Goal: Task Accomplishment & Management: Manage account settings

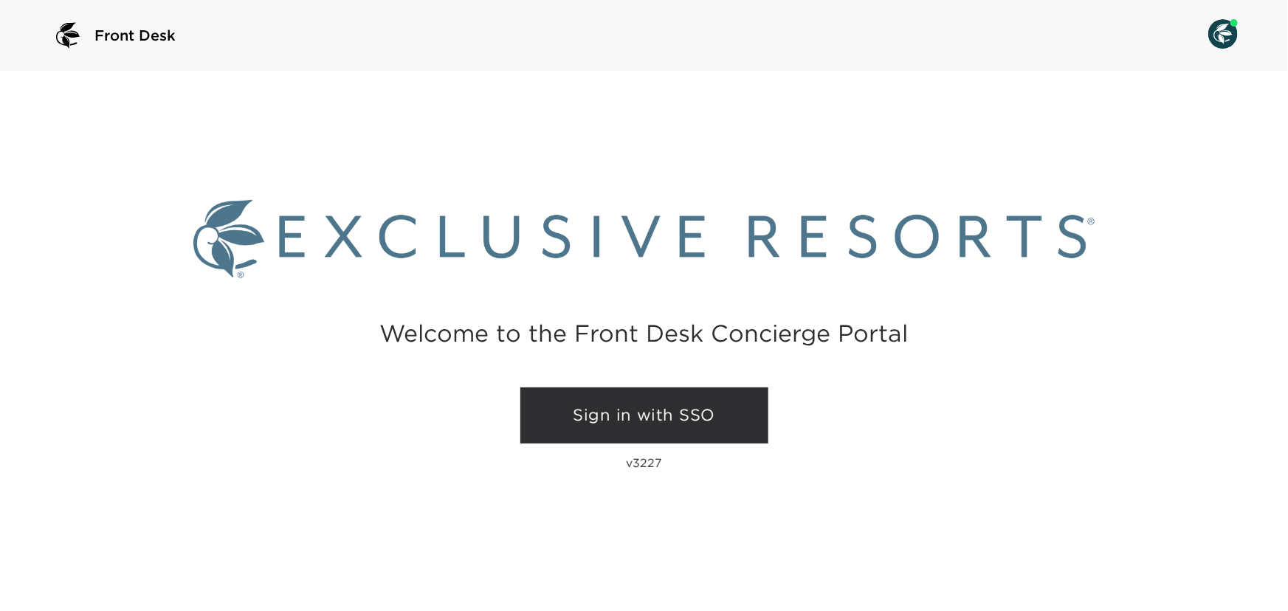
click at [578, 421] on link "Sign in with SSO" at bounding box center [645, 416] width 248 height 56
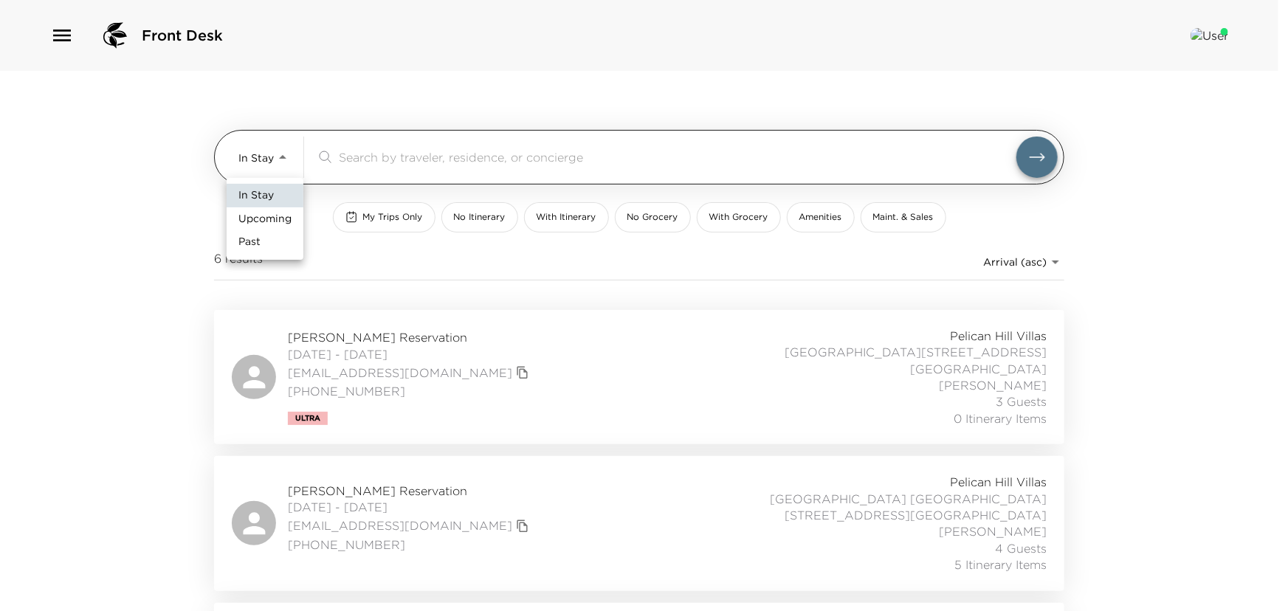
click at [281, 155] on body "Front Desk In Stay In-Stay ​ My Trips Only No Itinerary With Itinerary No Groce…" at bounding box center [644, 305] width 1288 height 611
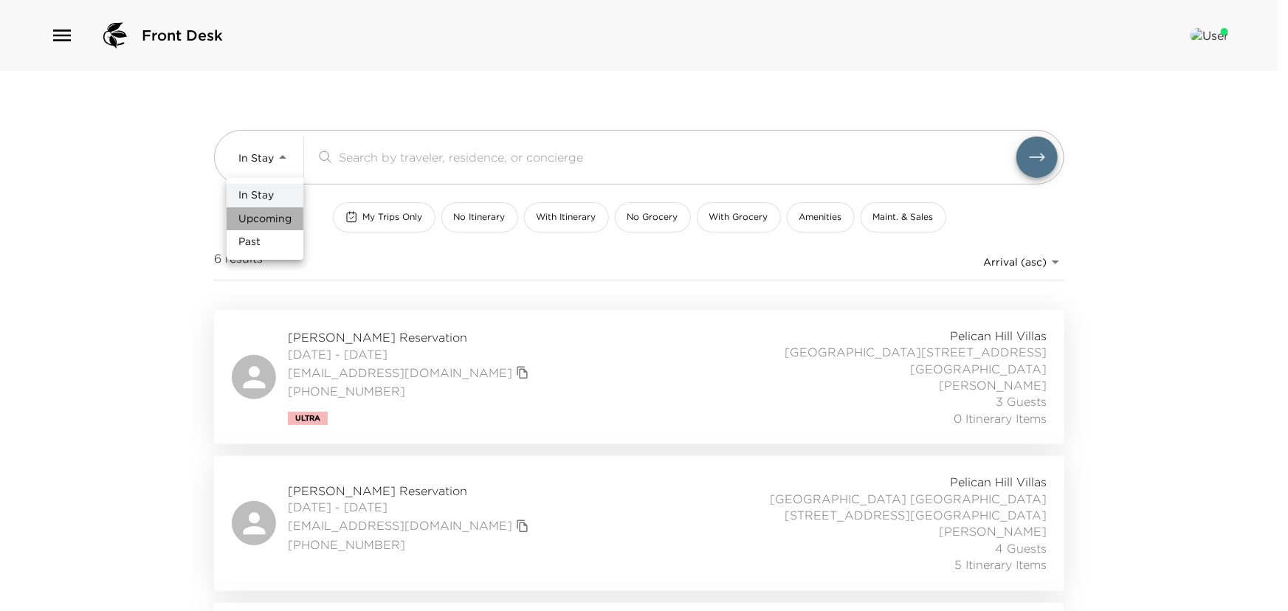
click at [281, 210] on li "Upcoming" at bounding box center [265, 219] width 77 height 24
type input "Upcoming"
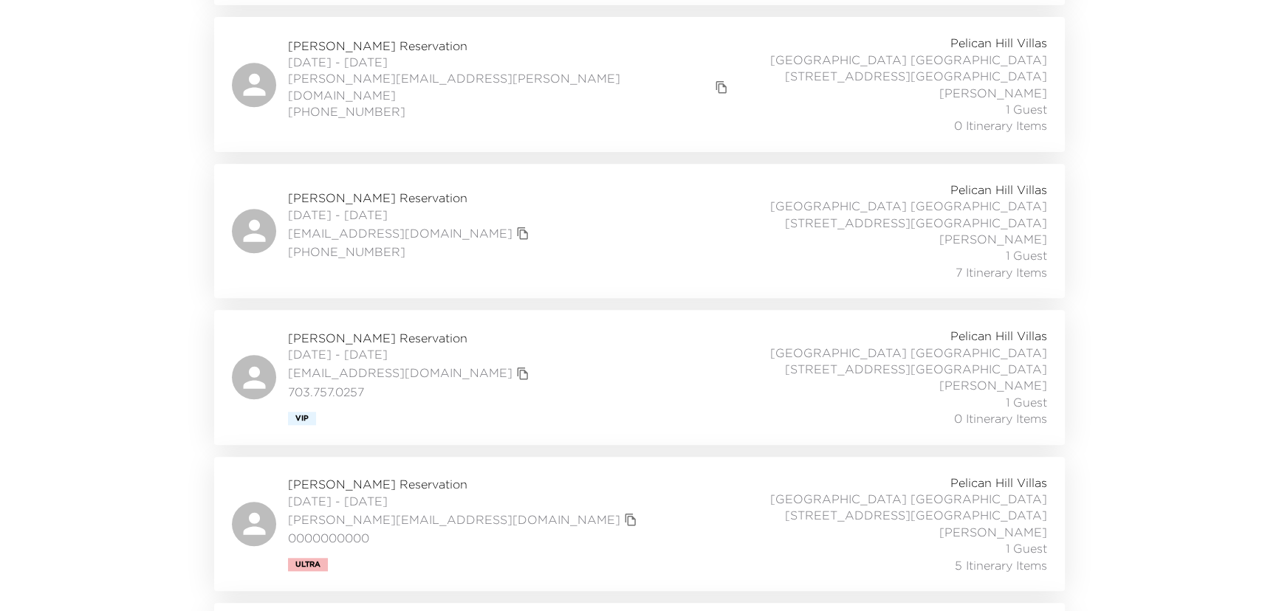
scroll to position [1477, 0]
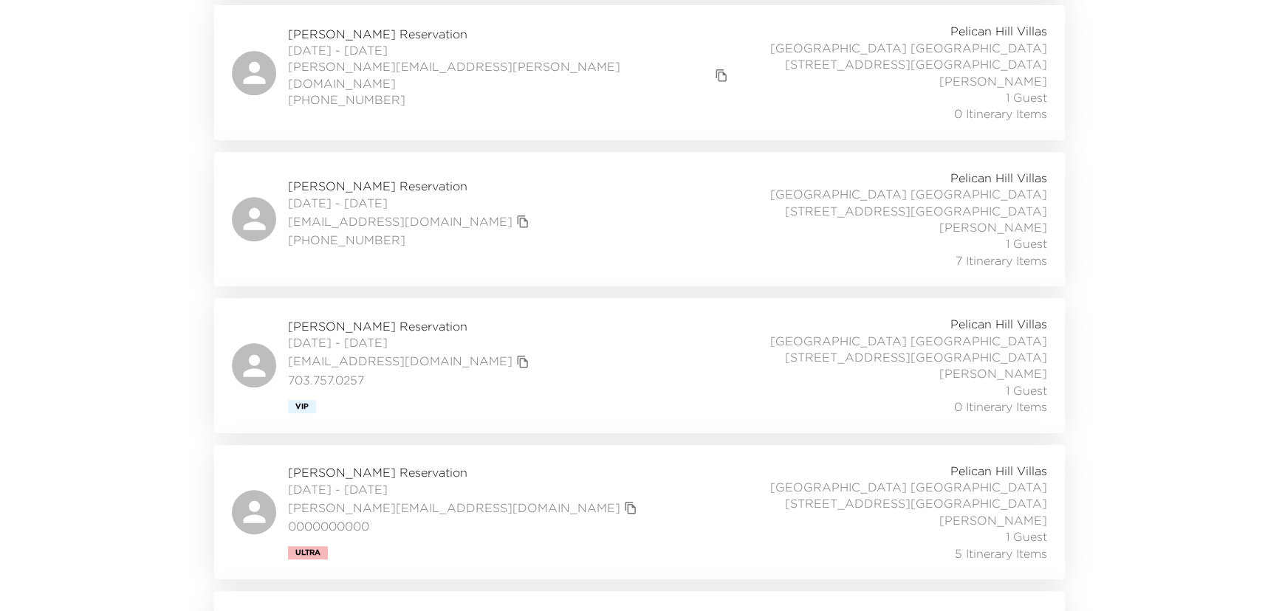
click at [354, 464] on span "Michael Smith Reservation" at bounding box center [464, 472] width 353 height 16
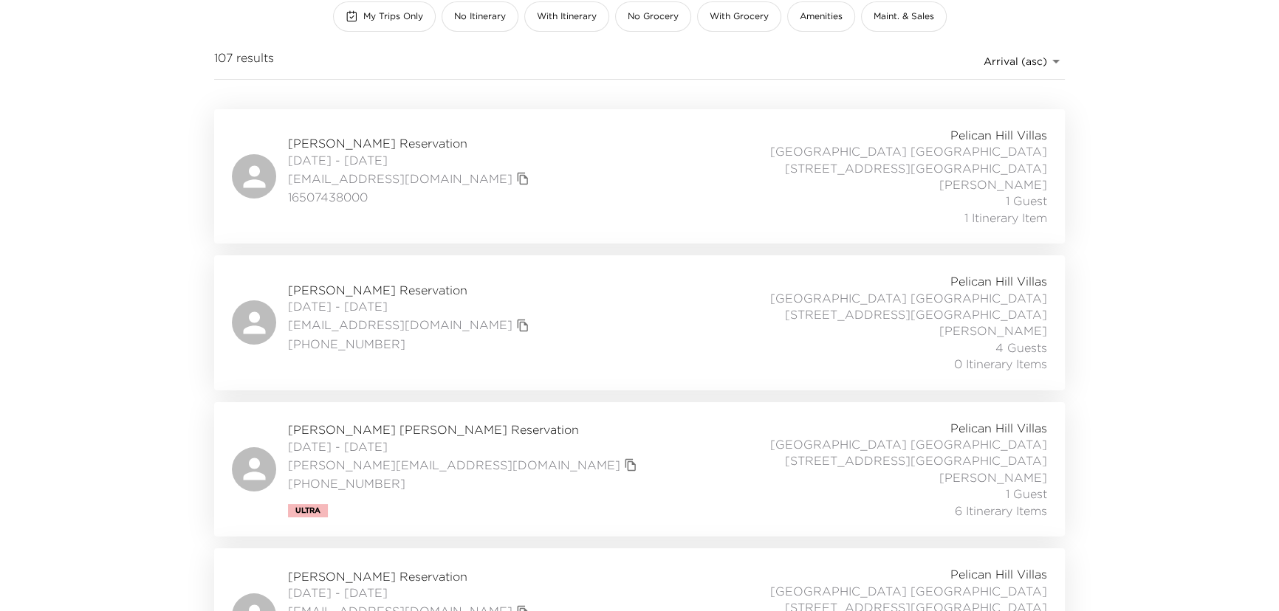
scroll to position [0, 0]
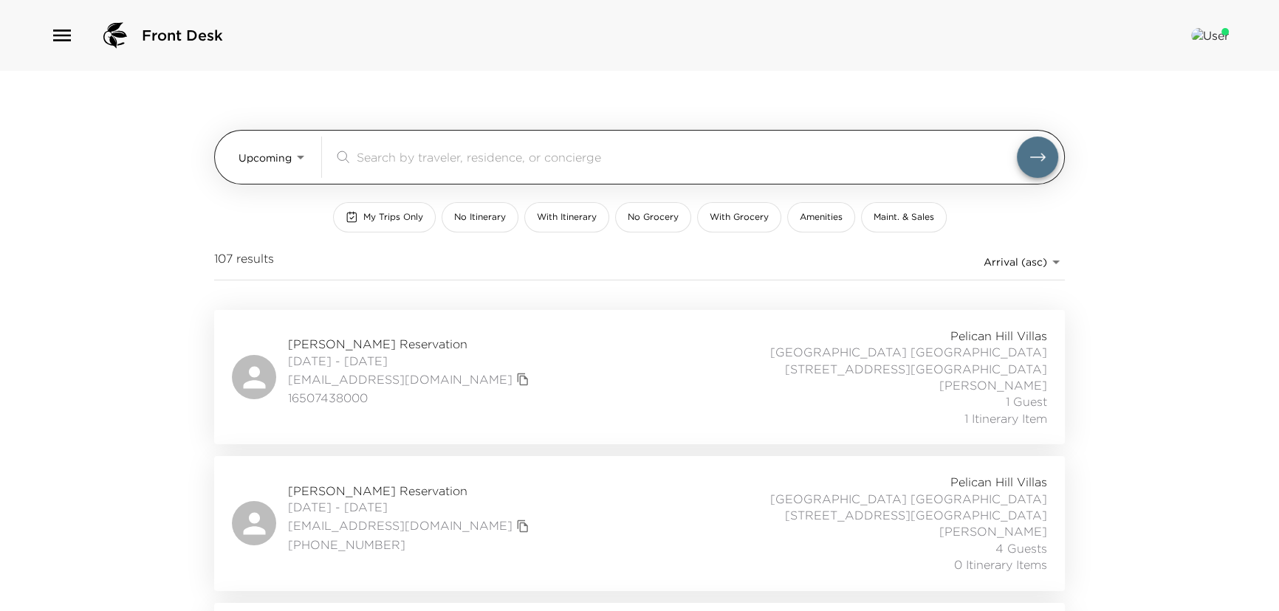
click at [360, 163] on input "search" at bounding box center [687, 156] width 660 height 17
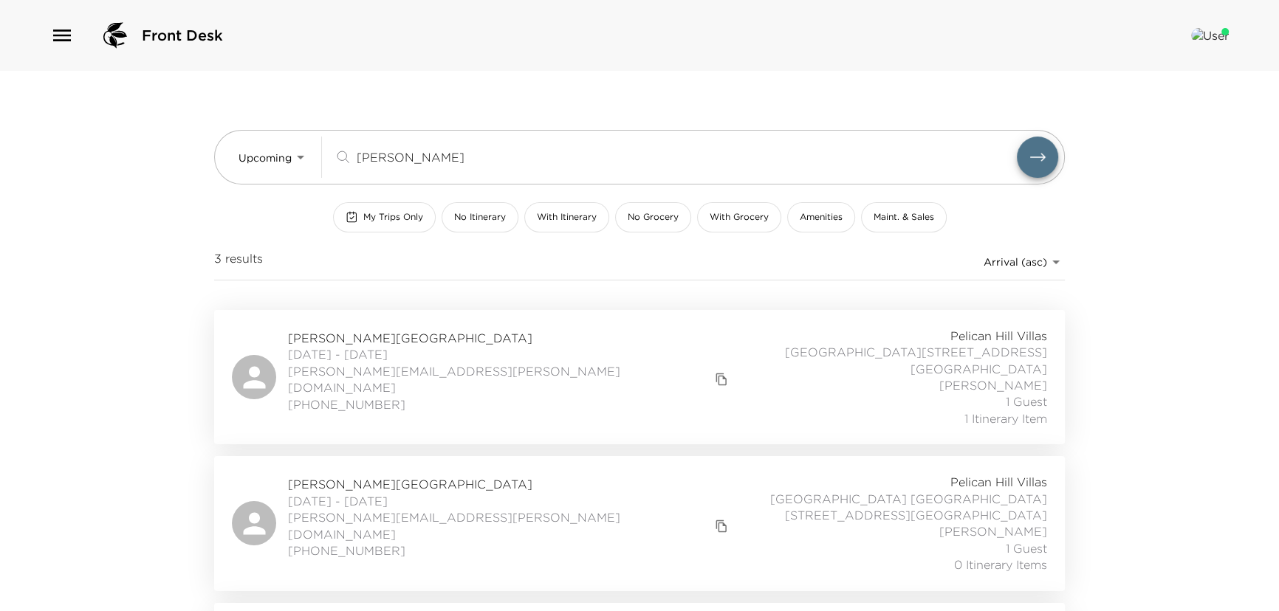
click at [317, 337] on span "Whitley Collins Reservation" at bounding box center [510, 338] width 444 height 16
drag, startPoint x: 392, startPoint y: 158, endPoint x: 0, endPoint y: 97, distance: 396.7
click at [85, 105] on div "Front Desk Upcoming Upcoming collins ​ My Trips Only No Itinerary With Itinerar…" at bounding box center [639, 305] width 1279 height 611
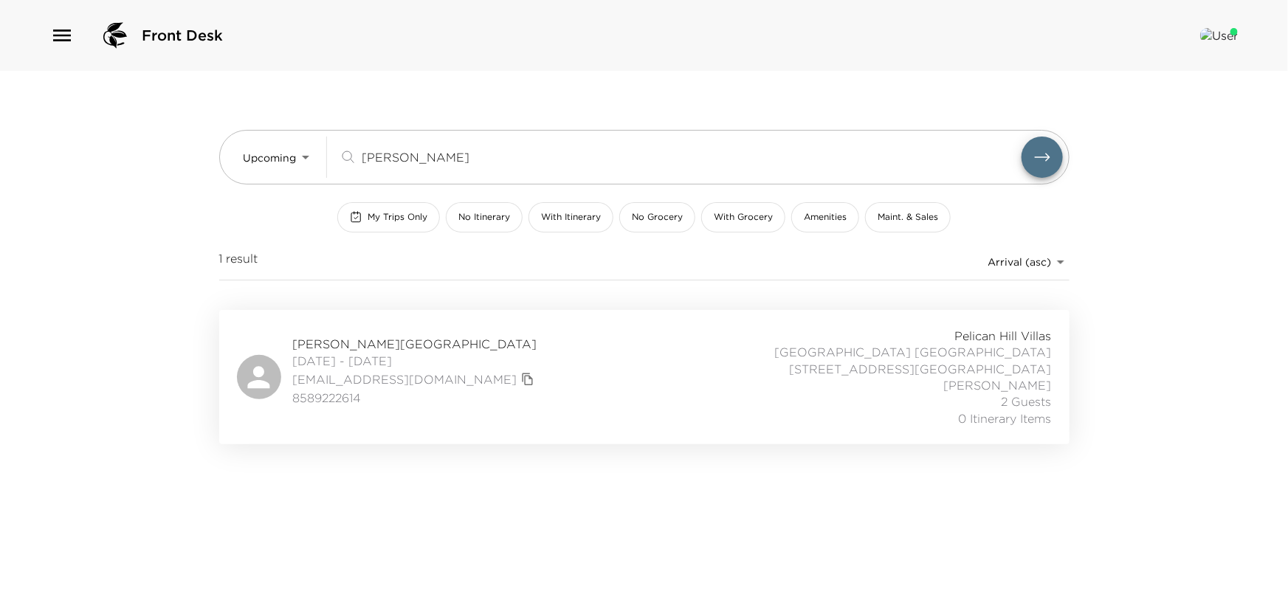
type input "reed"
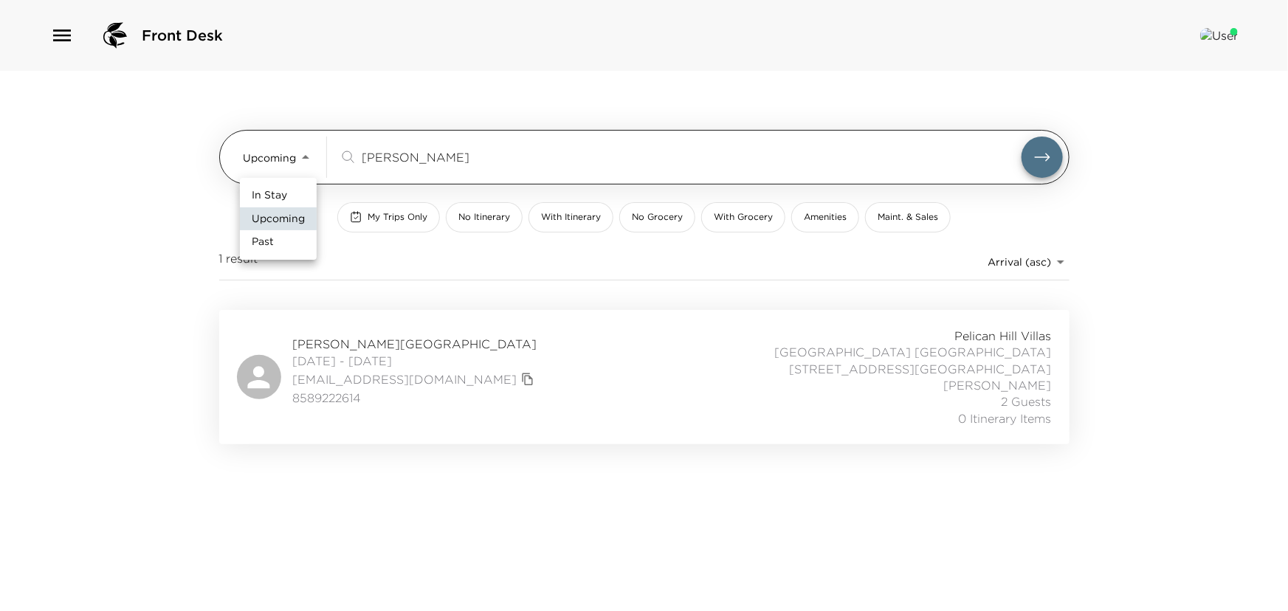
click at [303, 151] on body "Front Desk Upcoming Upcoming reed ​ My Trips Only No Itinerary With Itinerary N…" at bounding box center [644, 305] width 1288 height 611
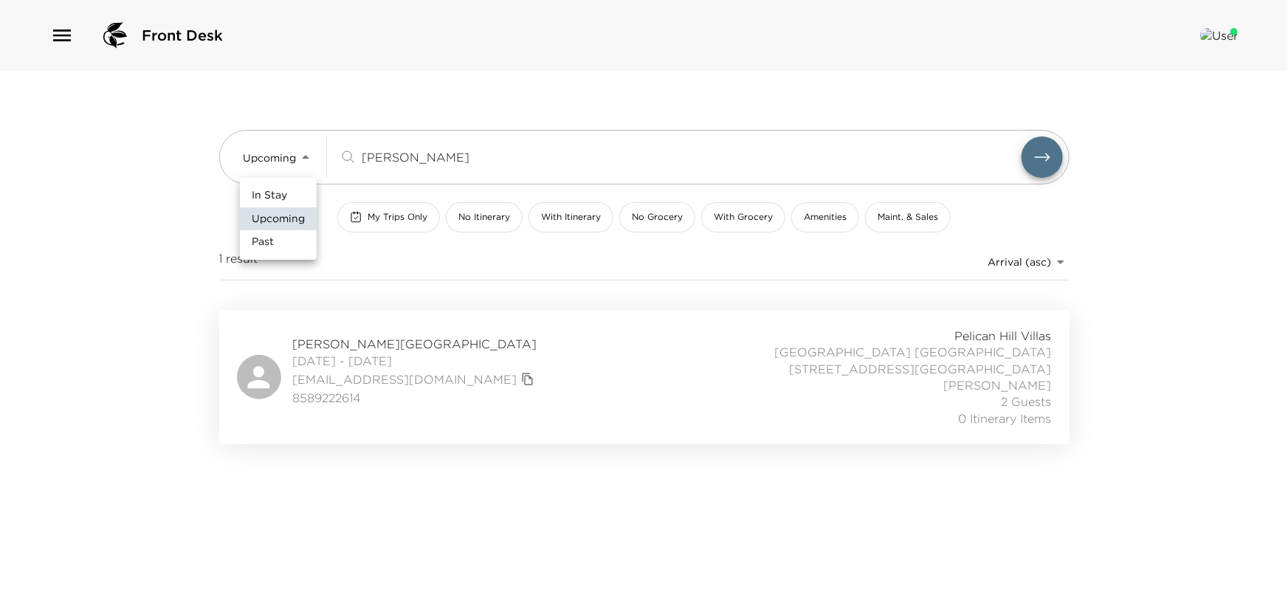
click at [286, 197] on span "In Stay" at bounding box center [269, 195] width 35 height 15
type input "In-Stay"
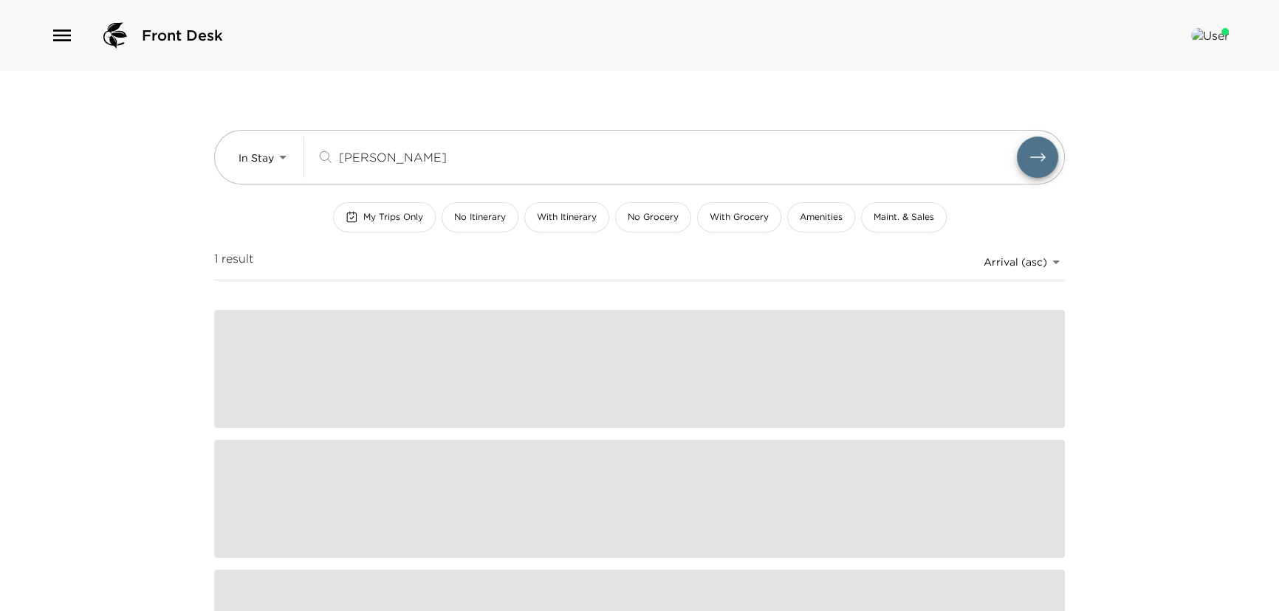
drag, startPoint x: 368, startPoint y: 158, endPoint x: 150, endPoint y: 119, distance: 222.0
click at [292, 131] on div "In Stay In-Stay reed ​" at bounding box center [639, 157] width 851 height 55
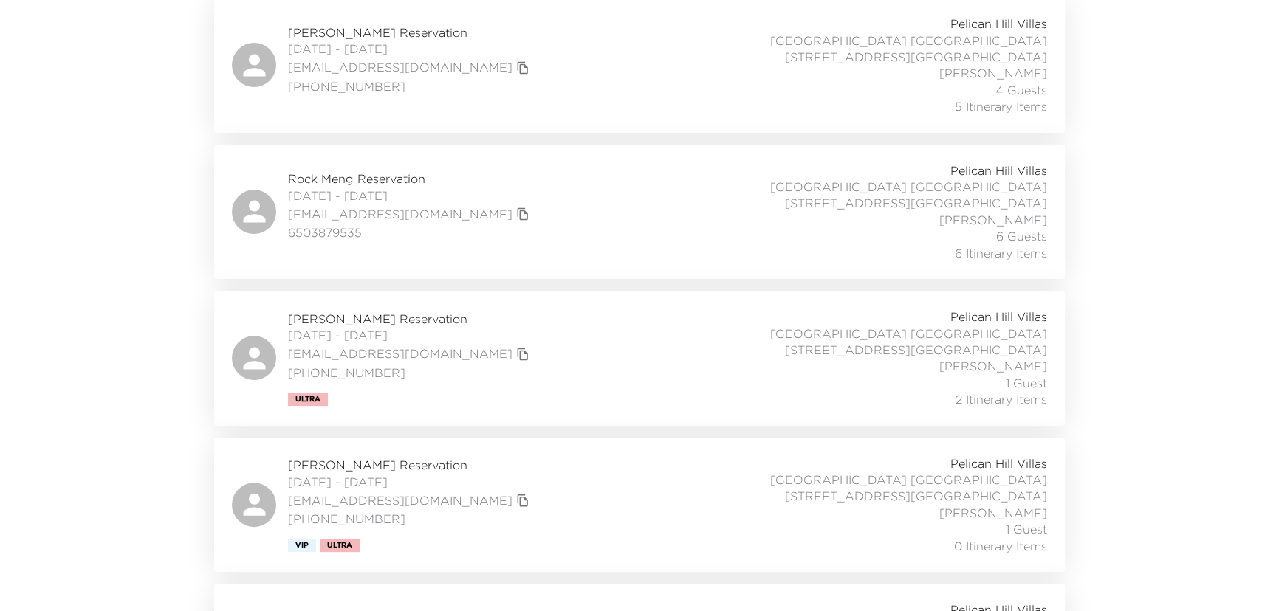
scroll to position [504, 0]
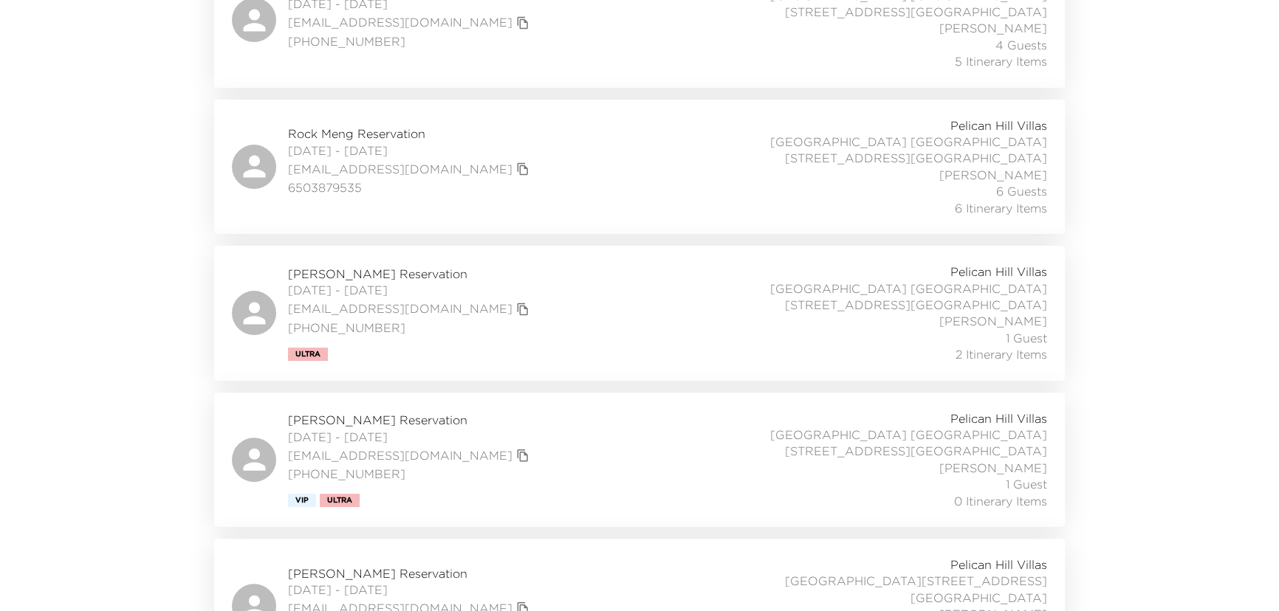
click at [342, 566] on span "Beth Brown Reservation" at bounding box center [410, 574] width 245 height 16
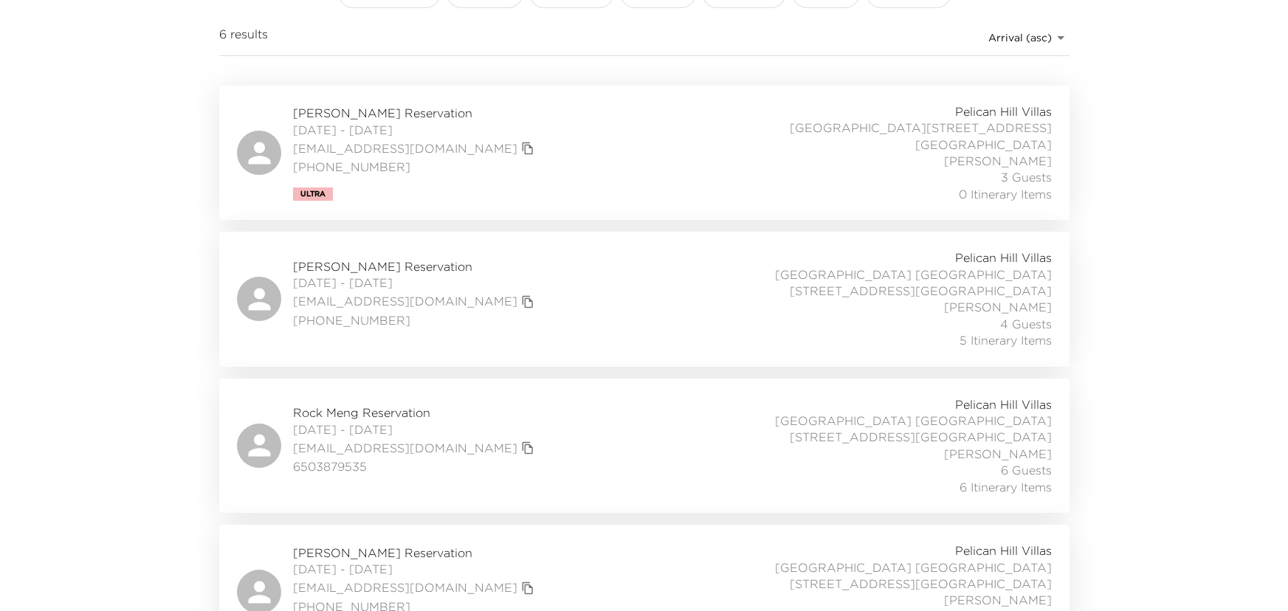
scroll to position [0, 0]
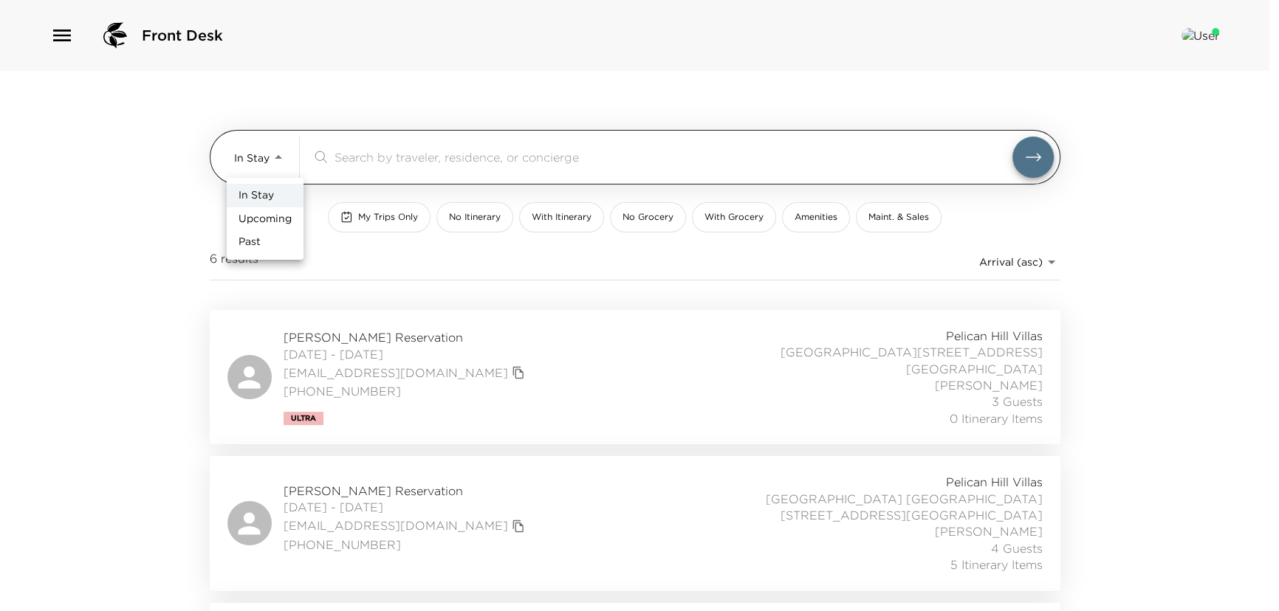
click at [284, 150] on body "Front Desk In Stay In-Stay ​ My Trips Only No Itinerary With Itinerary No Groce…" at bounding box center [639, 305] width 1279 height 611
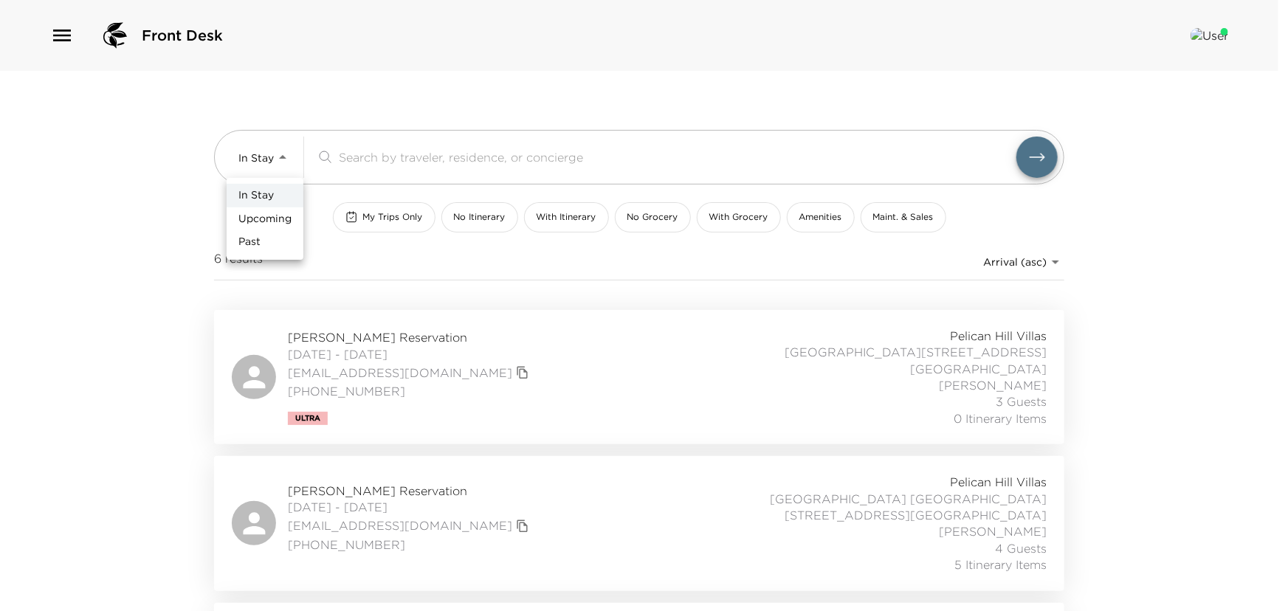
click at [269, 216] on span "Upcoming" at bounding box center [264, 219] width 53 height 15
type input "Upcoming"
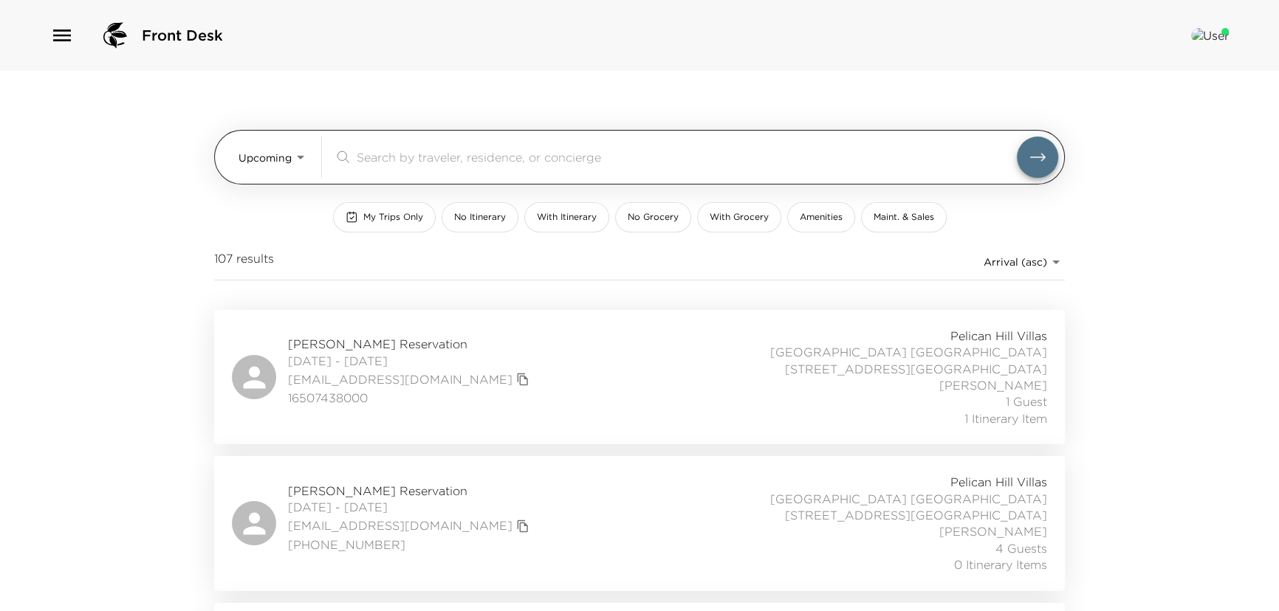
click at [385, 162] on input "search" at bounding box center [687, 156] width 660 height 17
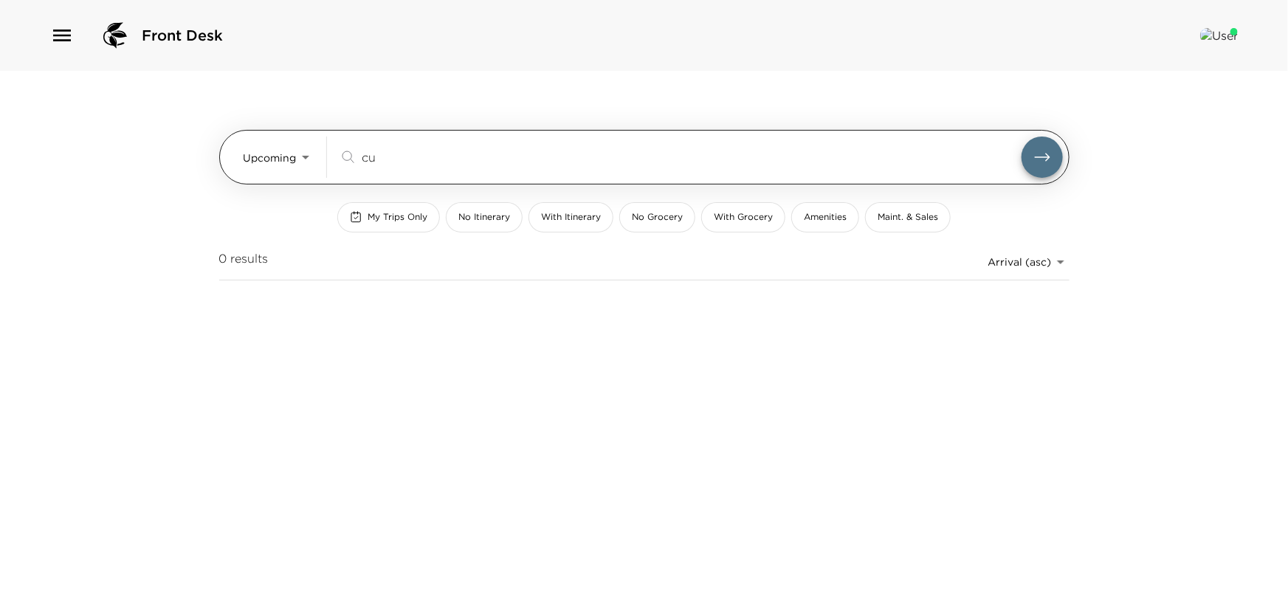
type input "c"
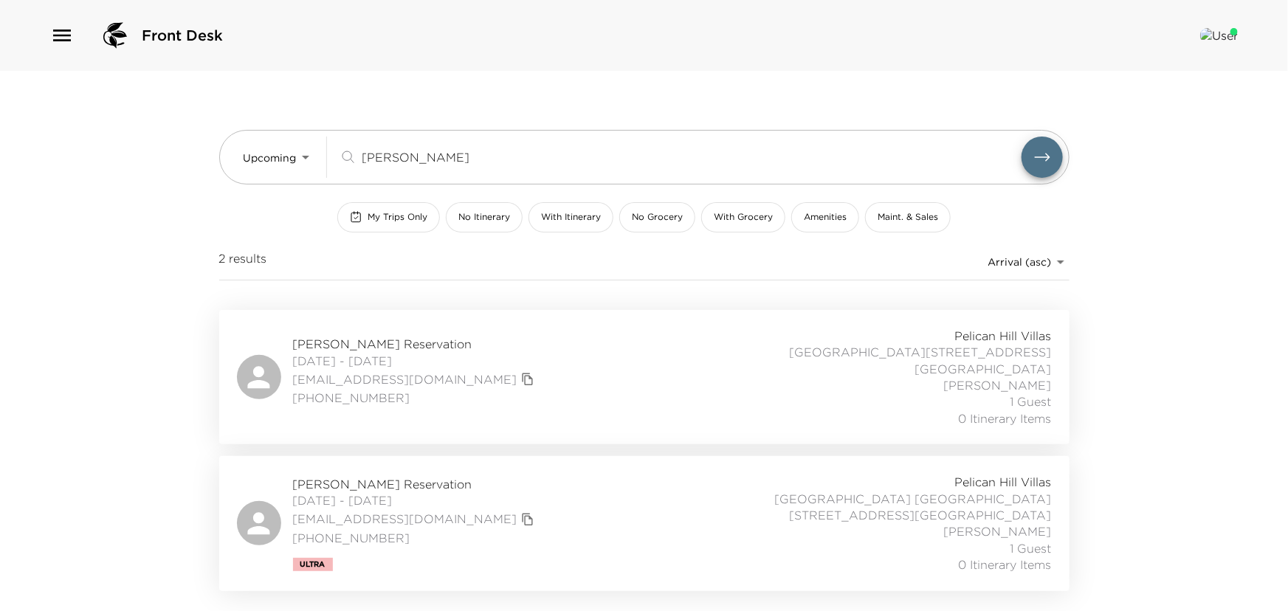
click at [361, 336] on span "Mary Ana Miller Reservation" at bounding box center [415, 344] width 245 height 16
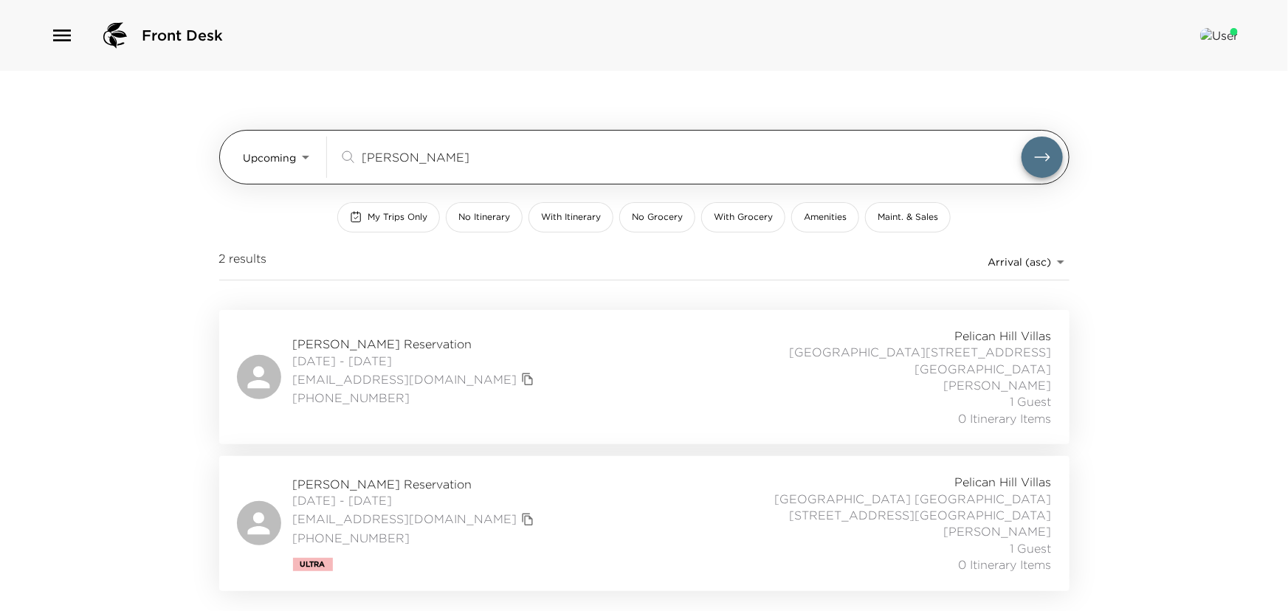
drag, startPoint x: 400, startPoint y: 158, endPoint x: 246, endPoint y: 140, distance: 155.3
click at [247, 140] on div "Upcoming Upcoming miller ​" at bounding box center [654, 157] width 820 height 41
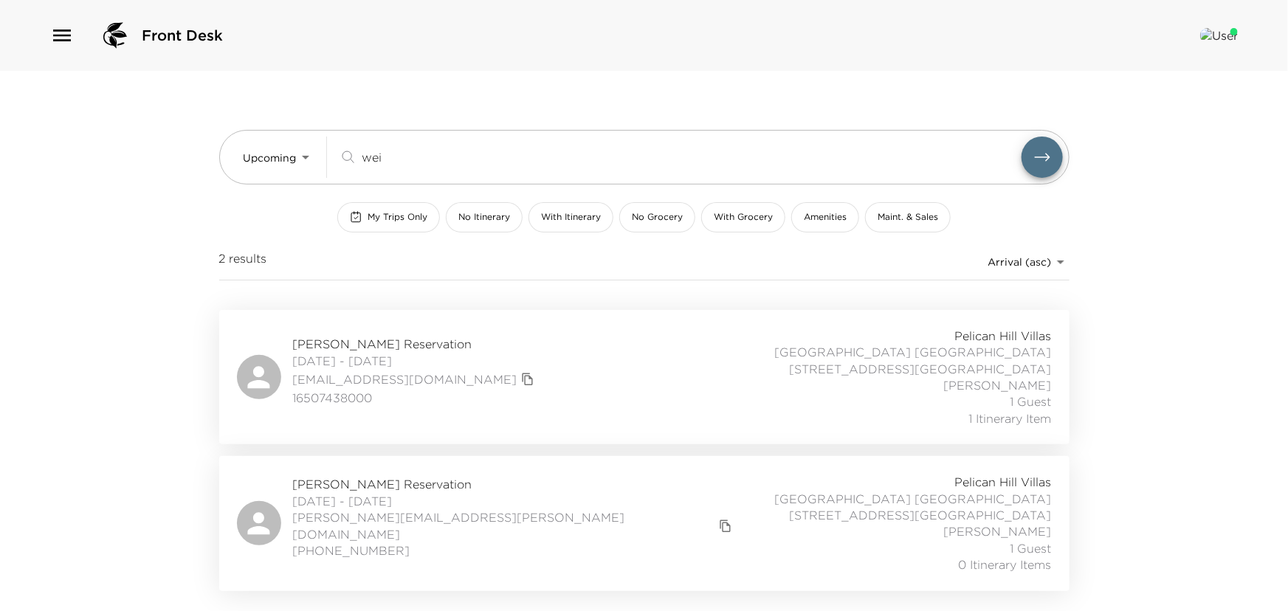
type input "wei"
click at [333, 336] on span "Anna Weidell Reservation" at bounding box center [415, 344] width 245 height 16
click at [349, 338] on span "Anna Weidell Reservation" at bounding box center [415, 344] width 245 height 16
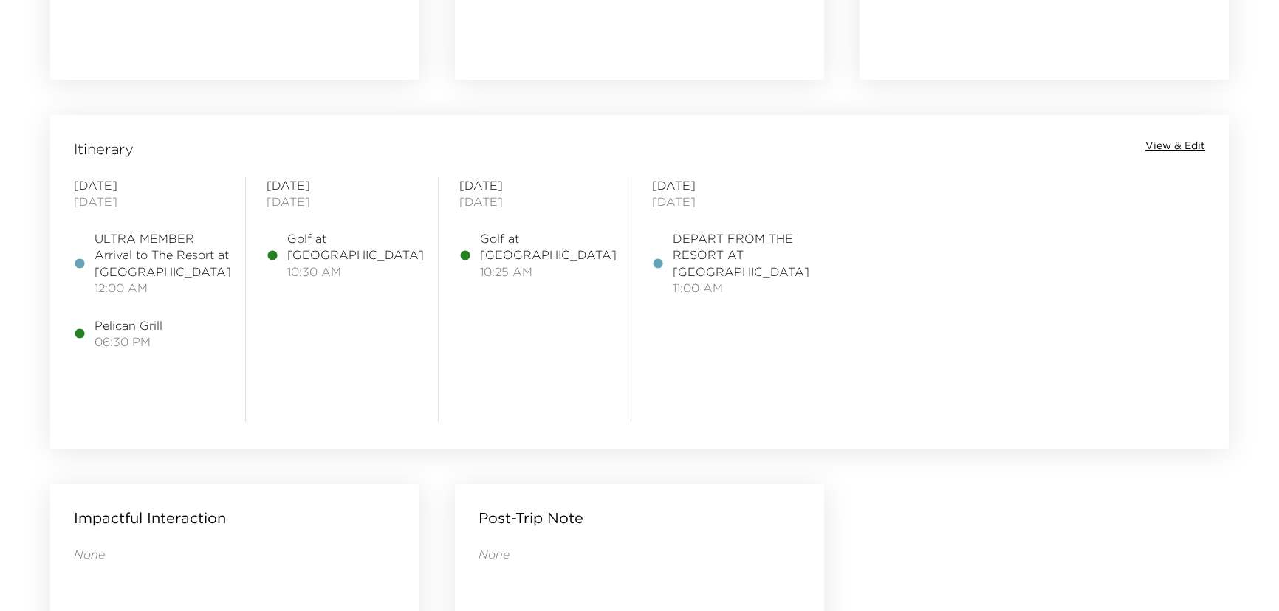
scroll to position [1141, 0]
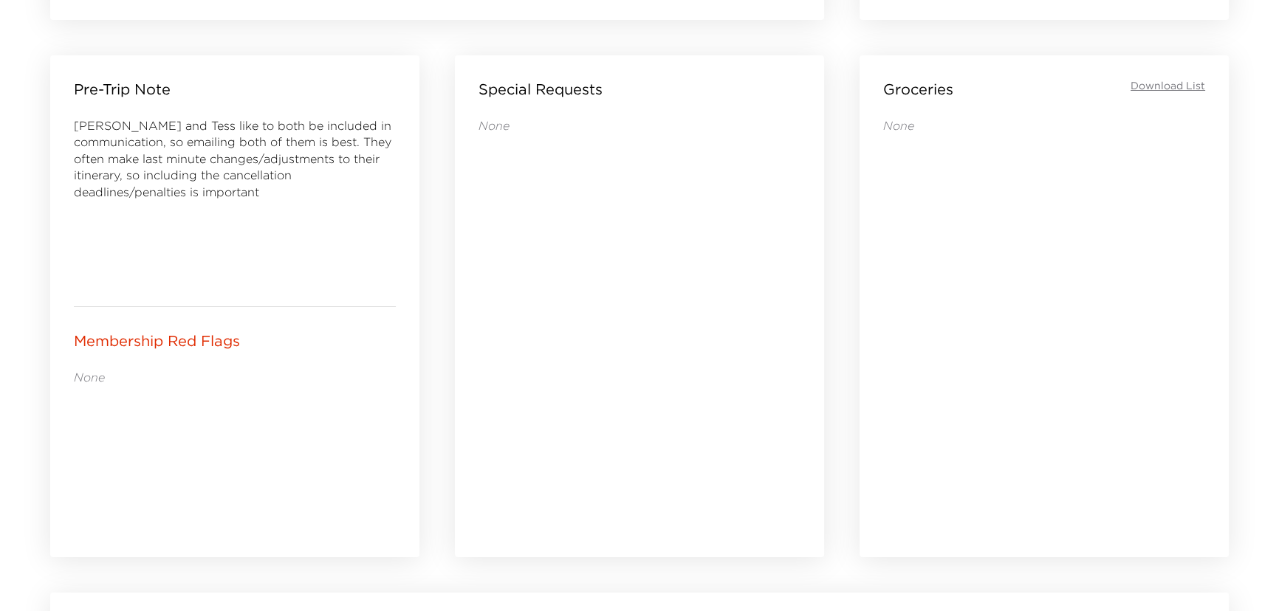
scroll to position [1006, 0]
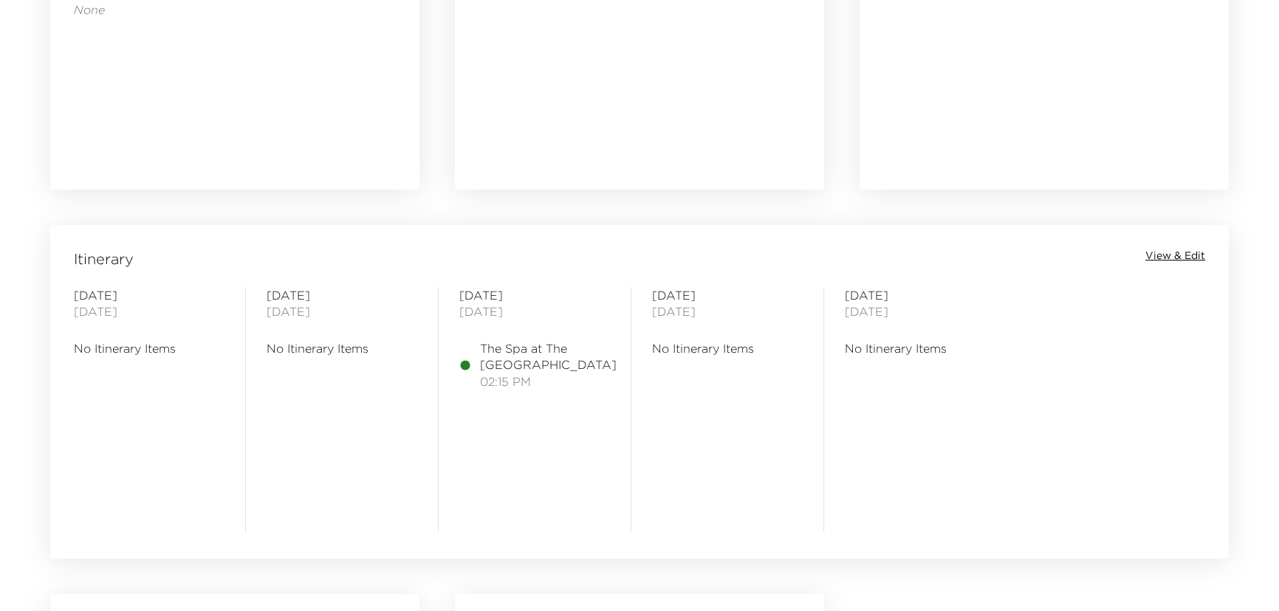
click at [1175, 256] on span "View & Edit" at bounding box center [1175, 256] width 60 height 15
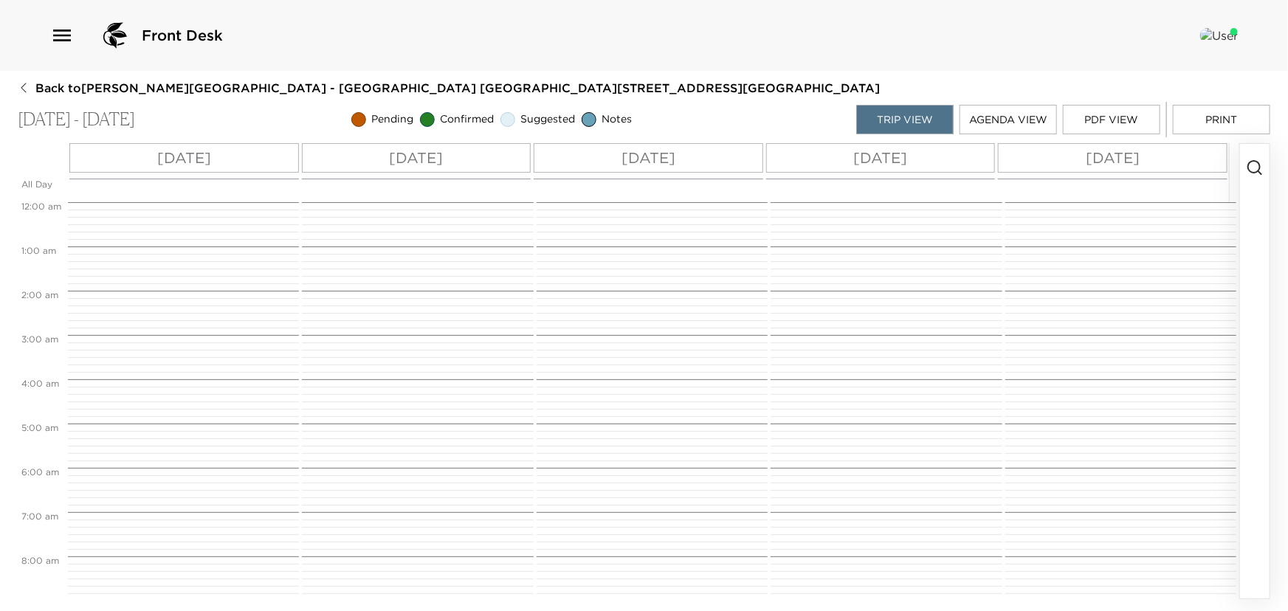
scroll to position [631, 0]
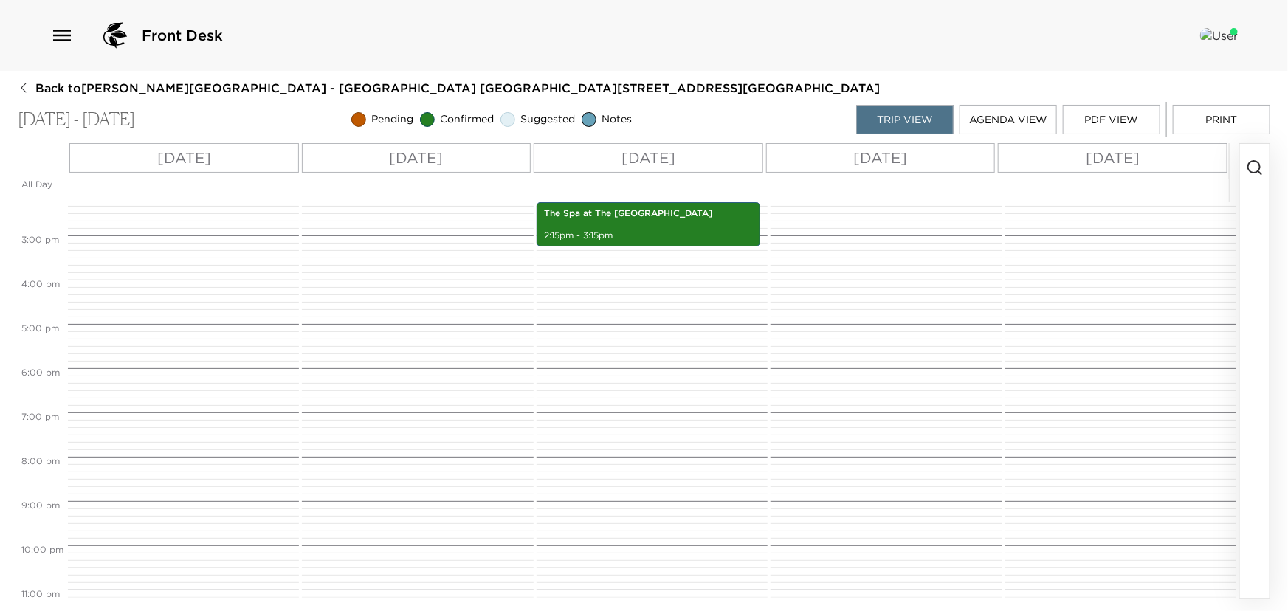
click at [1260, 165] on circle "button" at bounding box center [1255, 167] width 12 height 12
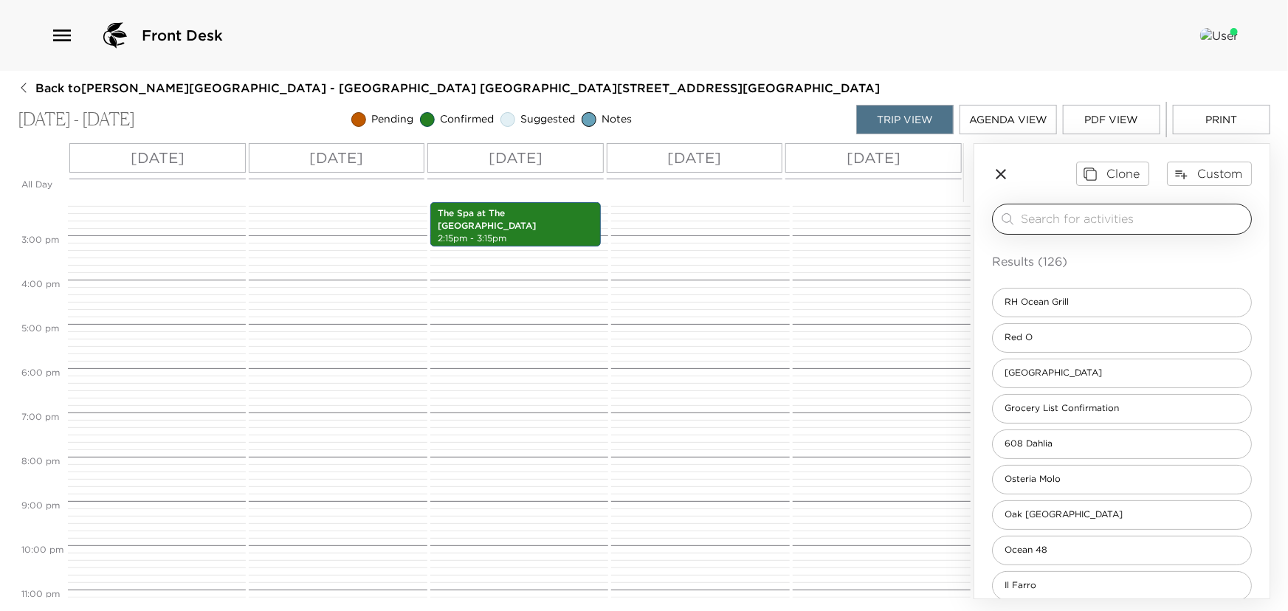
click at [1045, 219] on input "search" at bounding box center [1133, 218] width 224 height 17
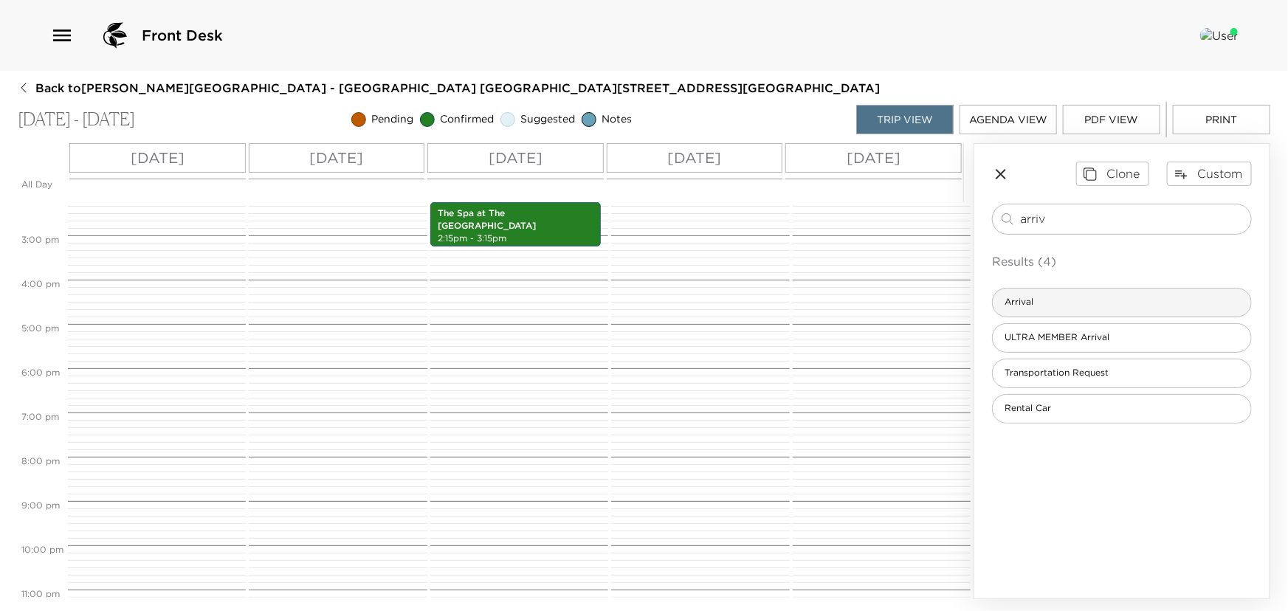
type input "arriv"
click at [1027, 296] on span "Arrival" at bounding box center [1019, 302] width 52 height 13
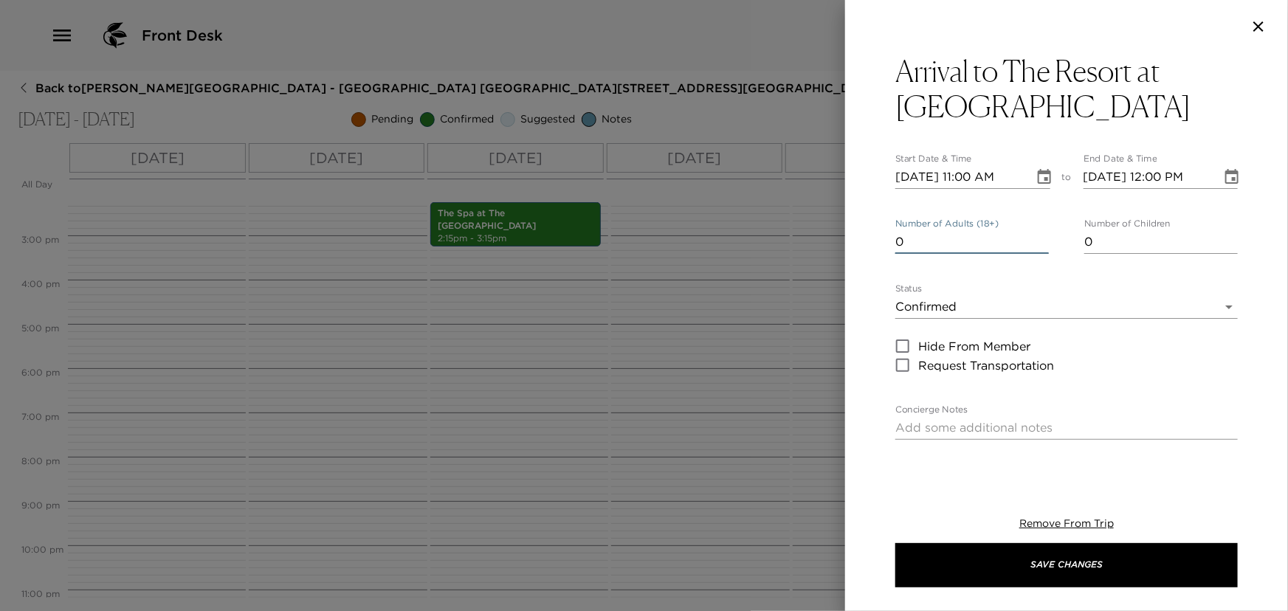
type input "0"
click at [1037, 245] on input "0" at bounding box center [973, 242] width 154 height 24
click at [1040, 176] on icon "Choose date, selected date is Sep 4, 2025" at bounding box center [1045, 177] width 18 height 18
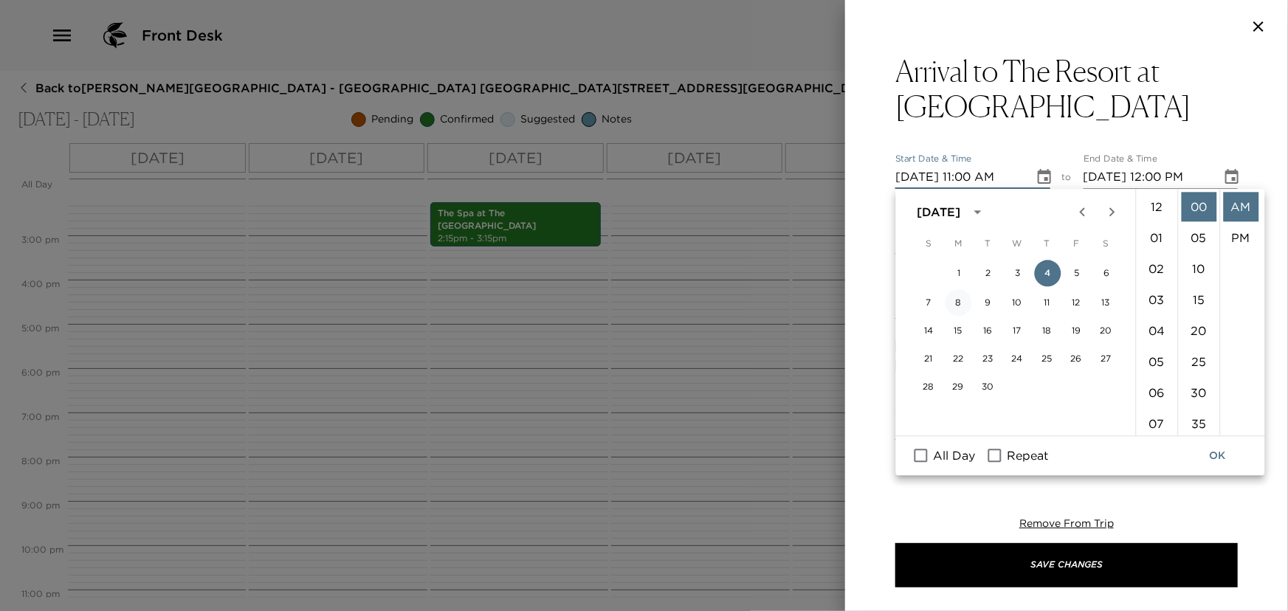
scroll to position [340, 0]
click at [916, 453] on input "All Day" at bounding box center [921, 456] width 31 height 19
checkbox input "true"
type input "09/04/2025"
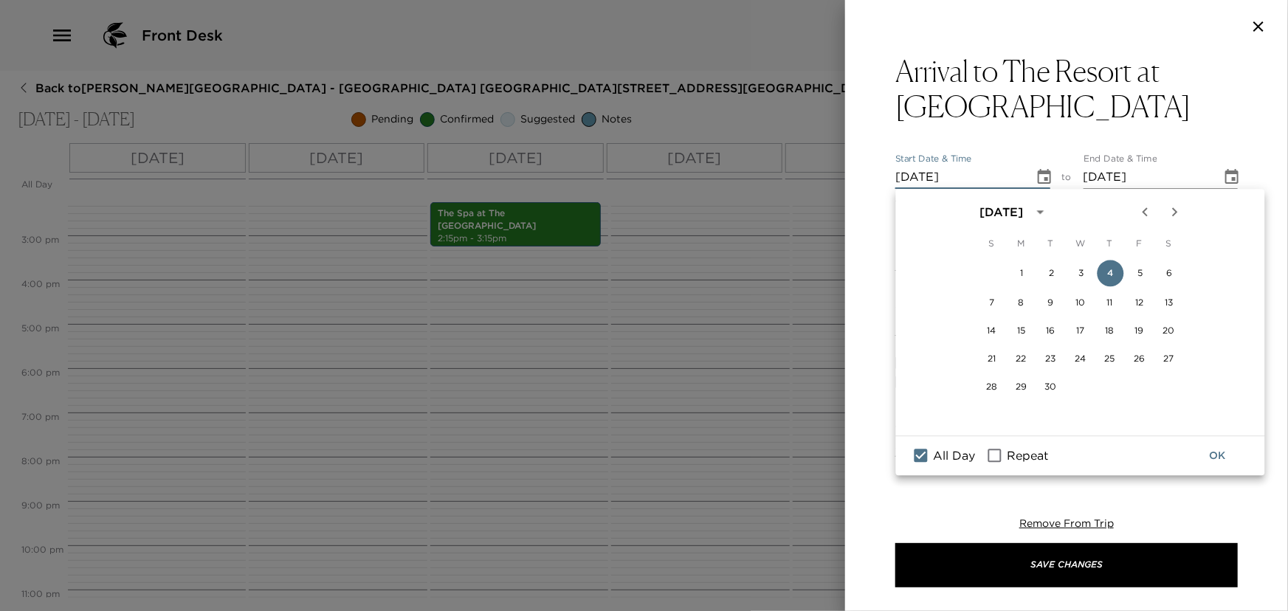
click at [1218, 455] on button "OK" at bounding box center [1218, 455] width 47 height 27
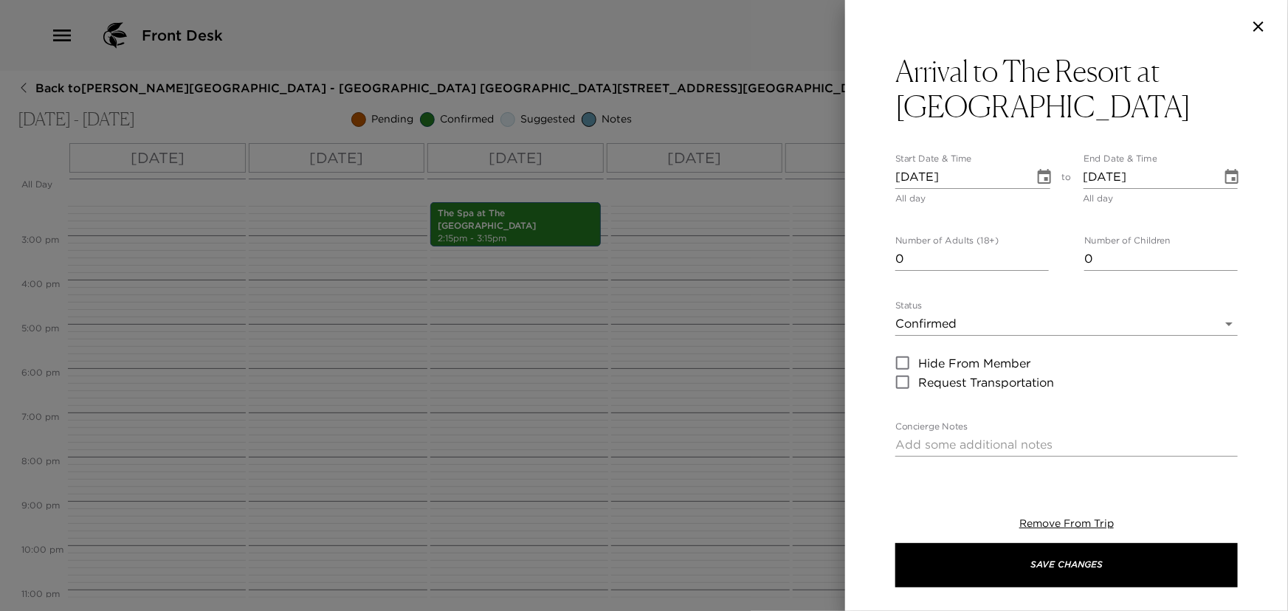
click at [931, 321] on body "Front Desk Back to Whitley Collins Reservation - Pelican Hill Villa 709 Newport…" at bounding box center [644, 305] width 1288 height 611
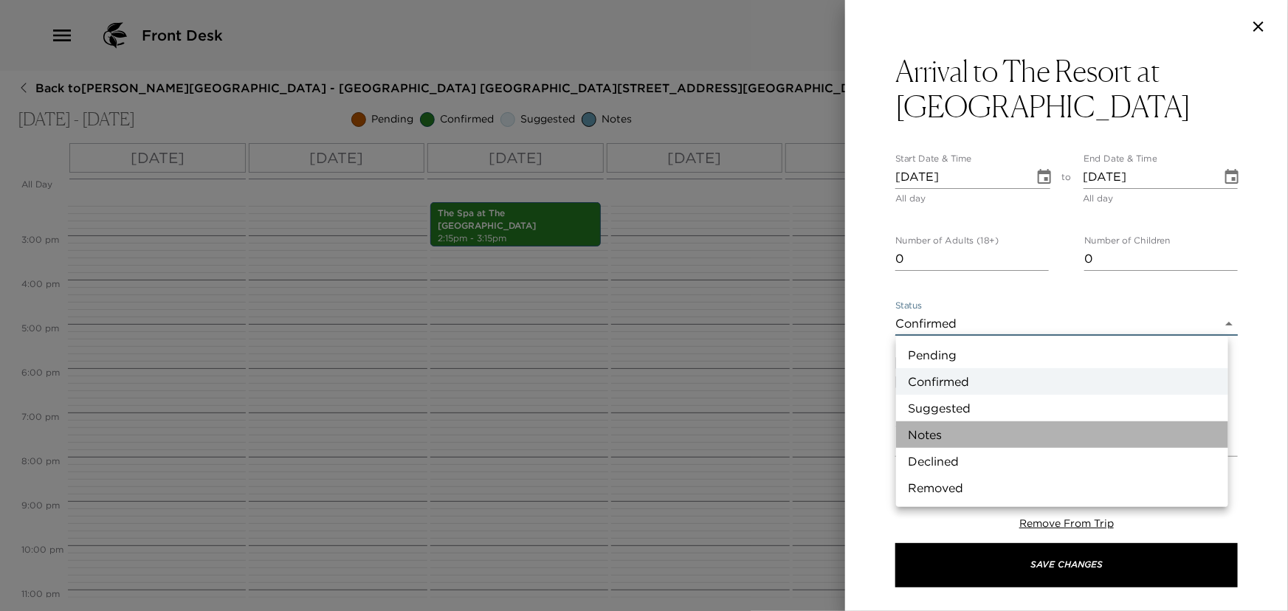
click at [916, 430] on li "Notes" at bounding box center [1062, 435] width 332 height 27
type input "Concierge Note"
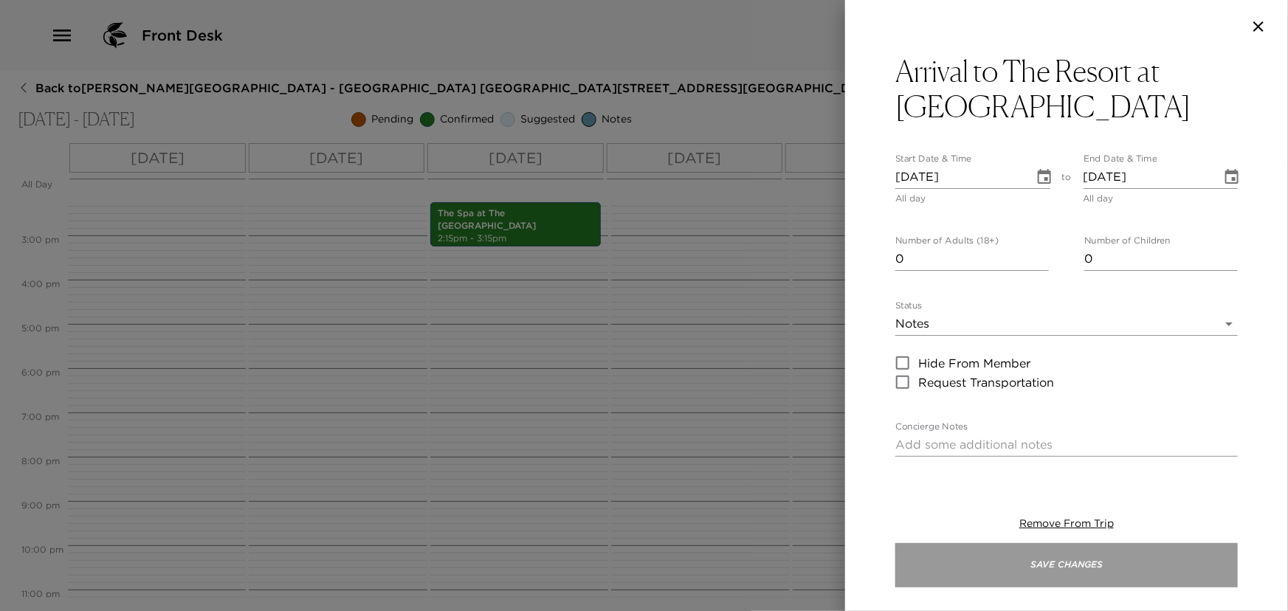
click at [1029, 566] on button "Save Changes" at bounding box center [1067, 565] width 343 height 44
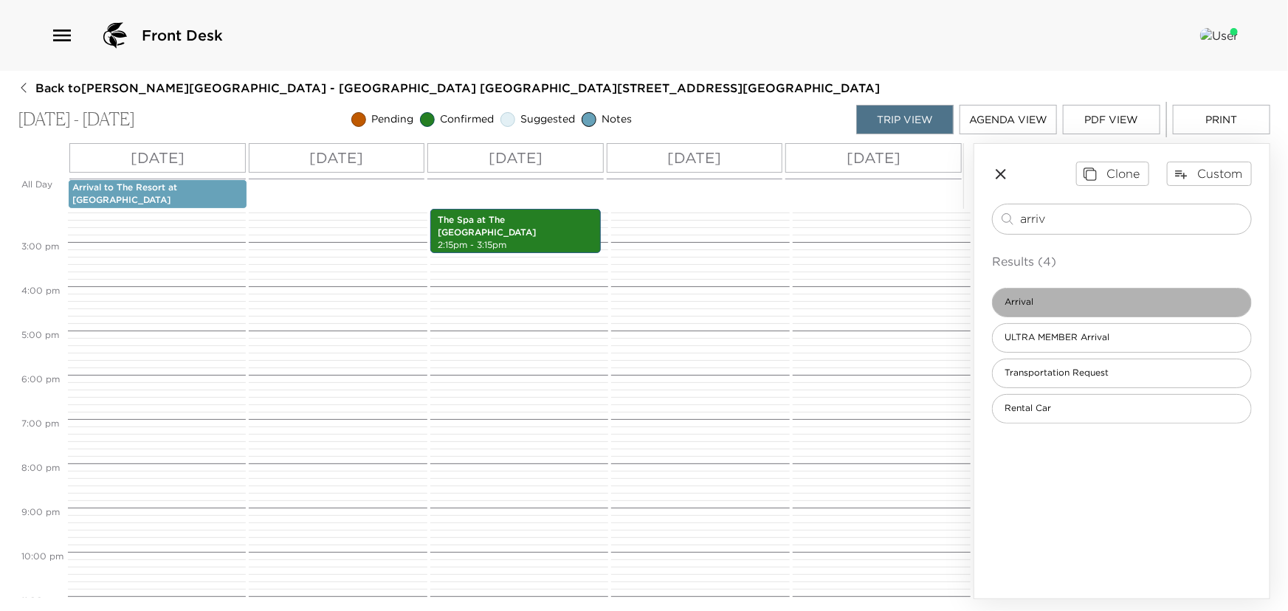
drag, startPoint x: 1082, startPoint y: 293, endPoint x: 857, endPoint y: 304, distance: 225.5
click at [863, 304] on div "All Day Thu 09/04 Fri 09/05 Sat 09/06 Sun 09/07 Mon 09/08 Arrival to The Resort…" at bounding box center [644, 371] width 1253 height 456
click at [1065, 295] on div "Arrival" at bounding box center [1122, 303] width 260 height 30
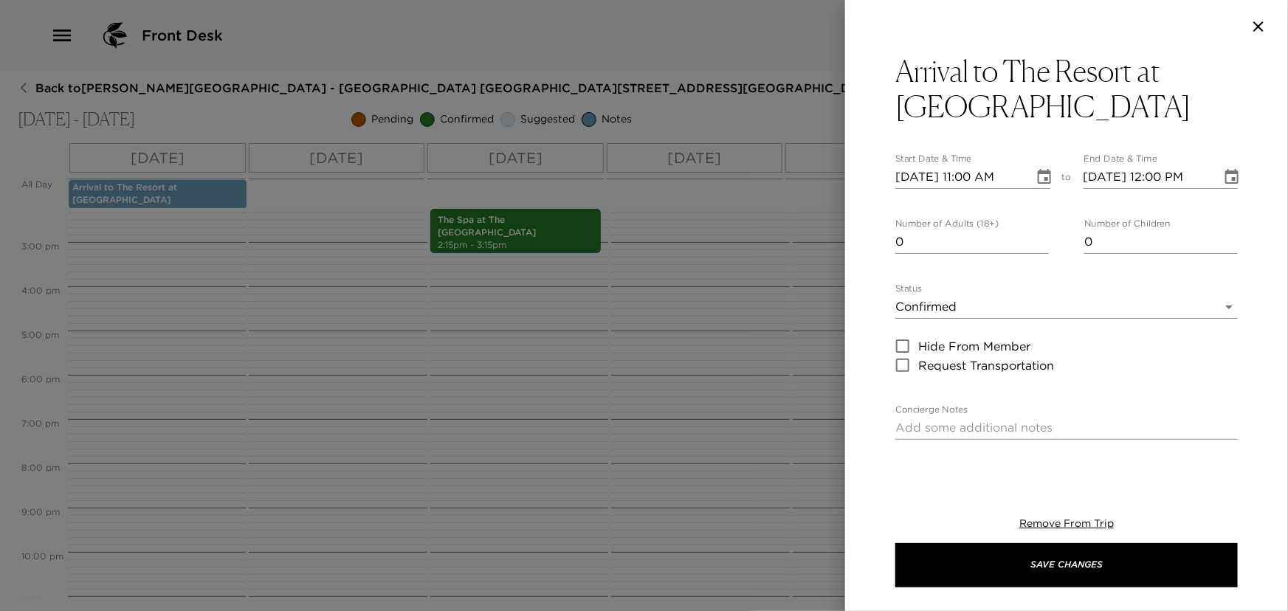
type input "0"
click at [1036, 244] on input "0" at bounding box center [973, 242] width 154 height 24
click at [1009, 302] on body "Front Desk Back to Whitley Collins Reservation - Pelican Hill Villa 709 Newport…" at bounding box center [644, 305] width 1288 height 611
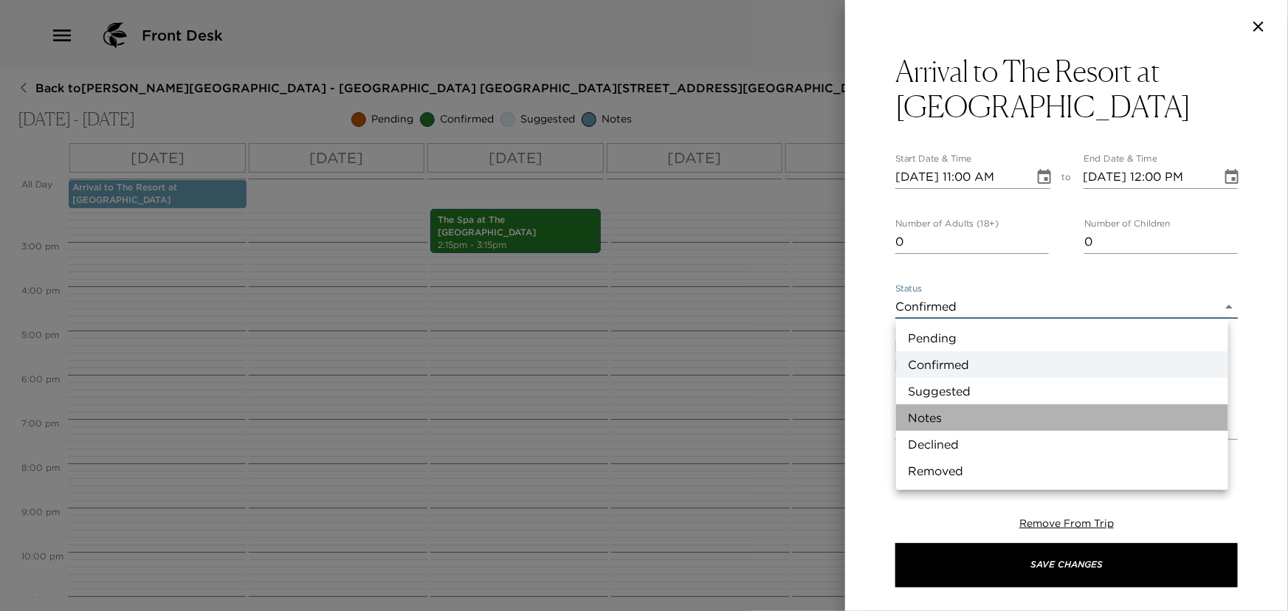
drag, startPoint x: 961, startPoint y: 415, endPoint x: 1023, endPoint y: 254, distance: 172.2
click at [964, 411] on li "Notes" at bounding box center [1062, 418] width 332 height 27
type input "Concierge Note"
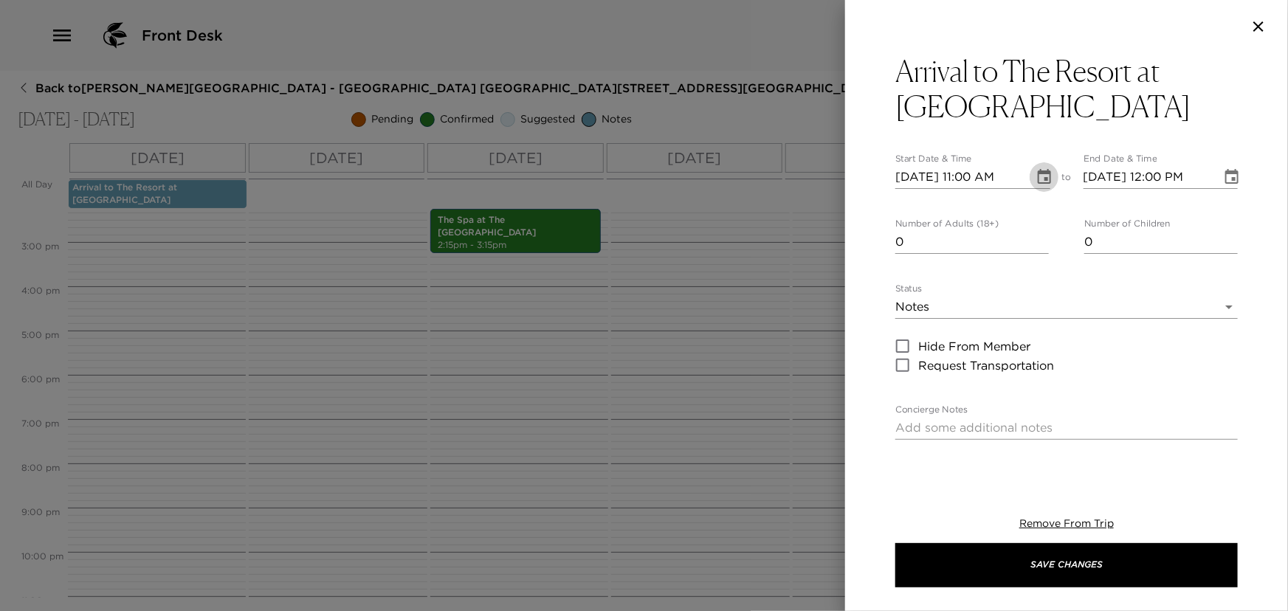
click at [1043, 178] on icon "Choose date, selected date is Sep 4, 2025" at bounding box center [1044, 176] width 13 height 15
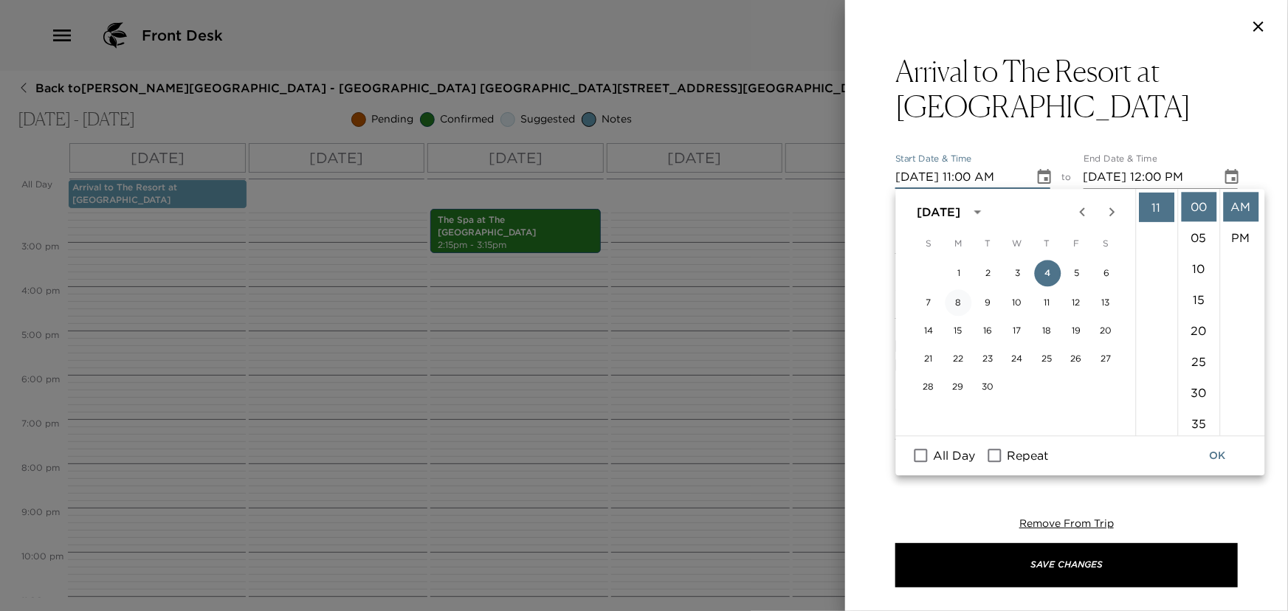
click at [958, 306] on button "8" at bounding box center [958, 302] width 27 height 27
type input "09/08/2025 11:00 AM"
type input "09/08/2025 12:00 PM"
click at [1210, 449] on button "OK" at bounding box center [1218, 455] width 47 height 27
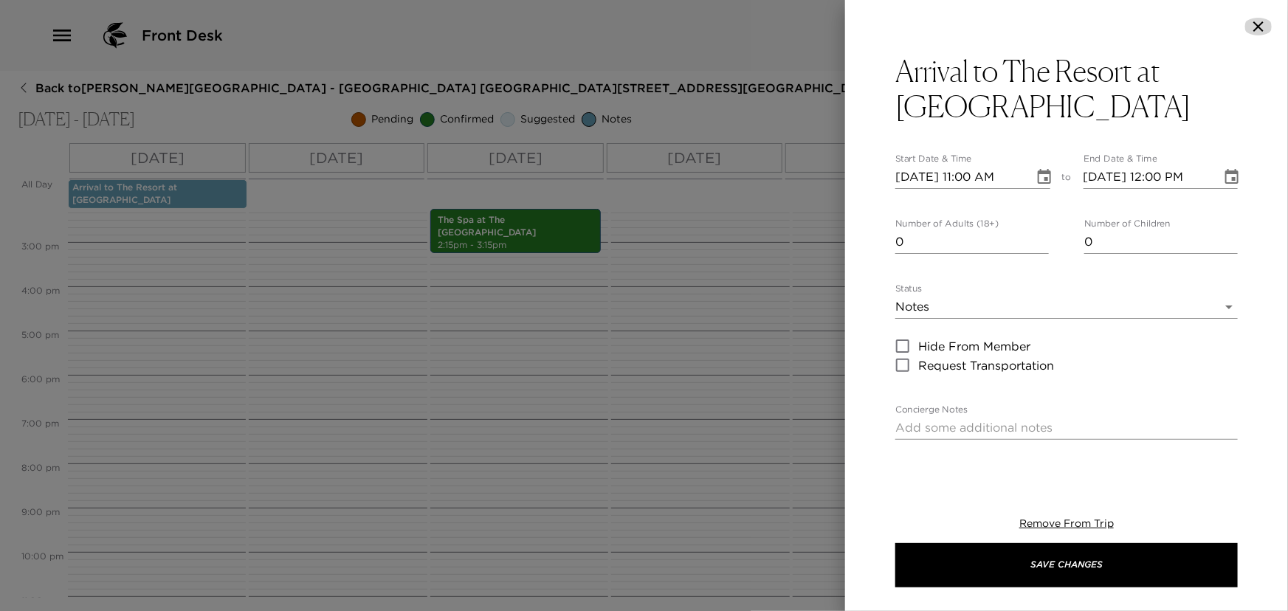
click at [1260, 24] on icon "button" at bounding box center [1259, 27] width 18 height 18
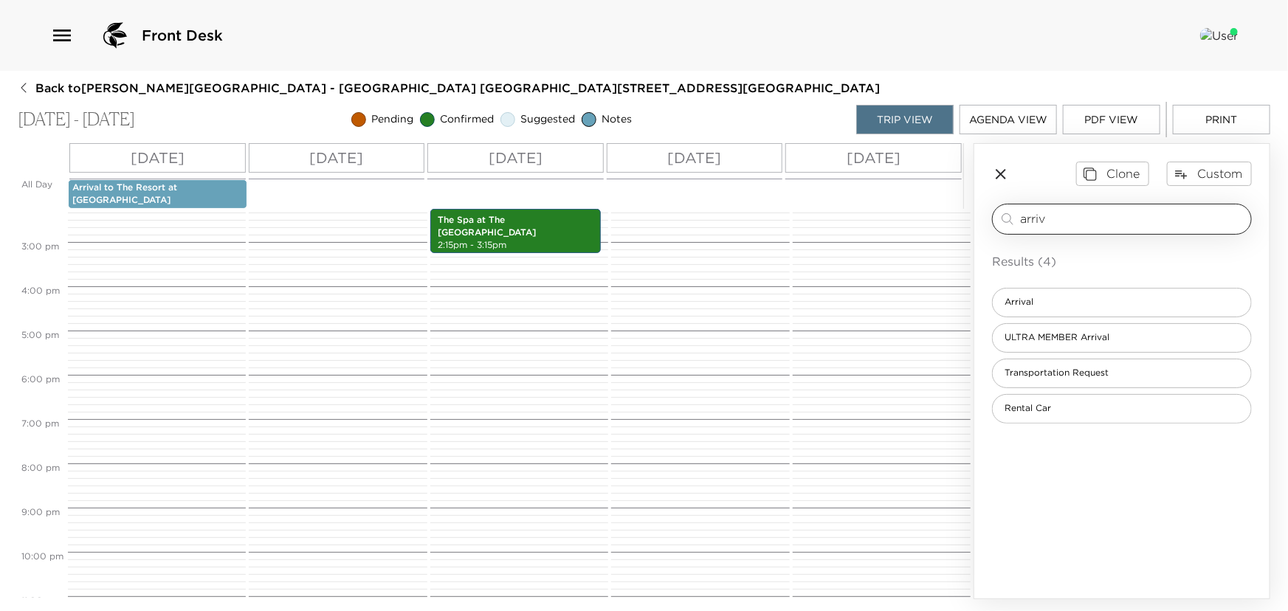
drag, startPoint x: 1112, startPoint y: 214, endPoint x: 999, endPoint y: 217, distance: 113.0
click at [999, 217] on div "arriv ​" at bounding box center [1122, 219] width 247 height 18
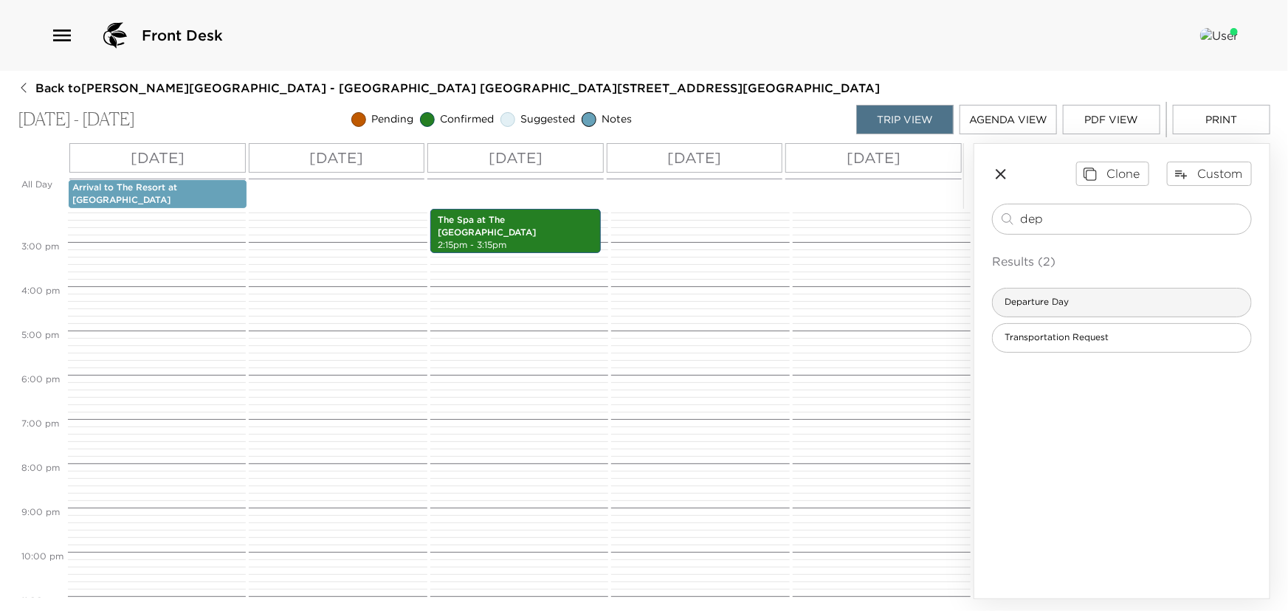
type input "dep"
click at [1029, 298] on span "Departure Day" at bounding box center [1037, 302] width 88 height 13
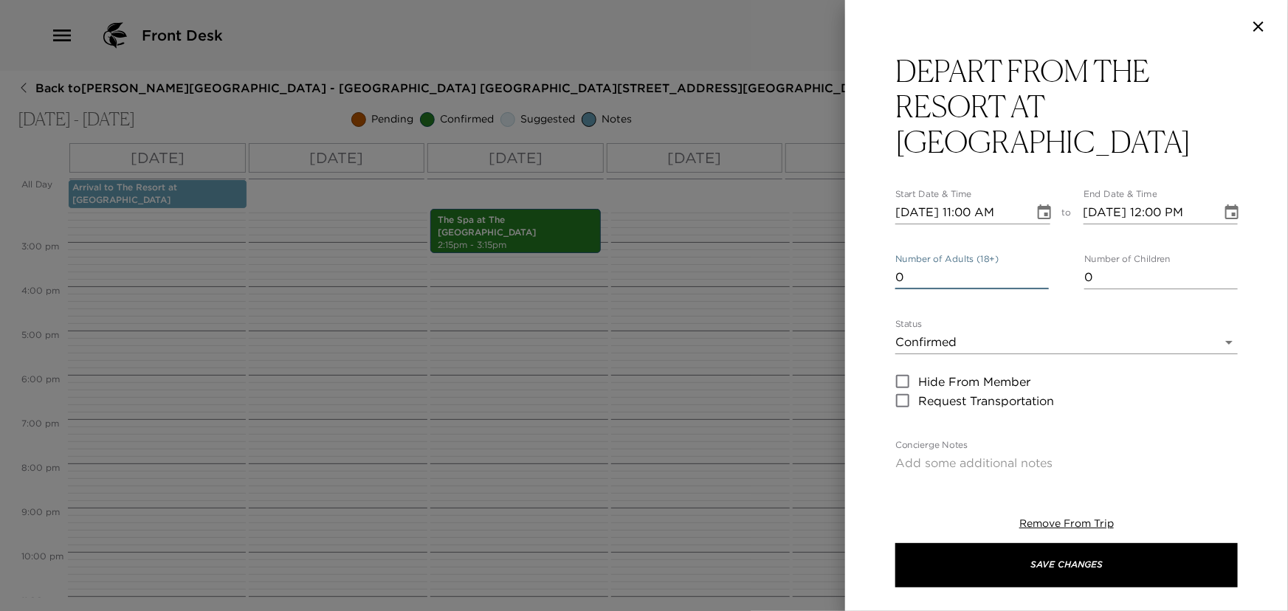
type input "0"
click at [1042, 279] on input "0" at bounding box center [973, 278] width 154 height 24
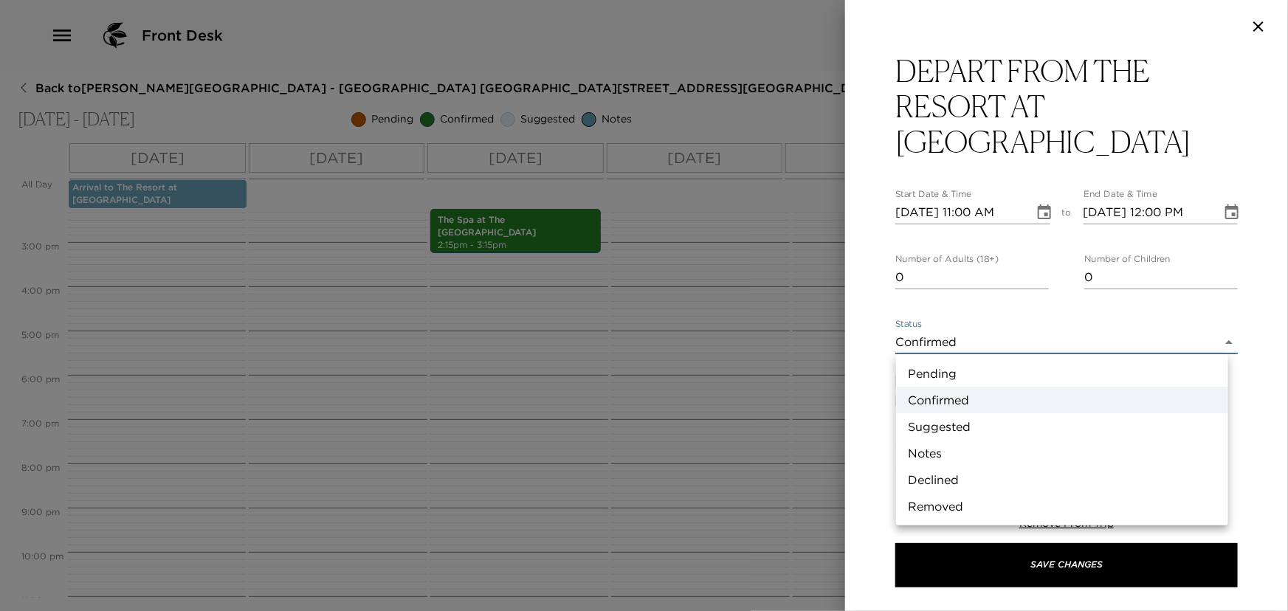
click at [975, 343] on body "Front Desk Back to Whitley Collins Reservation - Pelican Hill Villa 709 Newport…" at bounding box center [644, 305] width 1288 height 611
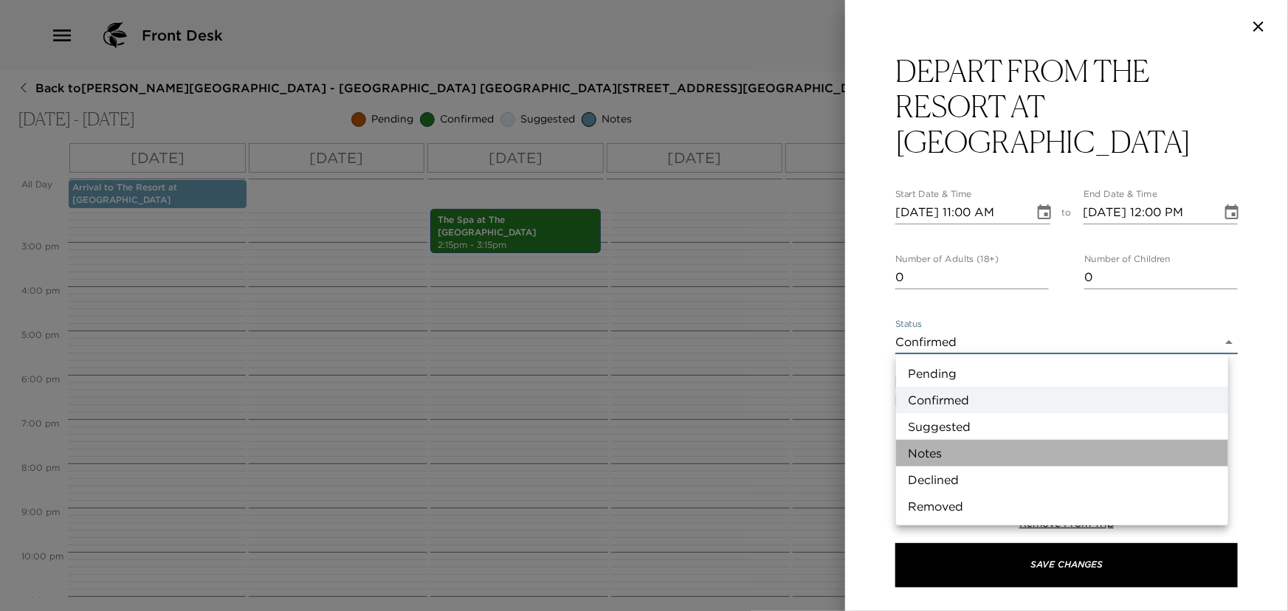
click at [940, 445] on li "Notes" at bounding box center [1062, 453] width 332 height 27
type input "Concierge Note"
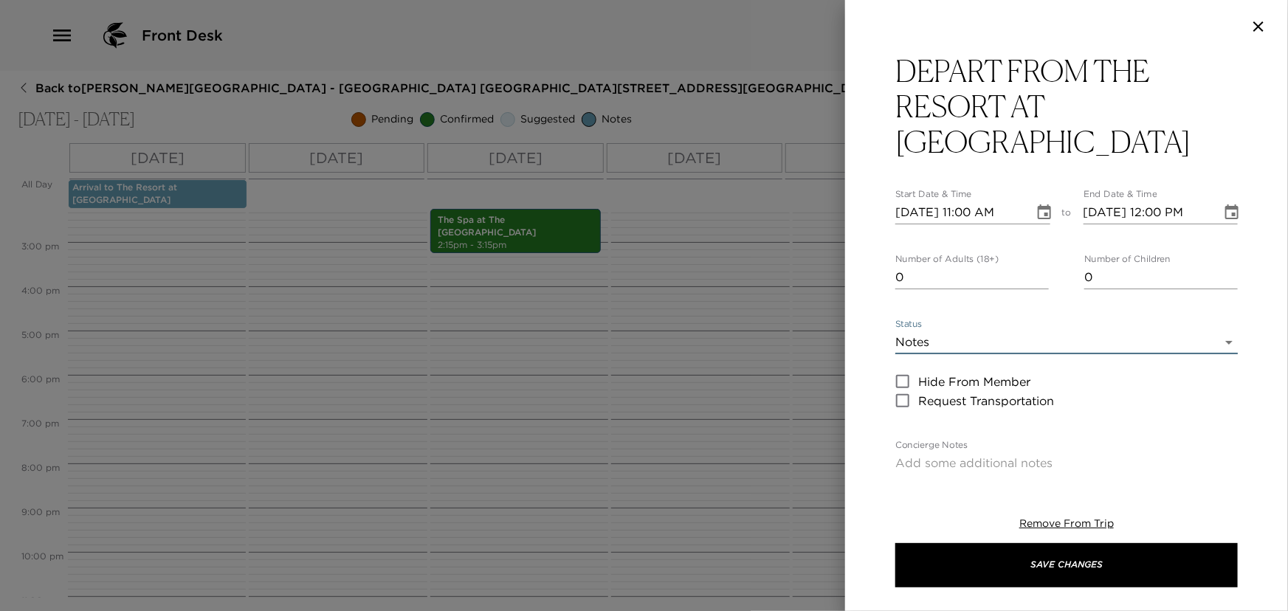
click at [1041, 213] on icon "Choose date, selected date is Sep 4, 2025" at bounding box center [1044, 212] width 13 height 15
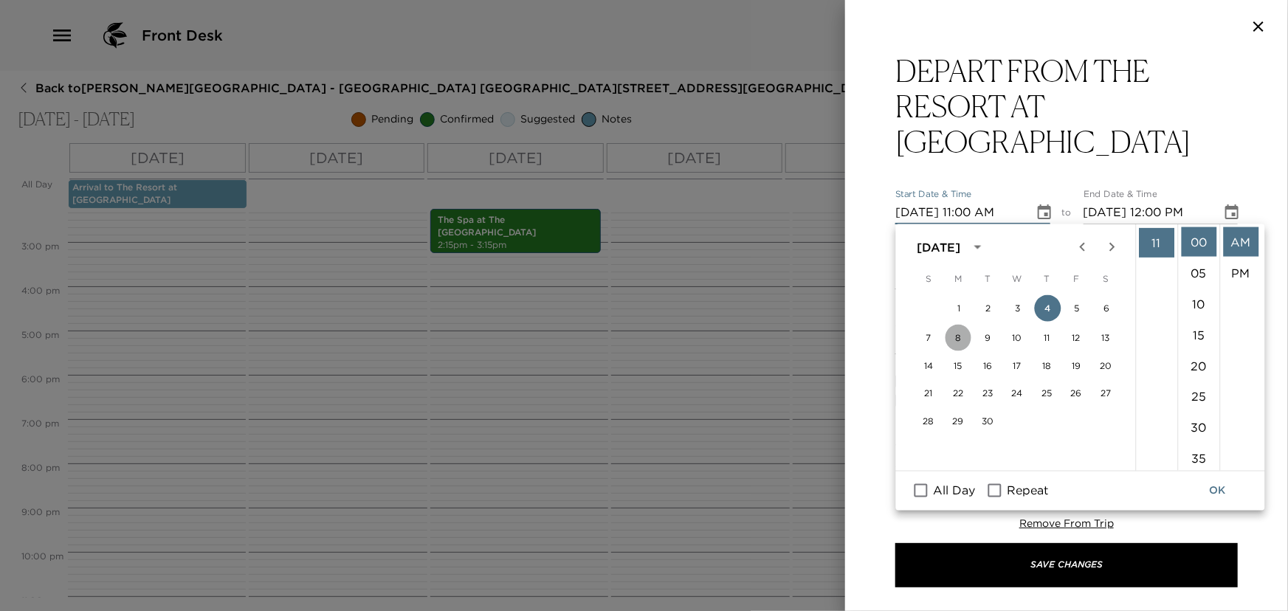
click at [958, 332] on button "8" at bounding box center [958, 338] width 27 height 27
type input "09/08/2025 11:00 AM"
type input "09/08/2025 12:00 PM"
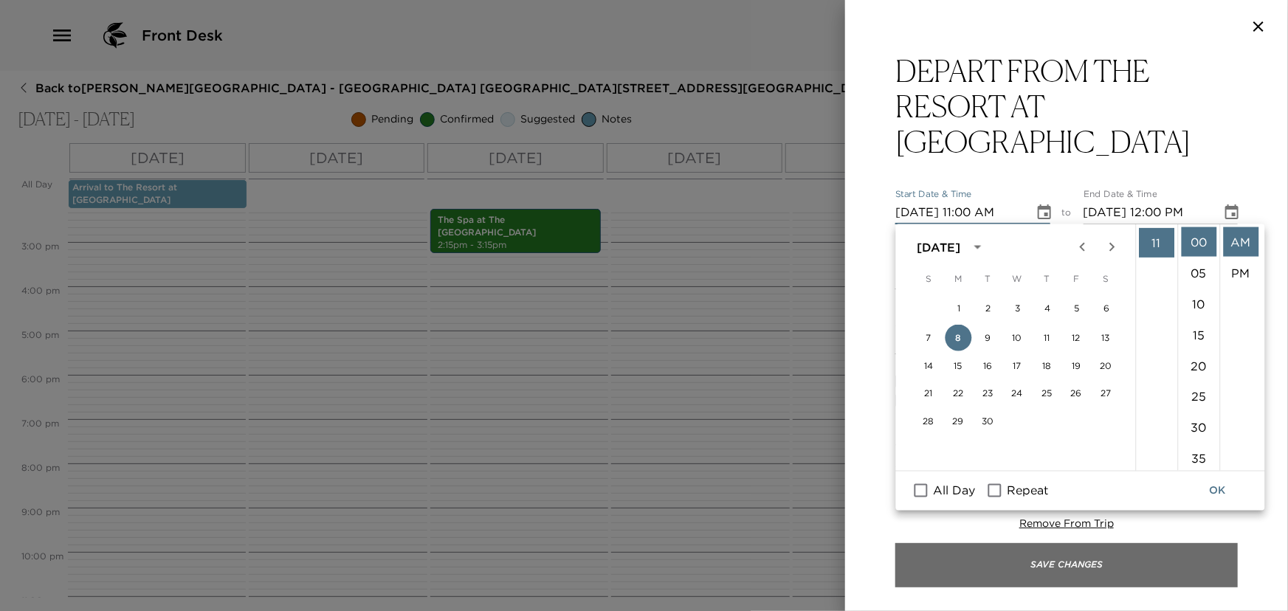
click at [1075, 552] on button "Save Changes" at bounding box center [1067, 565] width 343 height 44
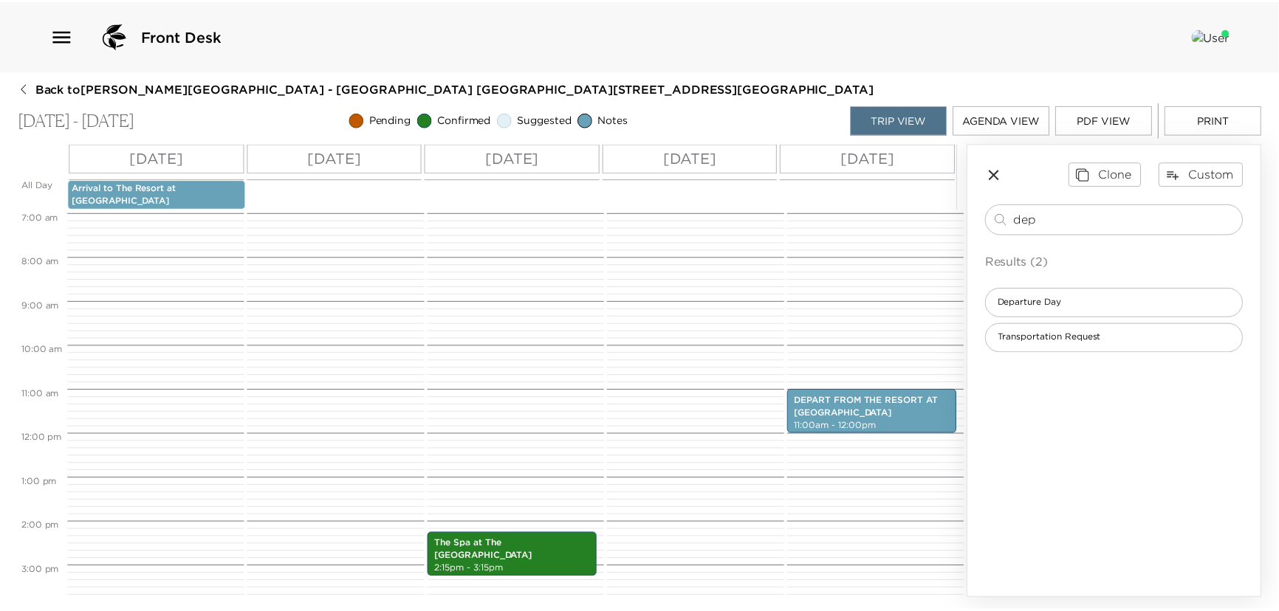
scroll to position [335, 0]
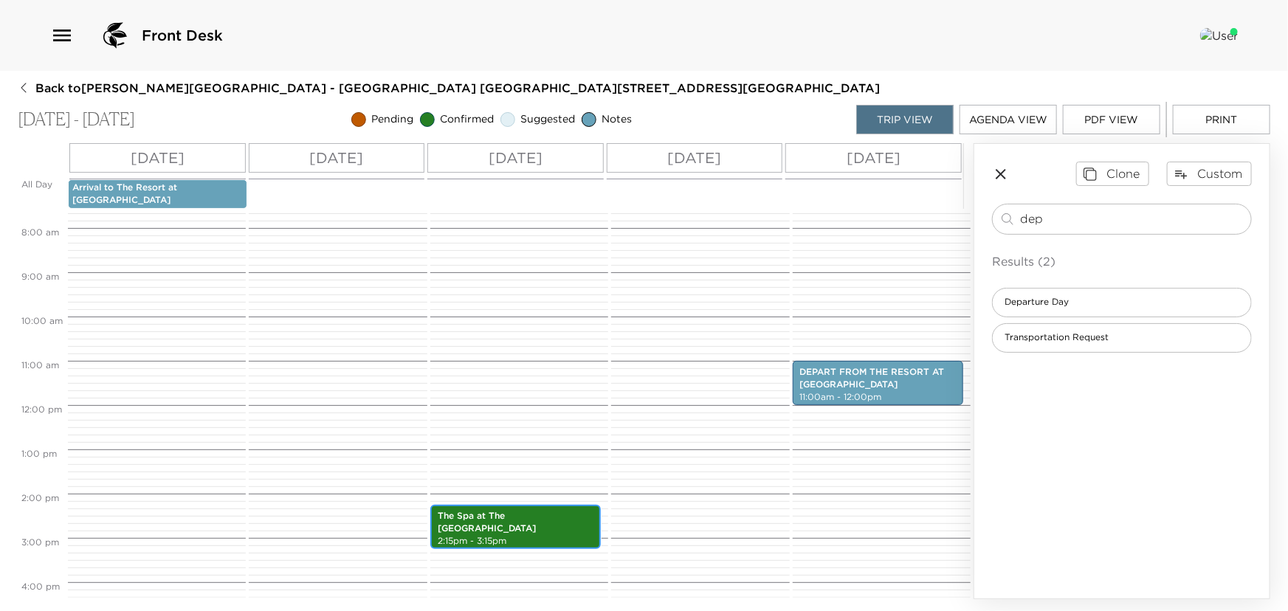
click at [539, 522] on p "The Spa at The Resort At Pelican Hill" at bounding box center [516, 522] width 156 height 25
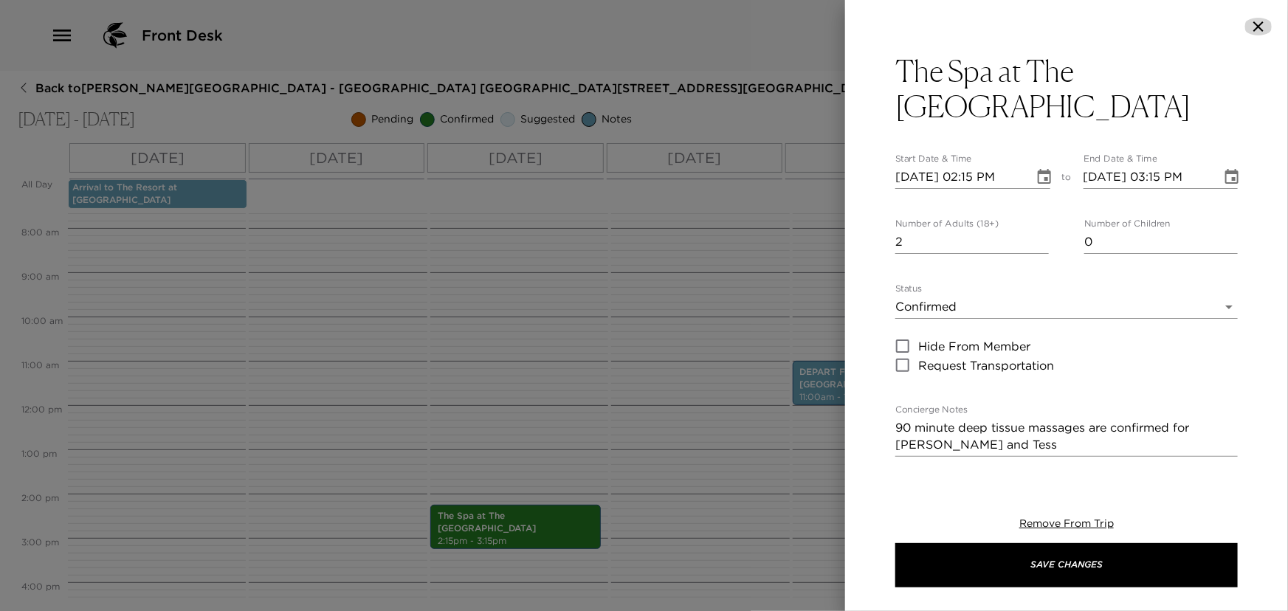
click at [1259, 21] on icon "button" at bounding box center [1259, 27] width 18 height 18
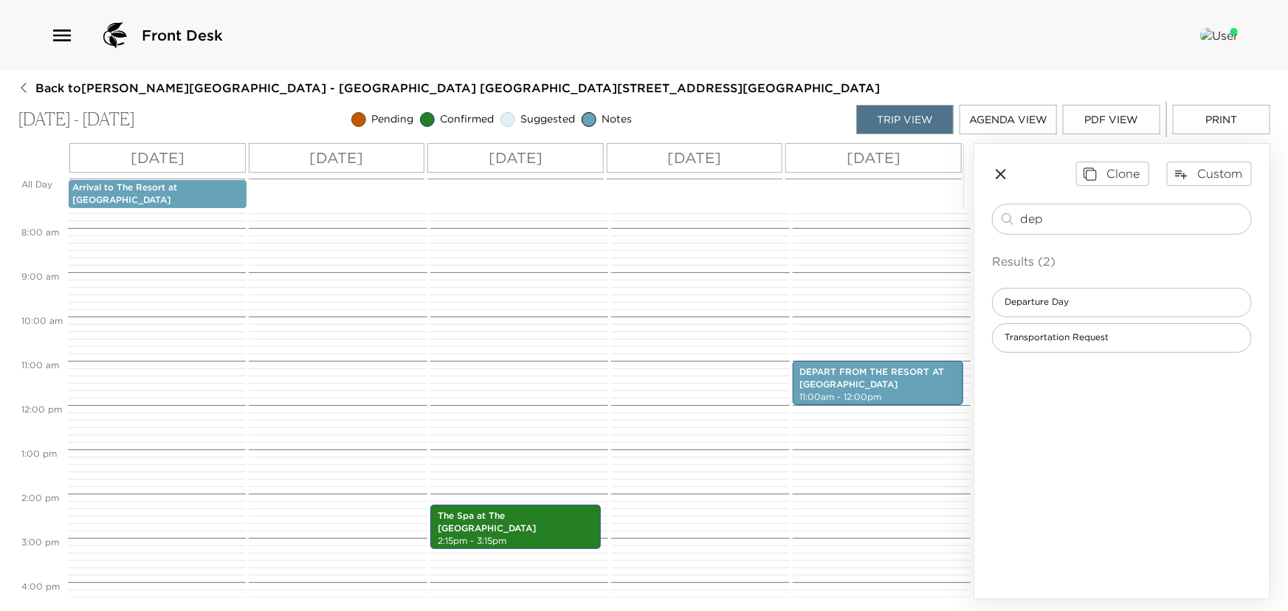
click at [44, 89] on span "Back to Whitley Collins Reservation - Pelican Hill Villa 709 Newport Beach, CA" at bounding box center [457, 88] width 845 height 16
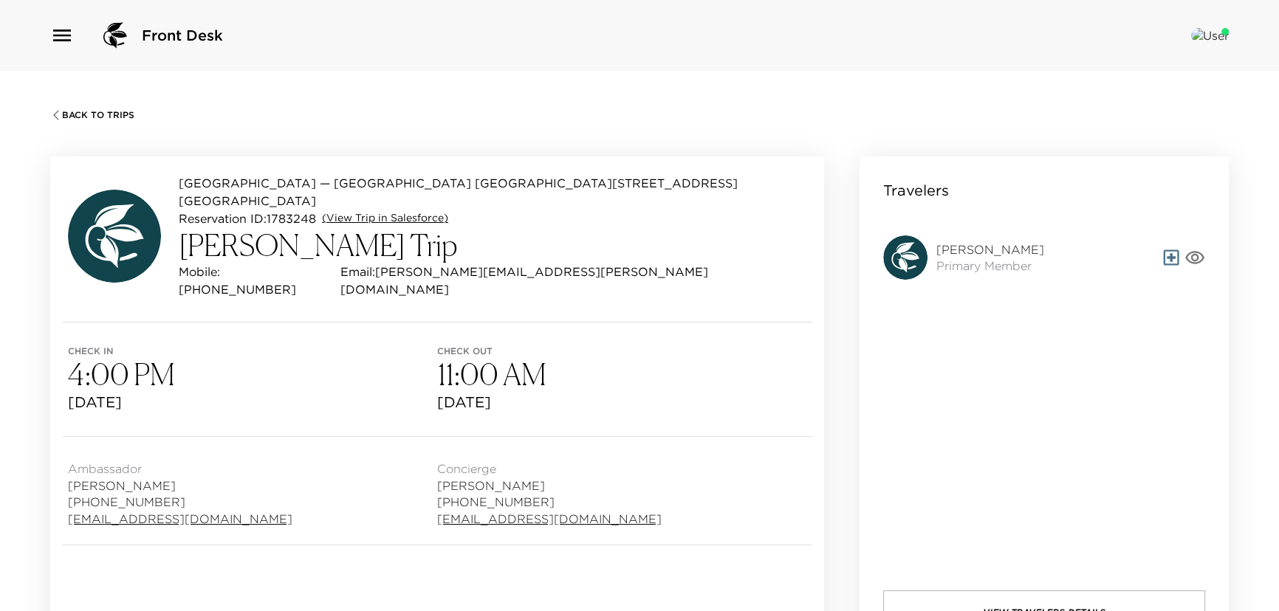
click at [348, 211] on link "(View Trip in Salesforce)" at bounding box center [385, 218] width 126 height 15
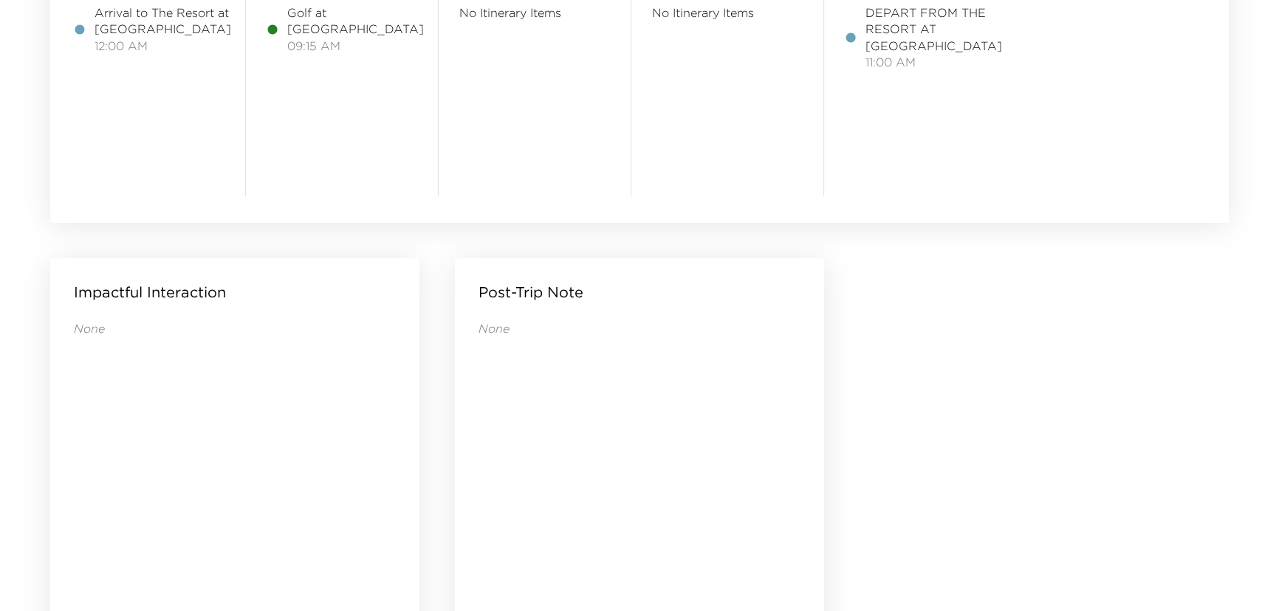
scroll to position [939, 0]
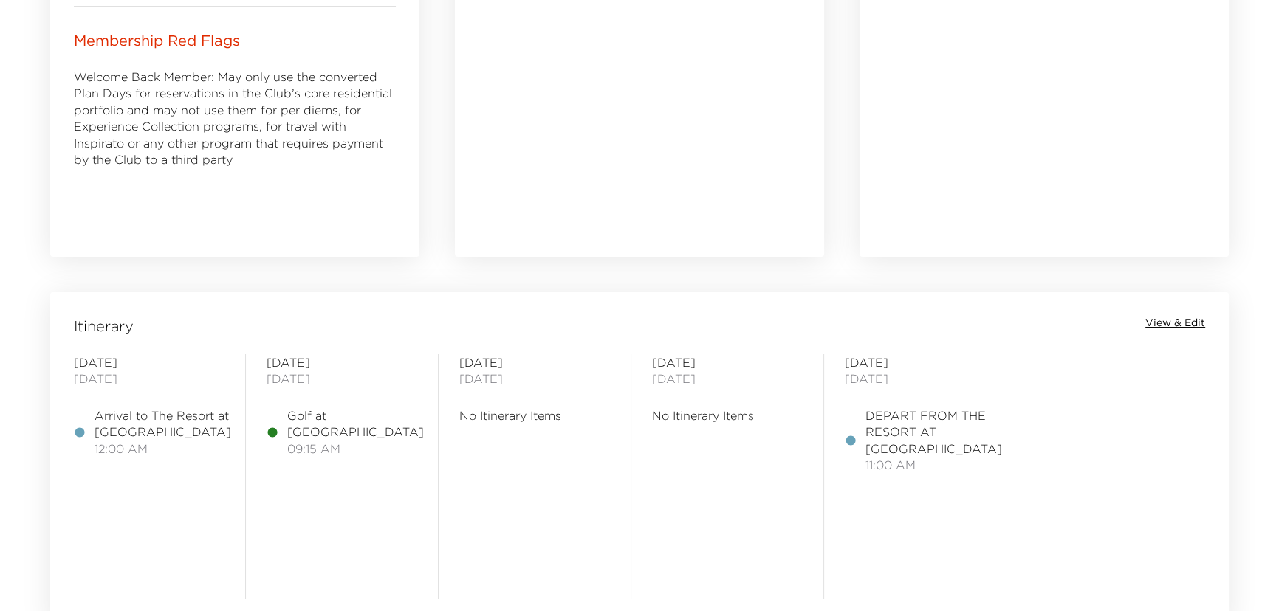
click at [1169, 320] on span "View & Edit" at bounding box center [1175, 323] width 60 height 15
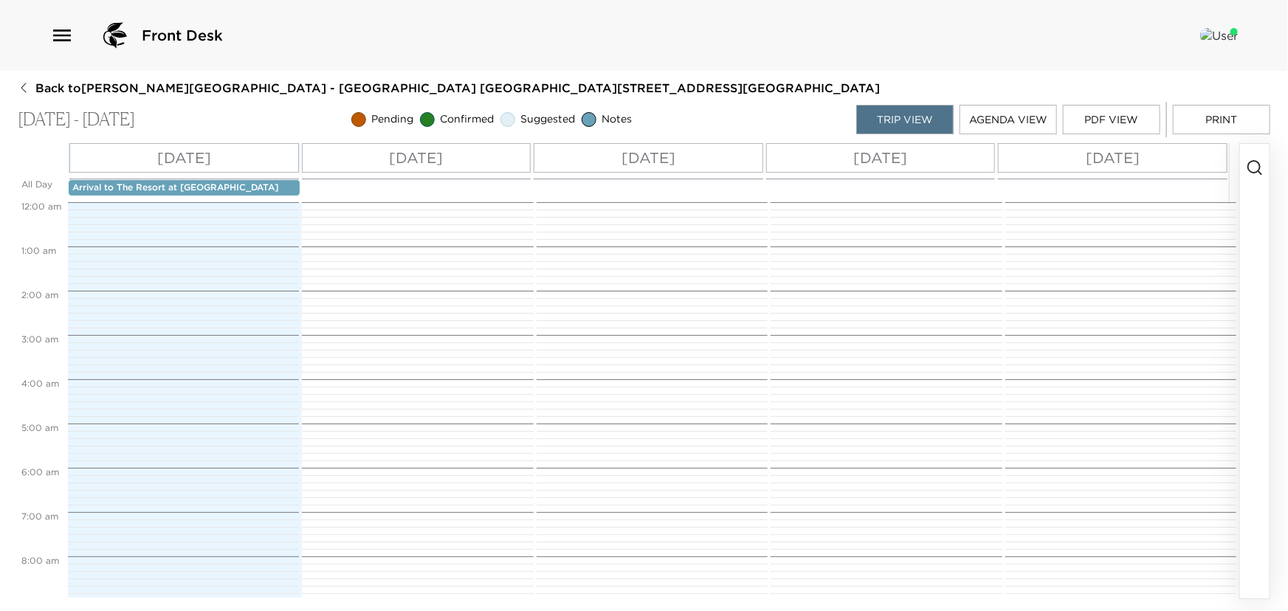
scroll to position [410, 0]
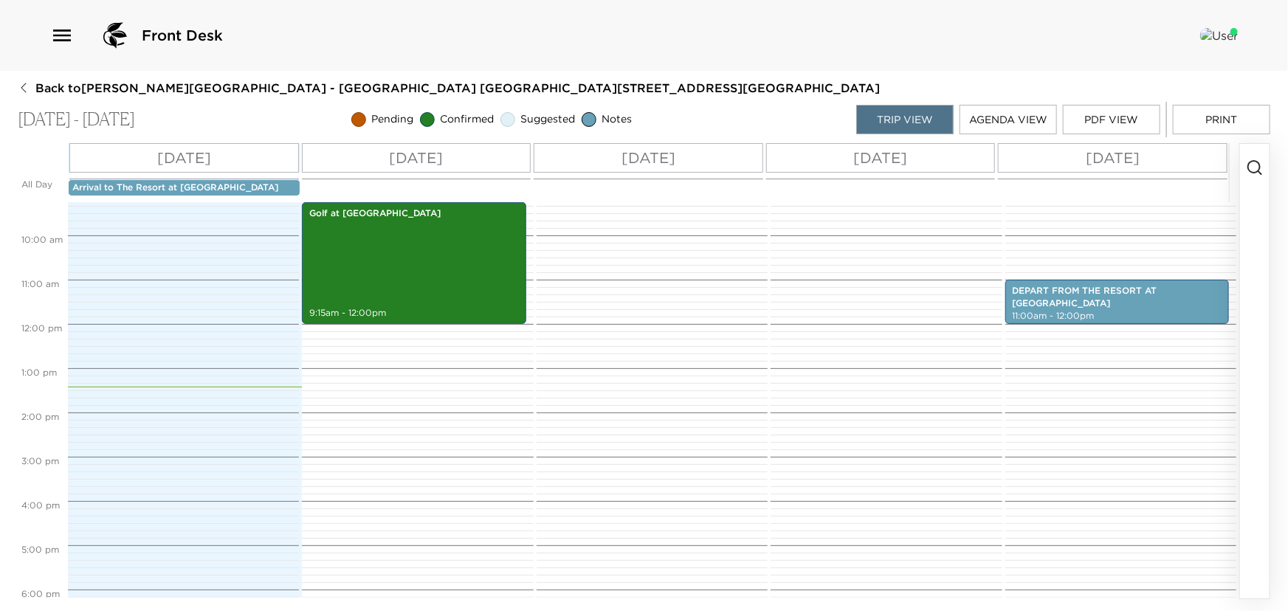
click at [1219, 121] on button "Print" at bounding box center [1221, 120] width 97 height 30
click at [465, 280] on div "Golf at Pelican Hill Golf Club North 9:15am - 12:00pm" at bounding box center [413, 263] width 215 height 117
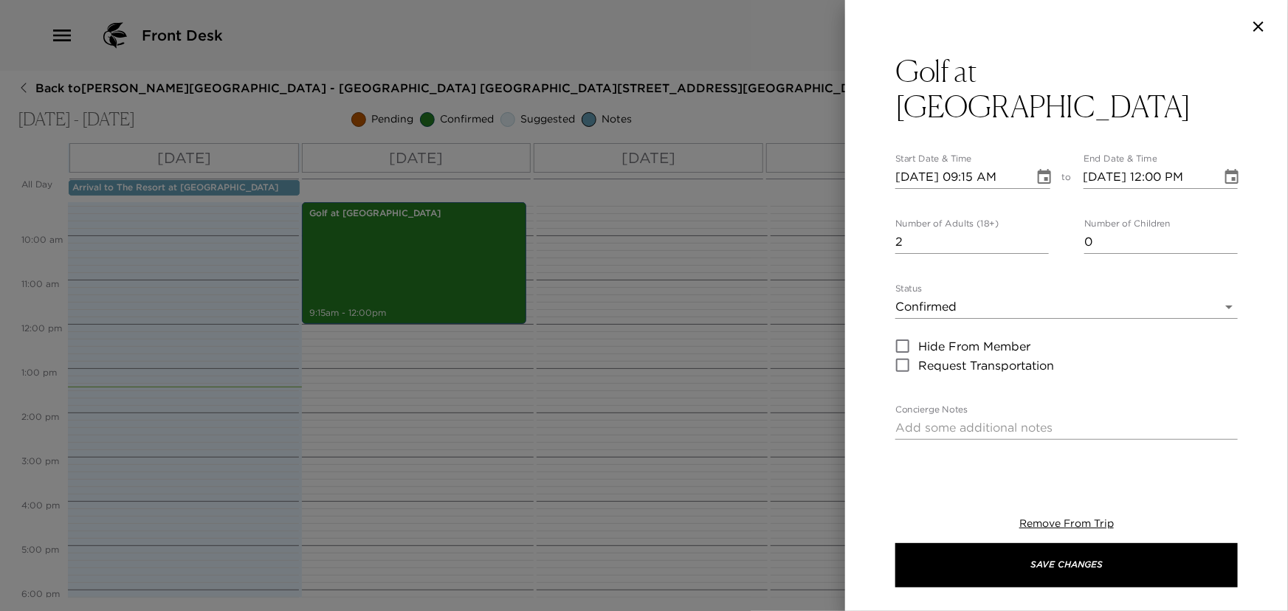
click at [1259, 27] on icon "button" at bounding box center [1259, 26] width 10 height 10
type input "Cancellations can be made without penalty, up to 48 hours in advance.Cancellati…"
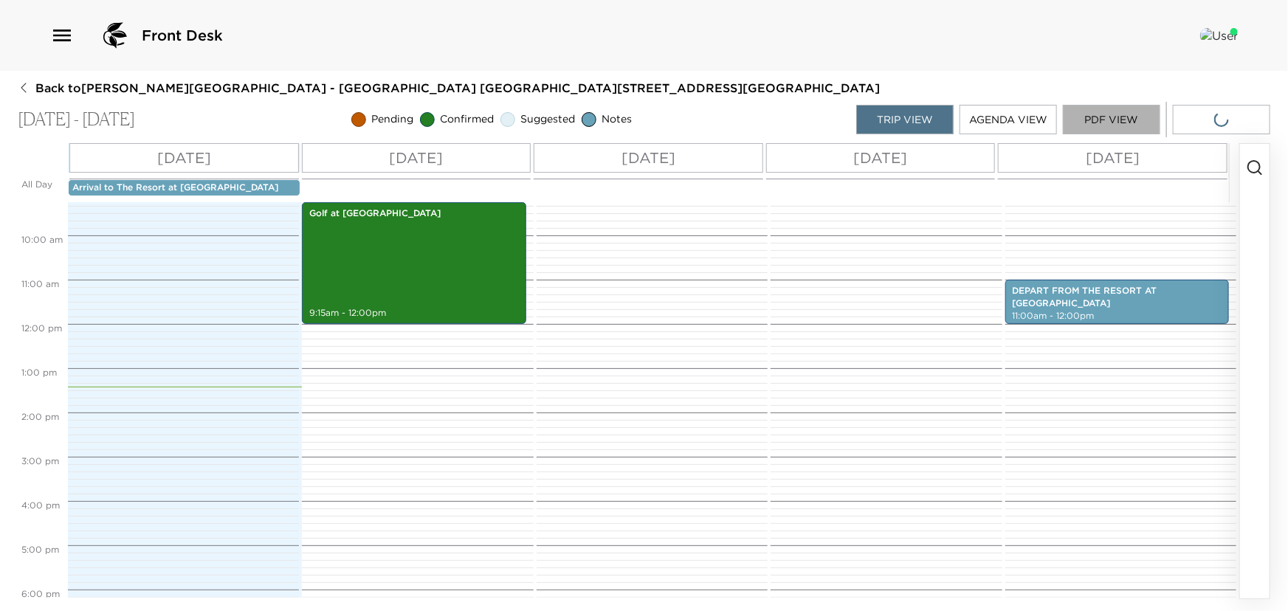
click at [1120, 125] on button "PDF View" at bounding box center [1111, 120] width 97 height 30
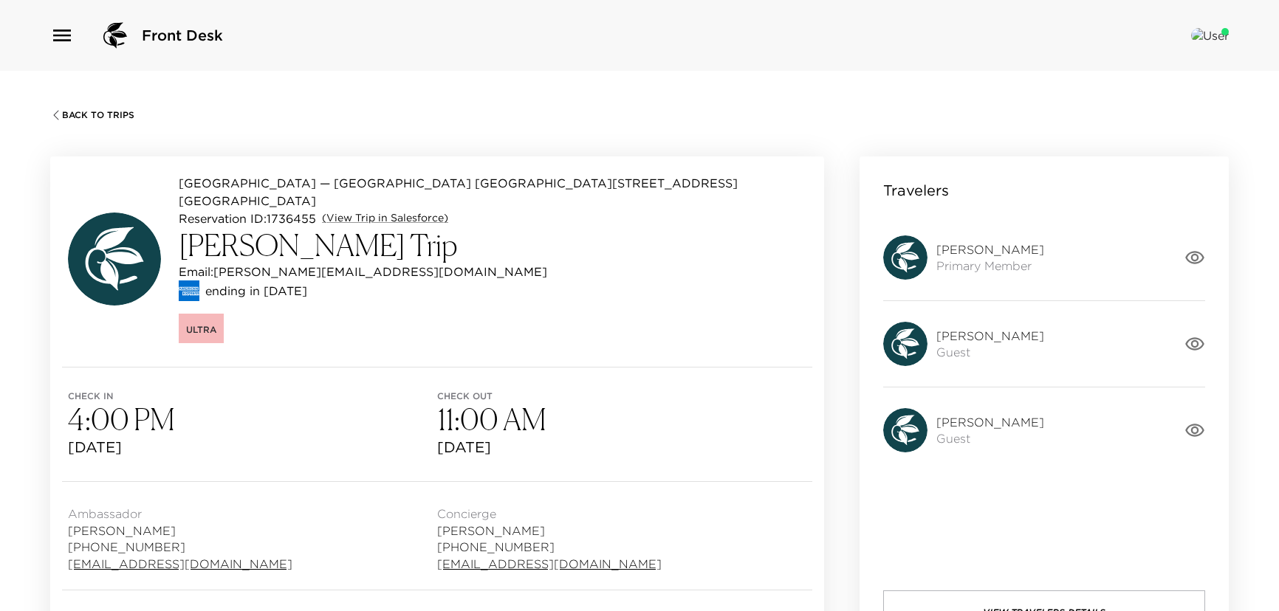
scroll to position [1141, 0]
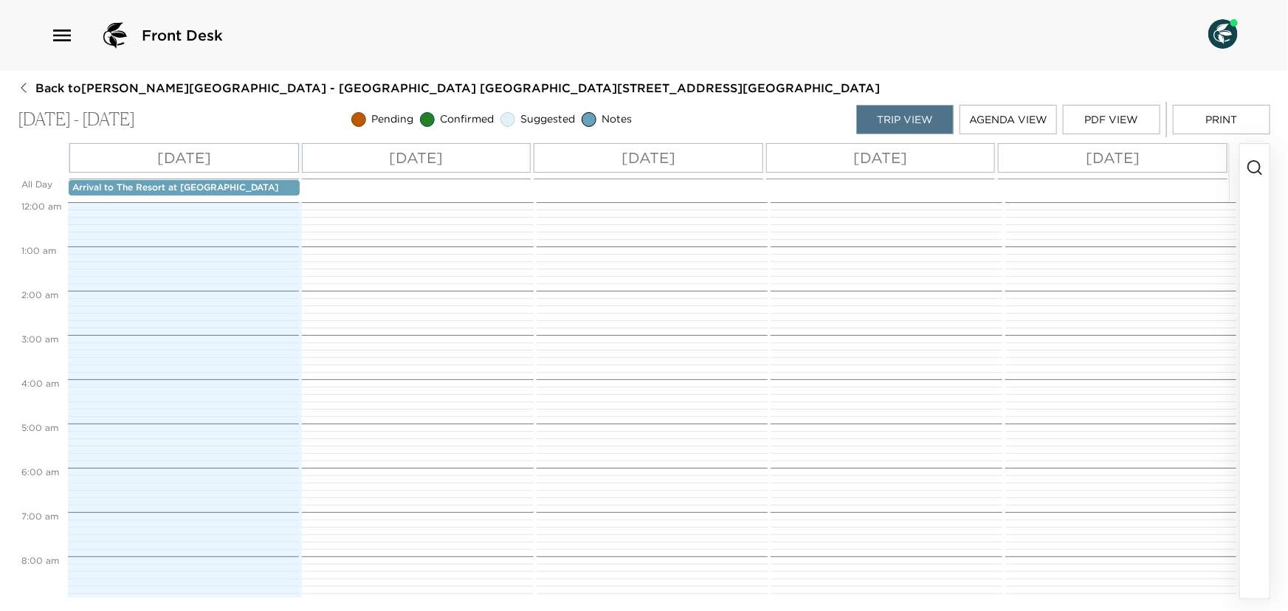
scroll to position [410, 0]
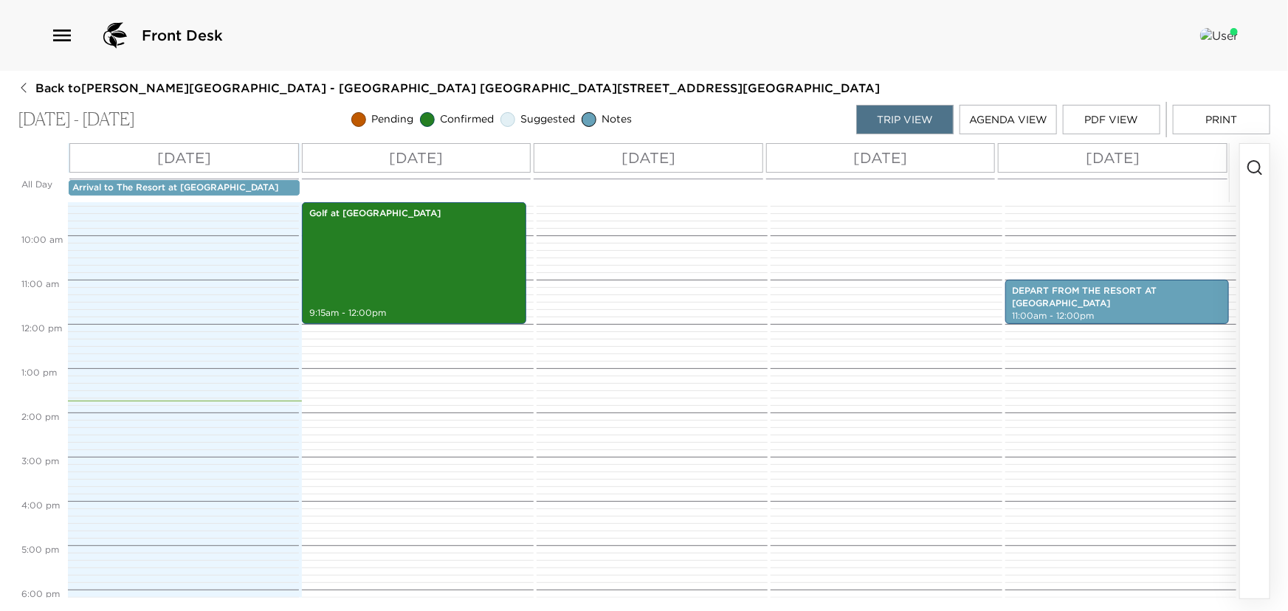
click at [1186, 114] on button "Print" at bounding box center [1221, 120] width 97 height 30
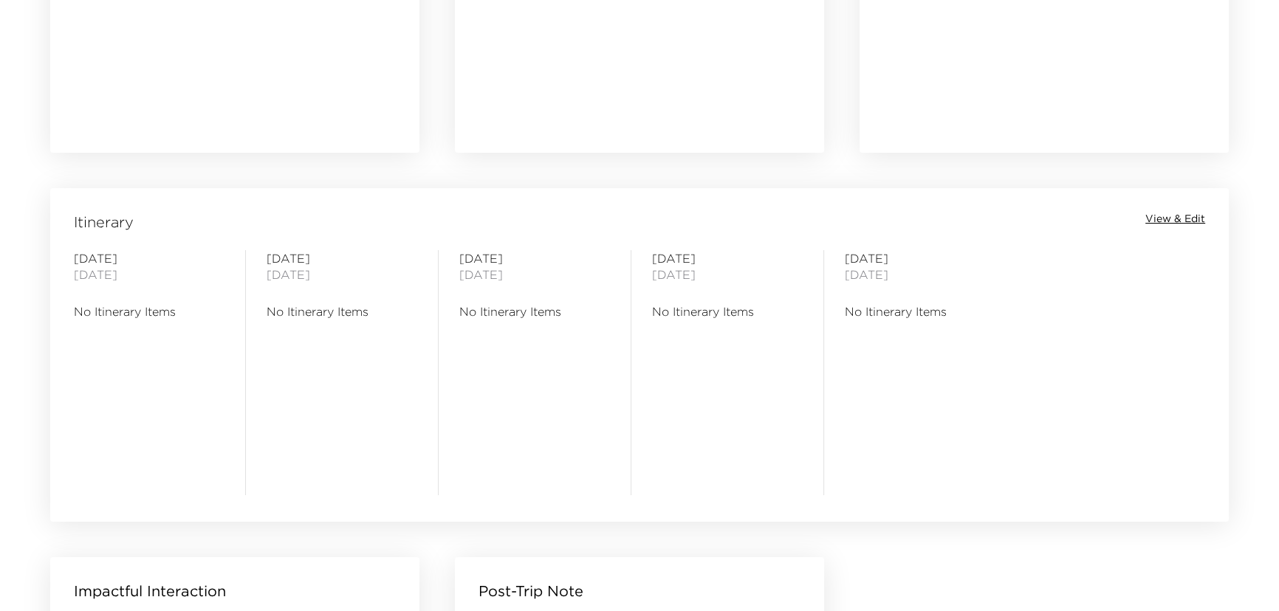
scroll to position [1074, 0]
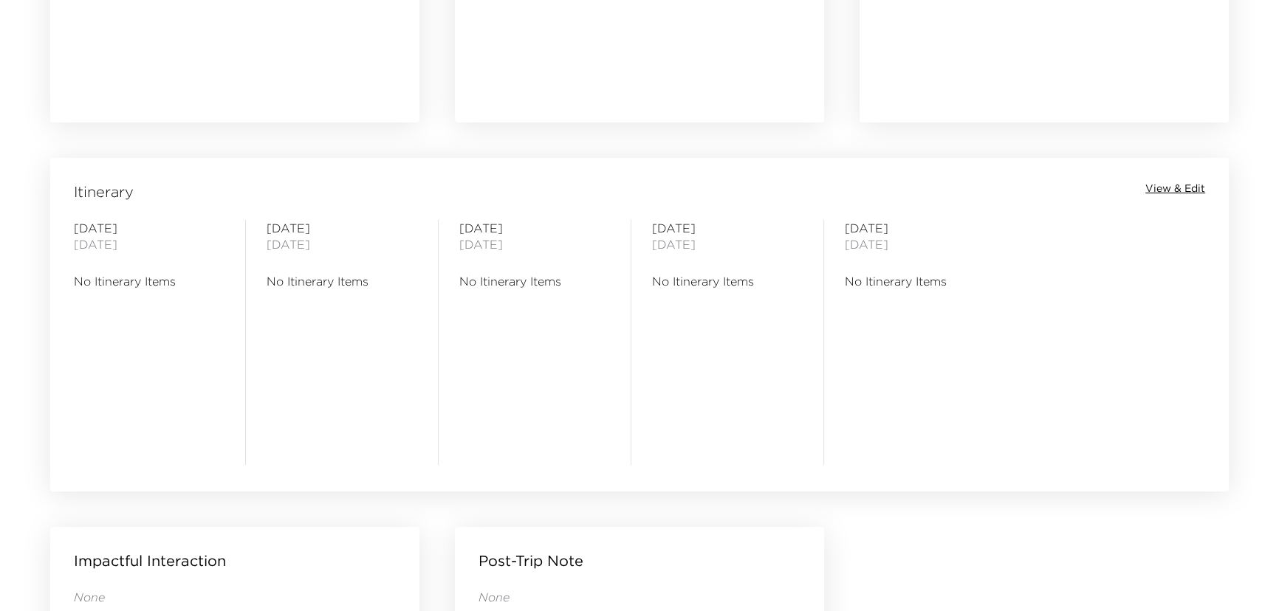
click at [1187, 187] on span "View & Edit" at bounding box center [1175, 189] width 60 height 15
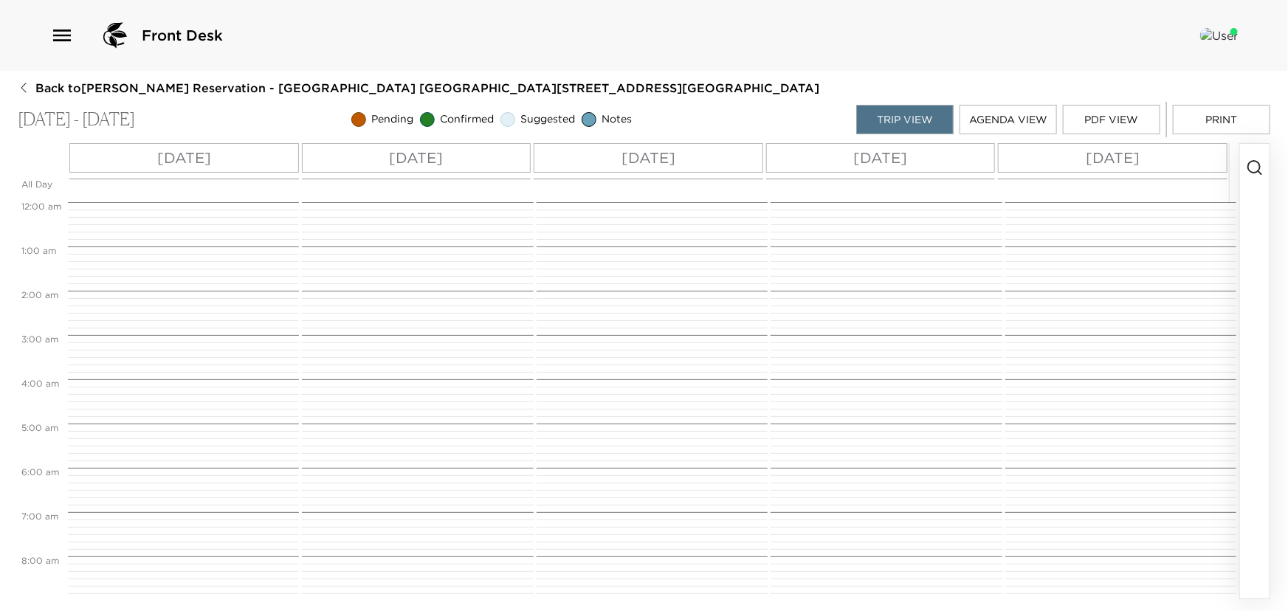
scroll to position [354, 0]
click at [1265, 170] on button "button" at bounding box center [1255, 371] width 30 height 455
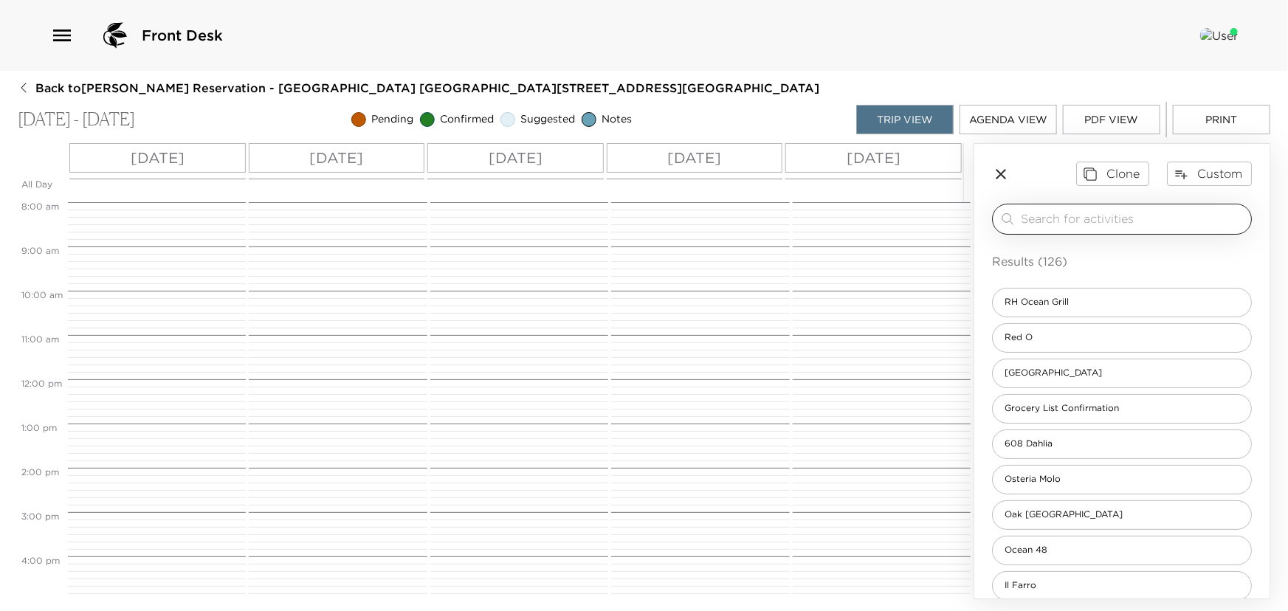
click at [1048, 229] on div "​" at bounding box center [1122, 219] width 260 height 31
click at [1048, 222] on input "search" at bounding box center [1133, 218] width 224 height 17
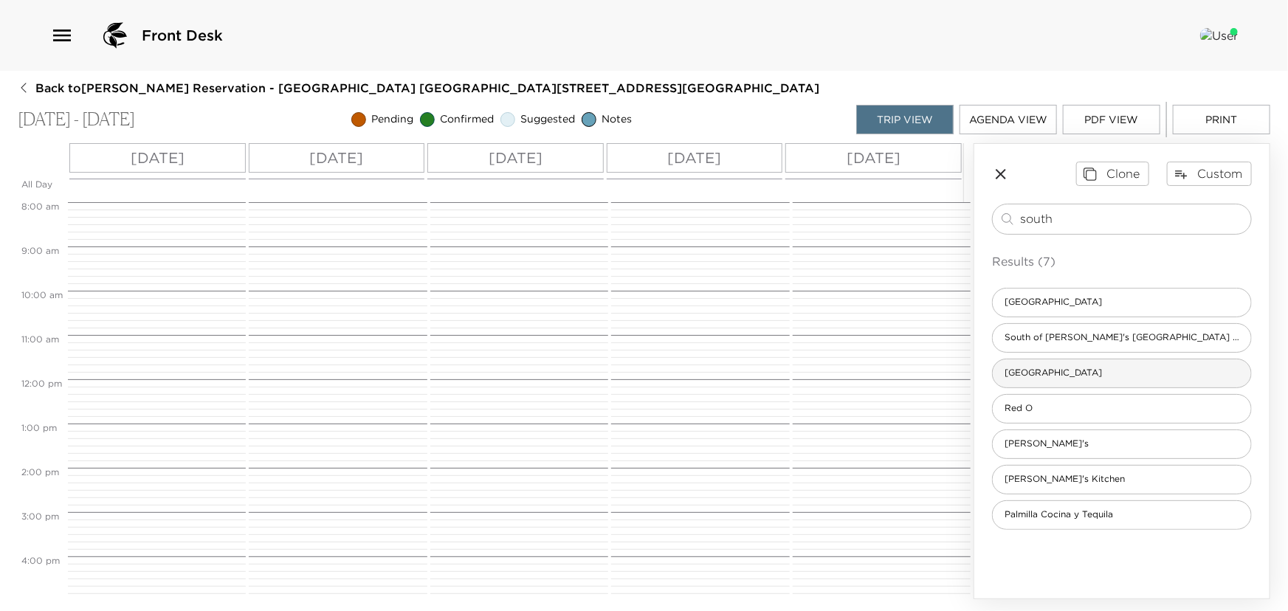
type input "south"
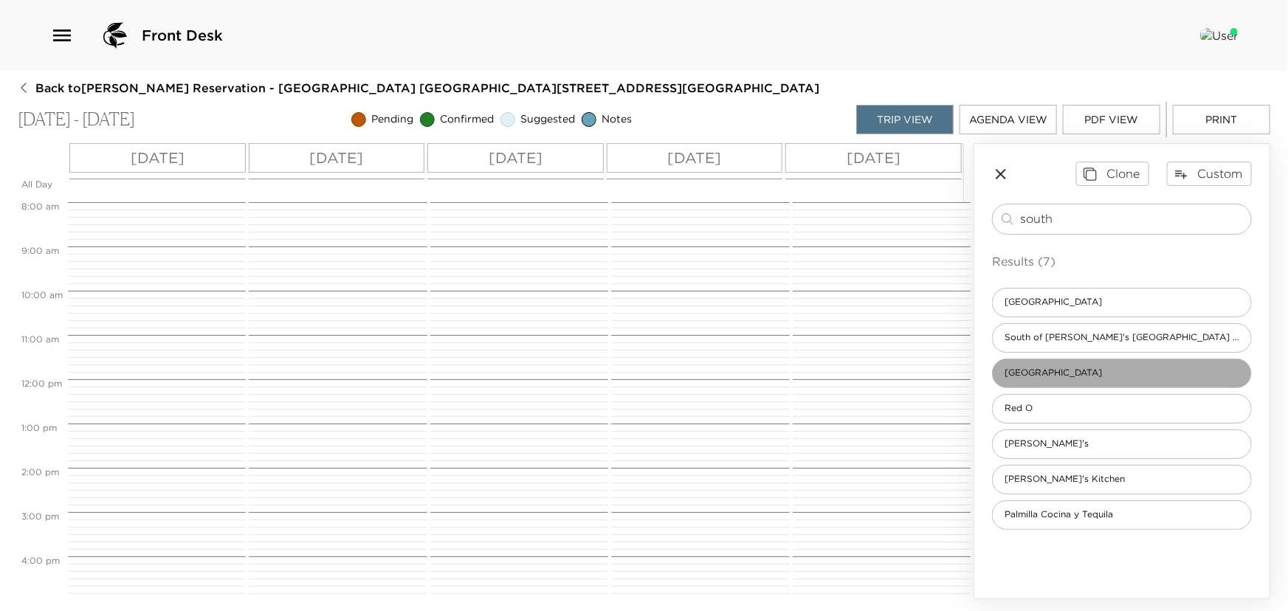
click at [1083, 378] on span "Pelican Hill Golf Club South Course" at bounding box center [1053, 373] width 121 height 13
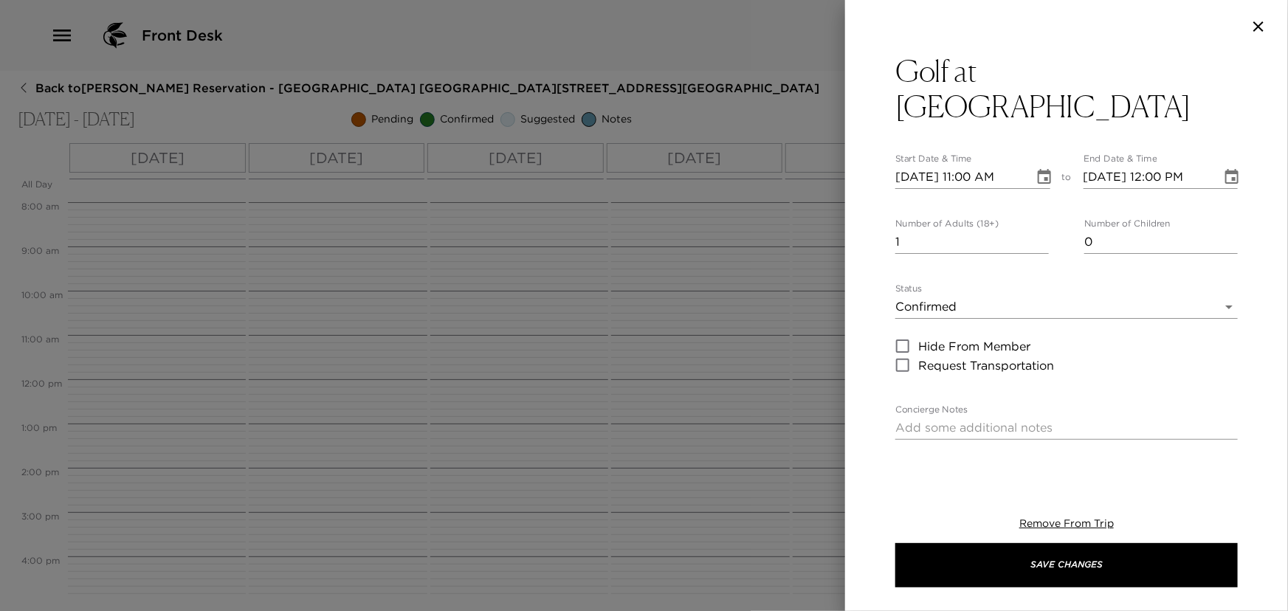
type input "1"
type input "Cancellations can be made without penalty, up to 48 hours in advance.Cancellati…"
type input "1"
click at [1222, 236] on input "1" at bounding box center [1162, 242] width 154 height 24
type input "Cancellations can be made without penalty, up to 48 hours in advance.Cancellati…"
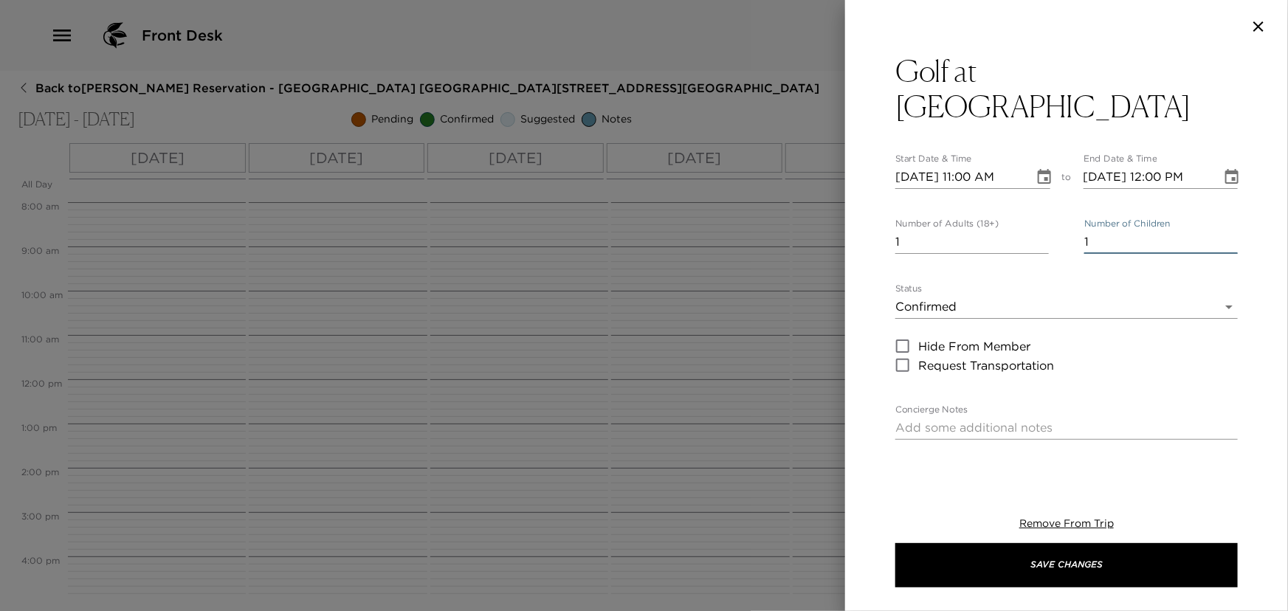
click at [1041, 175] on icon "Choose date, selected date is Oct 9, 2025" at bounding box center [1045, 177] width 18 height 18
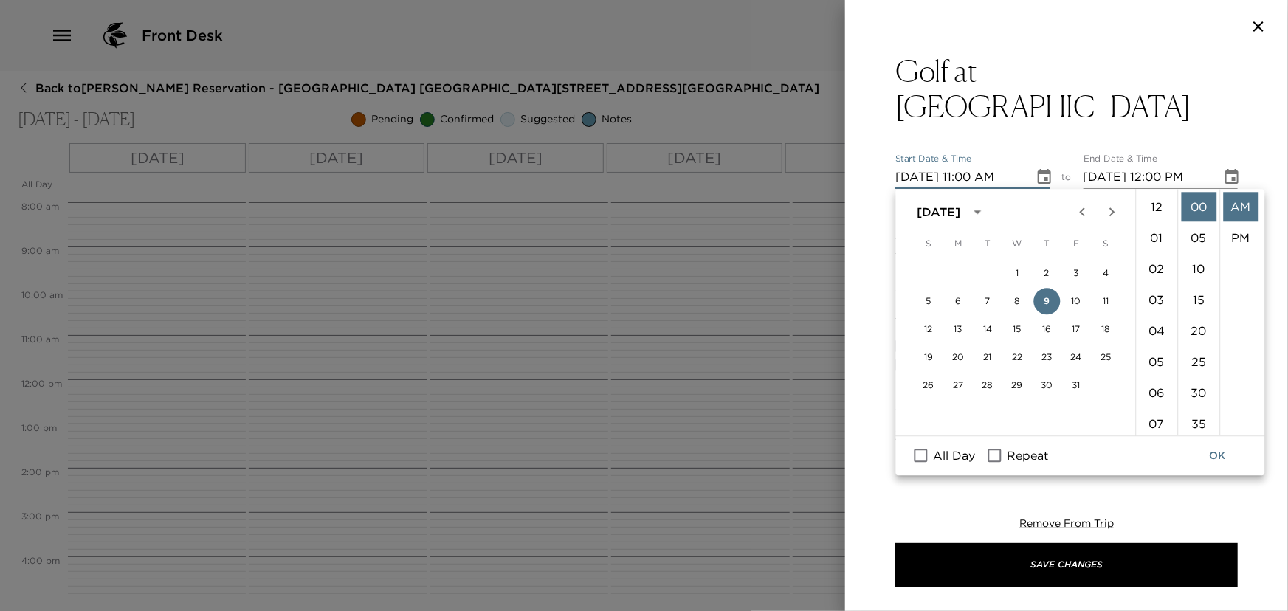
scroll to position [340, 0]
click at [1110, 300] on button "11" at bounding box center [1106, 301] width 27 height 27
type input "10/11/2025 11:00 AM"
type input "10/11/2025 12:00 PM"
type input "Cancellations can be made without penalty, up to 48 hours in advance.Cancellati…"
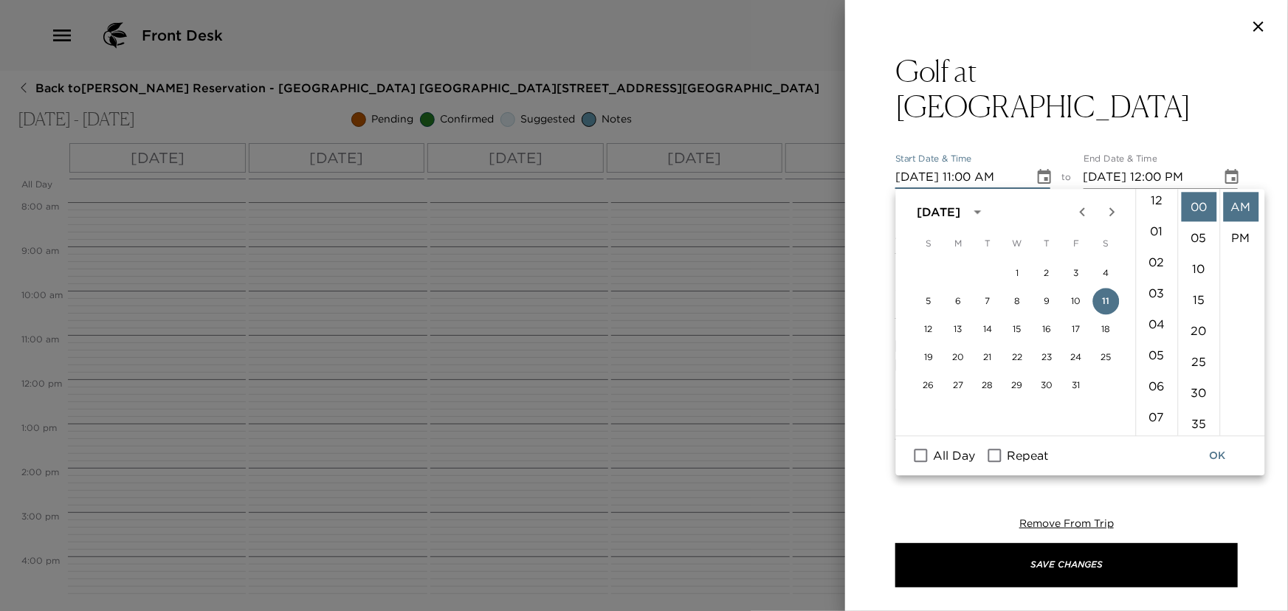
scroll to position [5, 0]
click at [1155, 315] on li "08" at bounding box center [1156, 316] width 35 height 30
type input "10/11/2025 08:00 AM"
type input "Cancellations can be made without penalty, up to 48 hours in advance.Cancellati…"
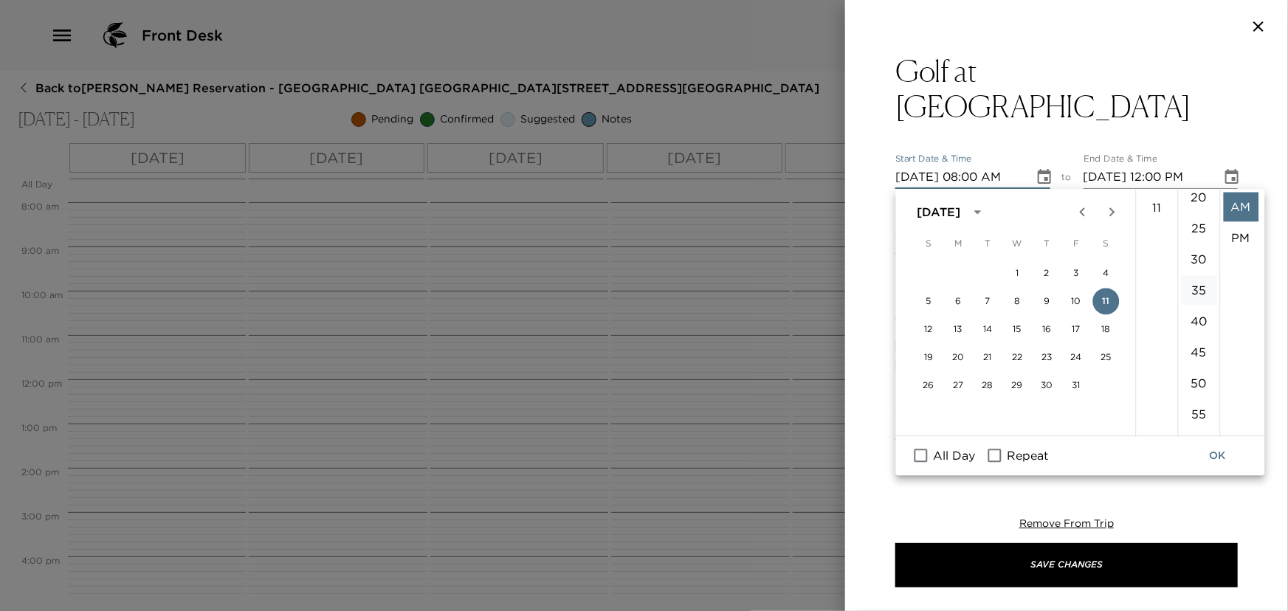
click at [1196, 390] on li "50" at bounding box center [1198, 383] width 35 height 30
type input "10/11/2025 08:50 AM"
click at [1215, 449] on button "OK" at bounding box center [1218, 455] width 47 height 27
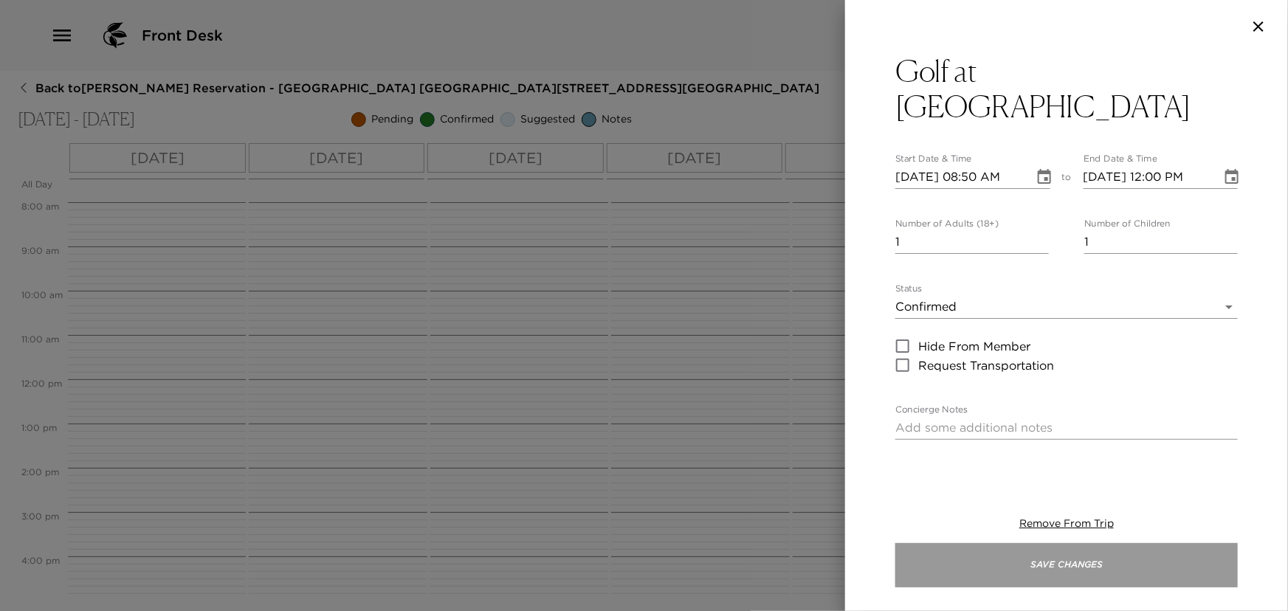
click at [1069, 554] on button "Save Changes" at bounding box center [1067, 565] width 343 height 44
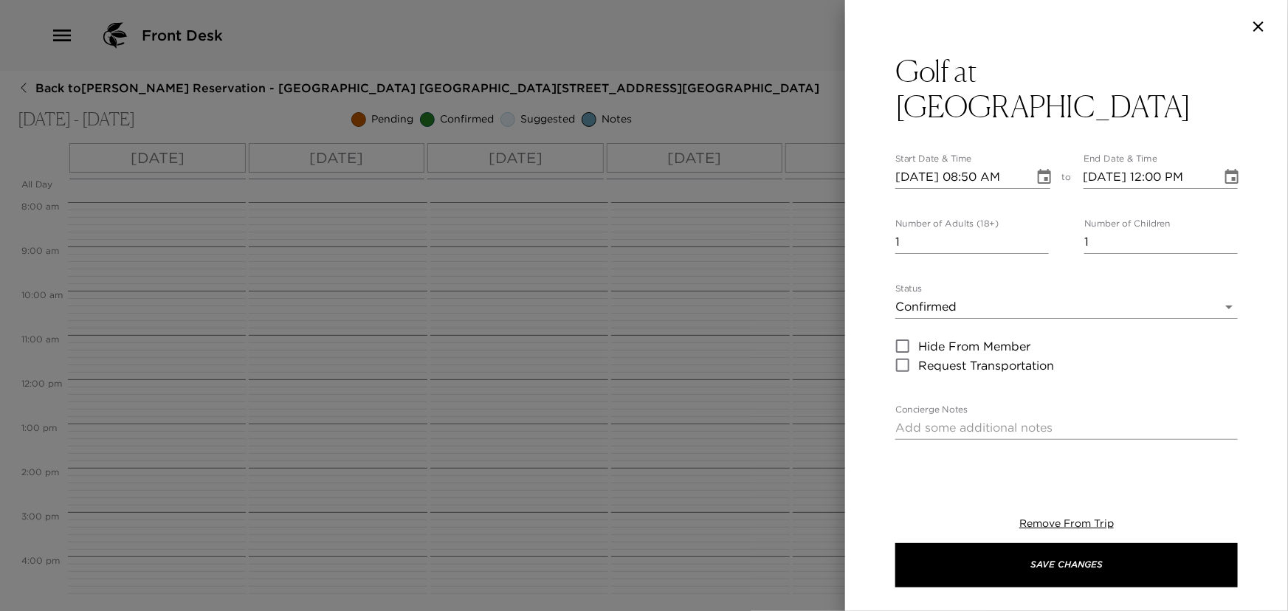
type input "Cancellations can be made without penalty, up to 48 hours in advance.Cancellati…"
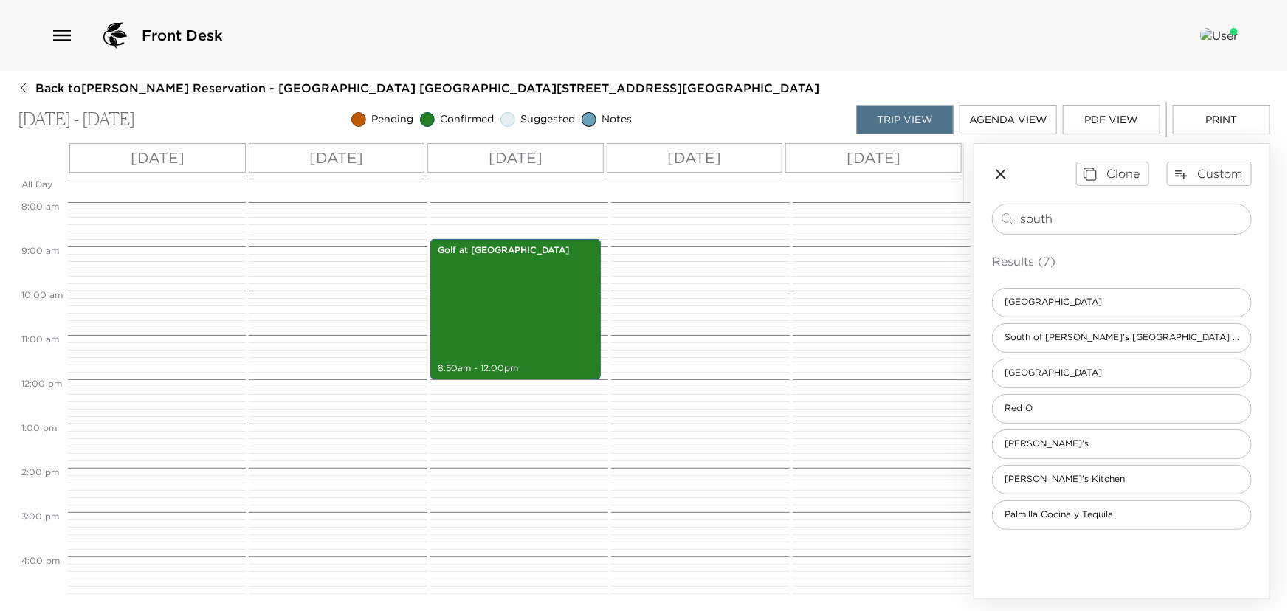
drag, startPoint x: 1081, startPoint y: 217, endPoint x: 73, endPoint y: 171, distance: 1008.9
click at [86, 174] on div "All Day Thu 10/09 Fri 10/10 Sat 10/11 Sun 10/12 Mon 10/13 12:00 AM 1:00 AM 2:00…" at bounding box center [644, 371] width 1253 height 456
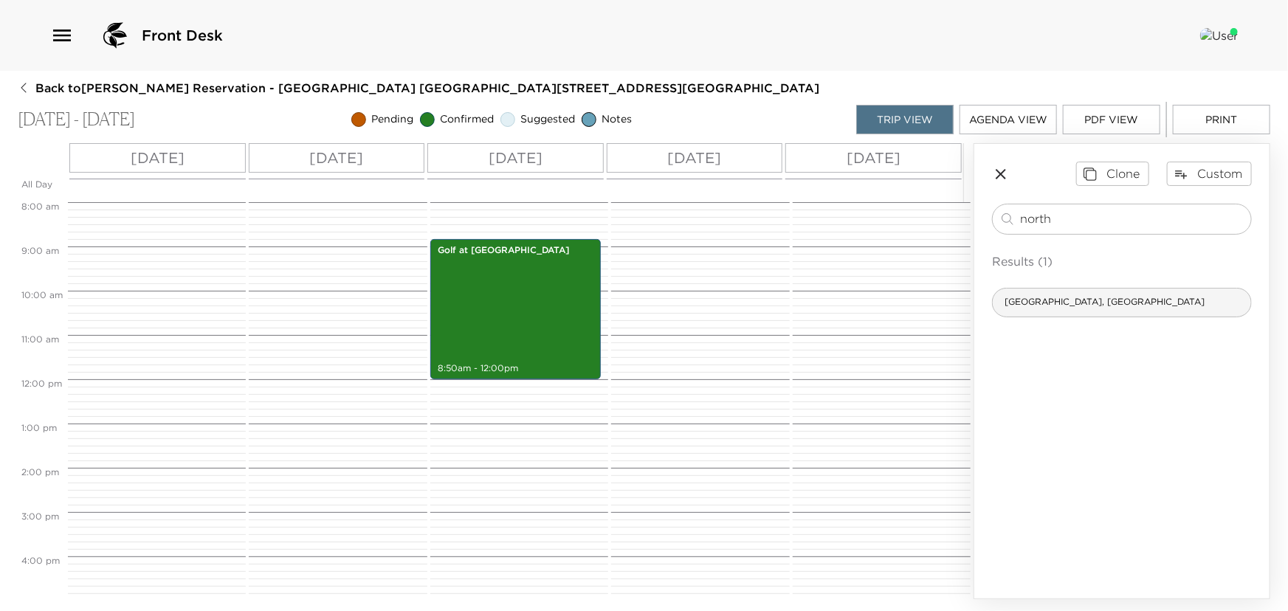
type input "north"
click at [1050, 311] on div "Pelican Hill Golf Club, North Course" at bounding box center [1122, 303] width 260 height 30
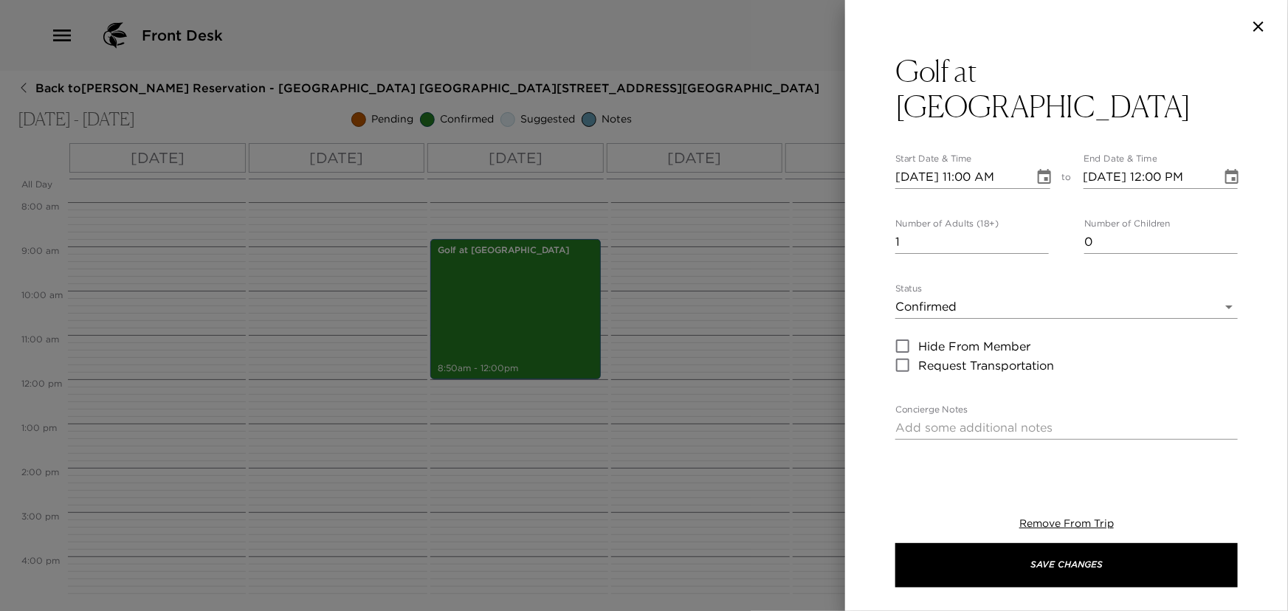
click at [1038, 176] on icon "Choose date, selected date is Oct 9, 2025" at bounding box center [1045, 177] width 18 height 18
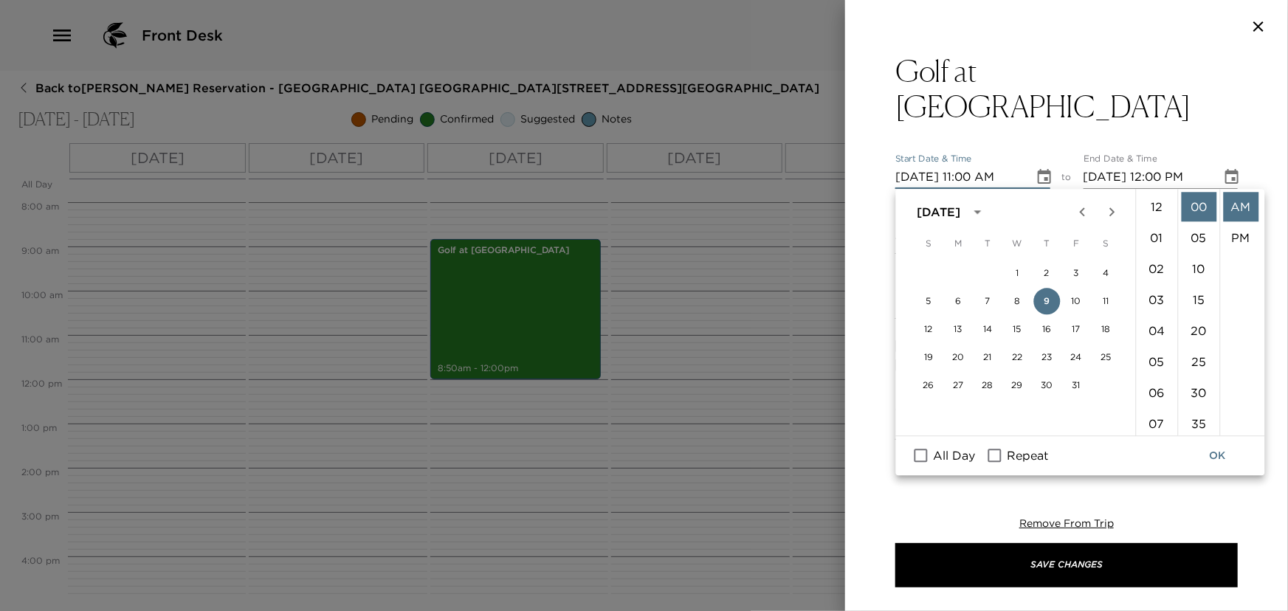
scroll to position [340, 0]
click at [929, 329] on button "12" at bounding box center [929, 329] width 27 height 27
type input "10/12/2025 11:00 AM"
type input "10/12/2025 12:00 PM"
type input "Cancellations can be made without penalty, up to 48 hours in advance.Cancellati…"
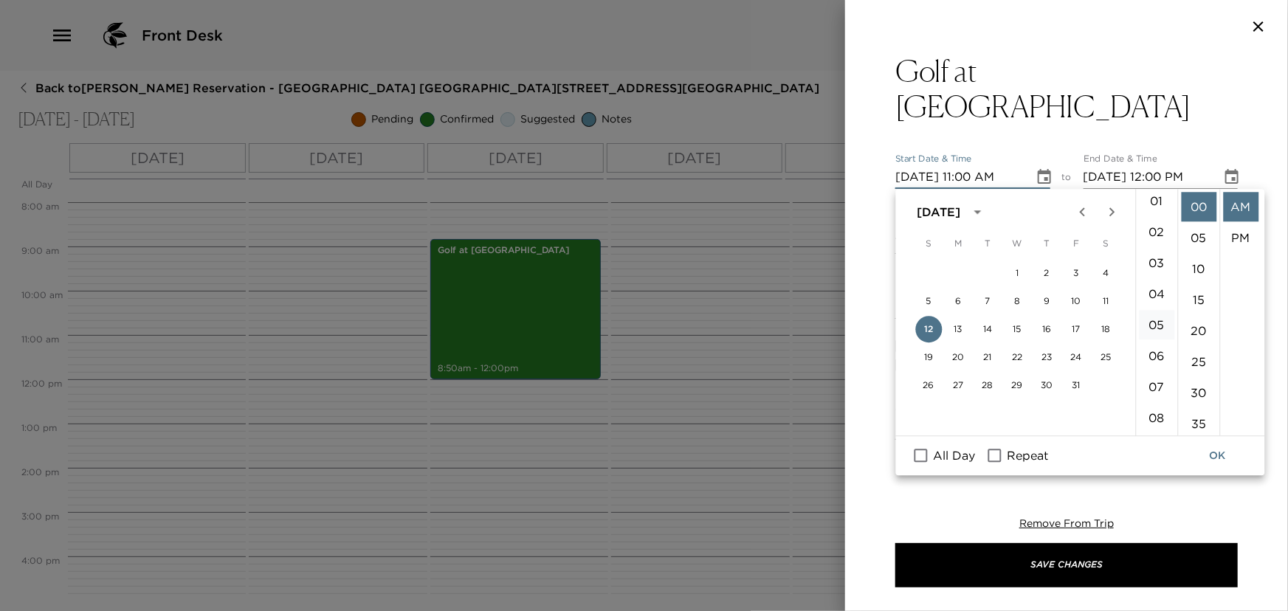
scroll to position [5, 0]
click at [1156, 267] on li "02" at bounding box center [1156, 264] width 35 height 30
type input "10/12/2025 02:00 AM"
type input "Cancellations can be made without penalty, up to 48 hours in advance.Cancellati…"
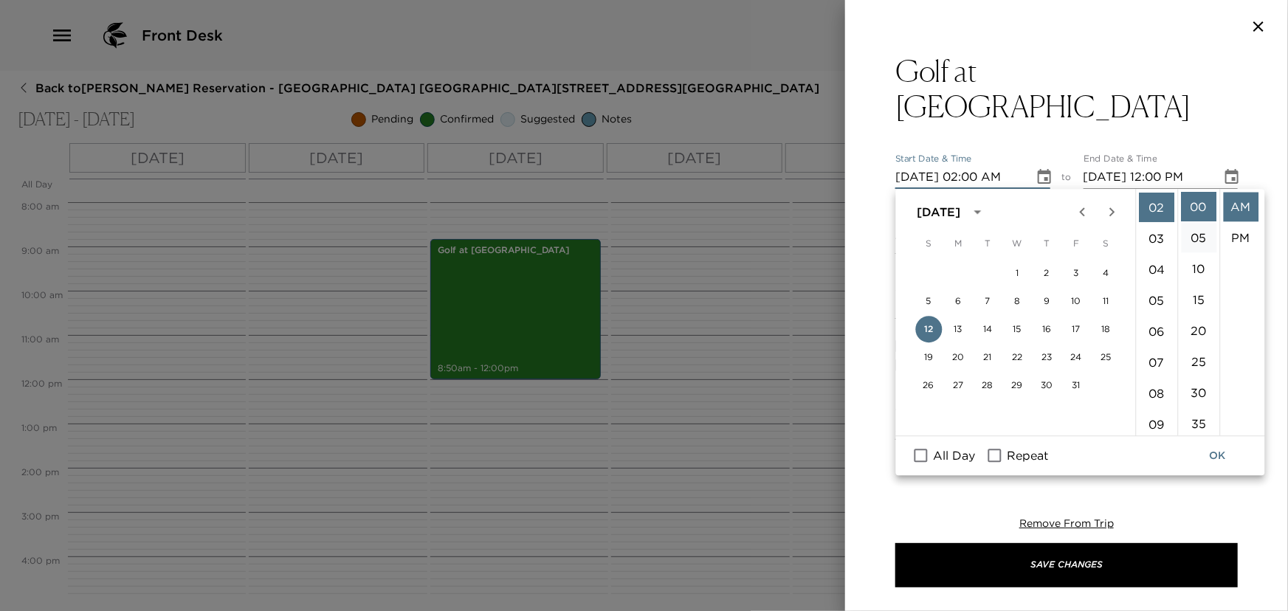
click at [1195, 236] on li "05" at bounding box center [1198, 238] width 35 height 30
type input "10/12/2025 02:05 AM"
type input "Cancellations can be made without penalty, up to 48 hours in advance.Cancellati…"
click at [1240, 235] on li "PM" at bounding box center [1240, 238] width 35 height 30
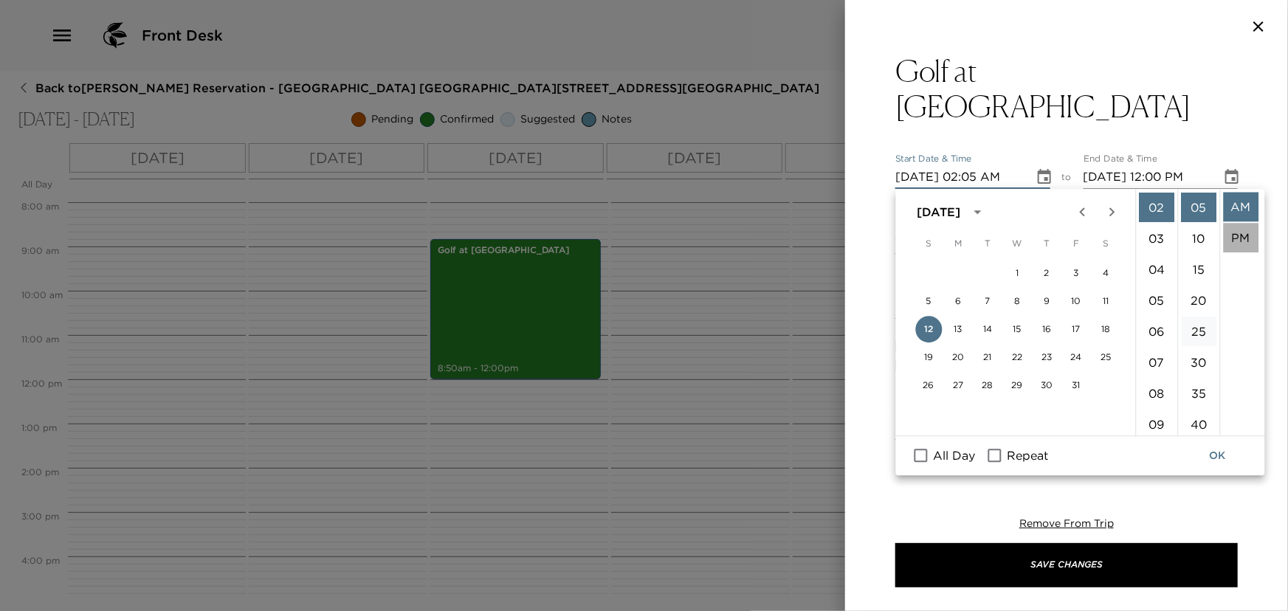
type input "10/12/2025 02:05 PM"
type input "10/12/2025 03:05 PM"
type input "Cancellations can be made without penalty, up to 48 hours in advance.Cancellati…"
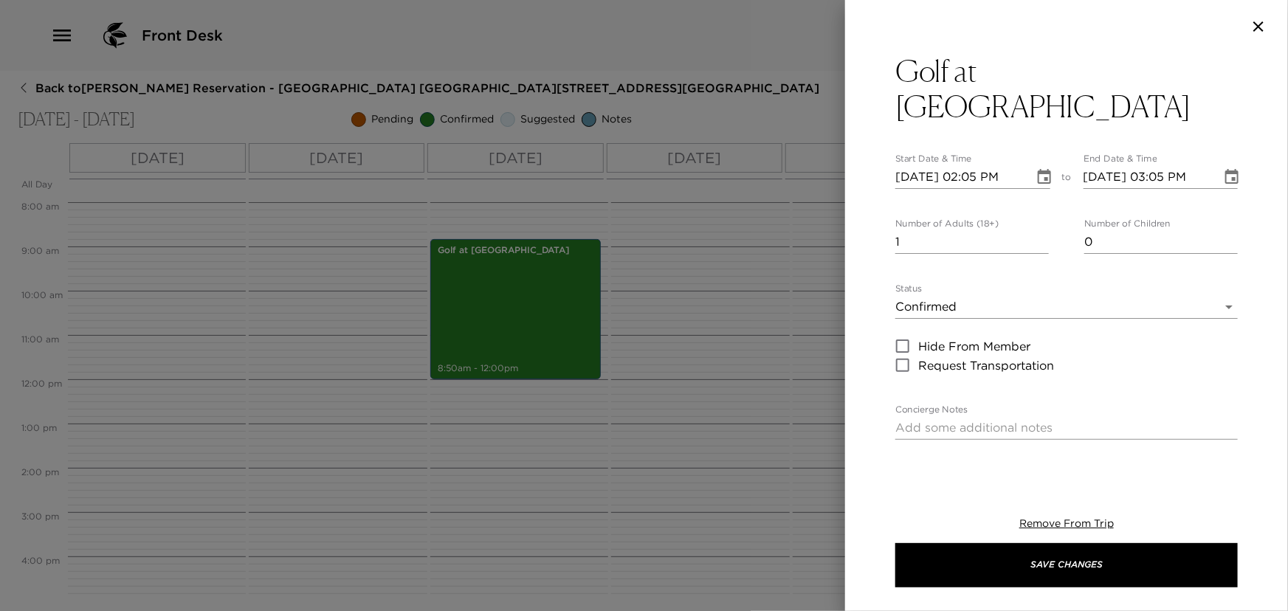
type input "1"
type input "Cancellations can be made without penalty, up to 48 hours in advance.Cancellati…"
type input "1"
click at [1219, 236] on input "1" at bounding box center [1162, 242] width 154 height 24
type input "Cancellations can be made without penalty, up to 48 hours in advance.Cancellati…"
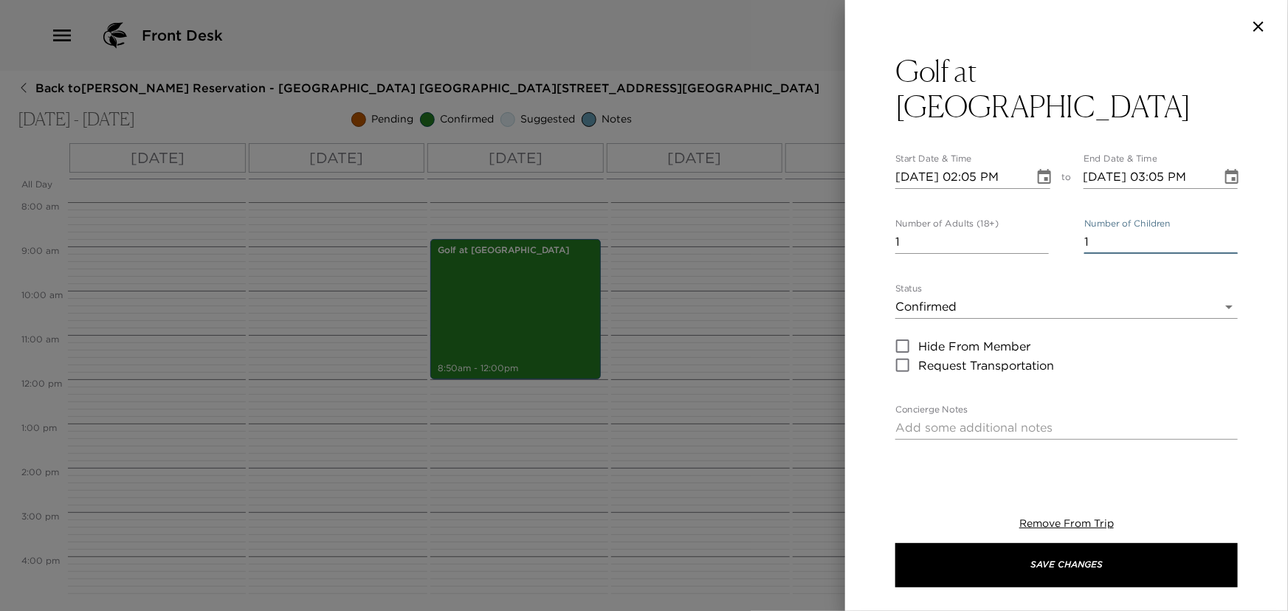
click at [910, 428] on textarea "Concierge Notes" at bounding box center [1067, 427] width 343 height 17
type textarea "+"
type input "Cancellations can be made without penalty, up to 48 hours in advance.Cancellati…"
type textarea "+2"
type input "Cancellations can be made without penalty, up to 48 hours in advance.Cancellati…"
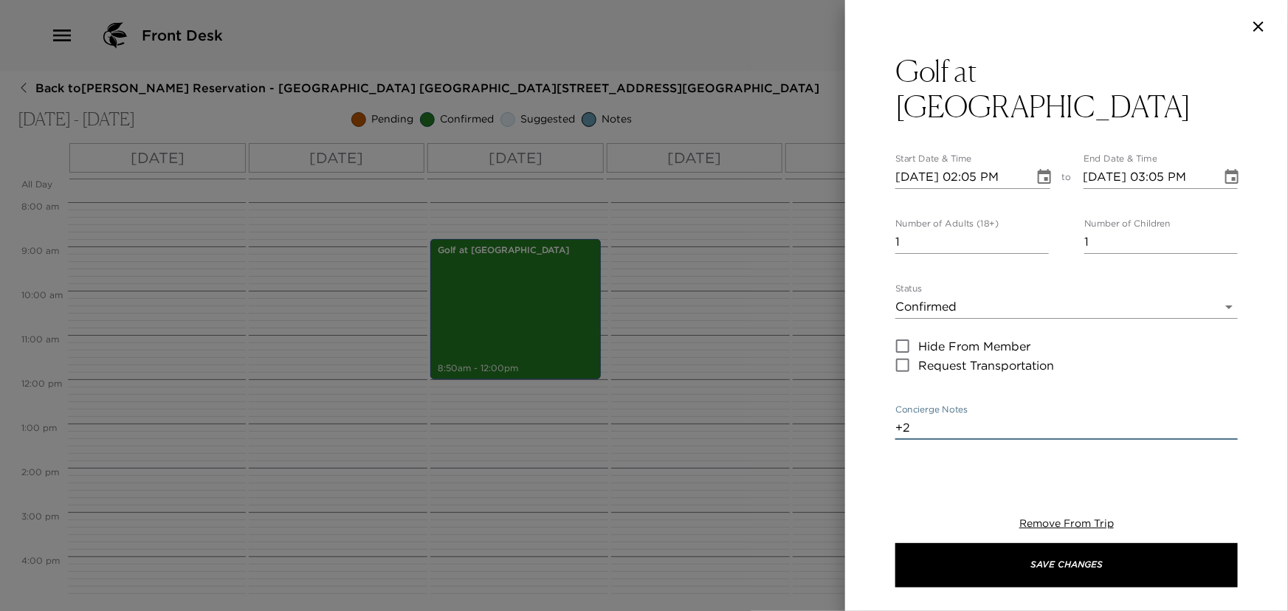
type textarea "+2"
type input "Cancellations can be made without penalty, up to 48 hours in advance.Cancellati…"
type textarea "+2 r"
type input "Cancellations can be made without penalty, up to 48 hours in advance.Cancellati…"
type textarea "+2 ri"
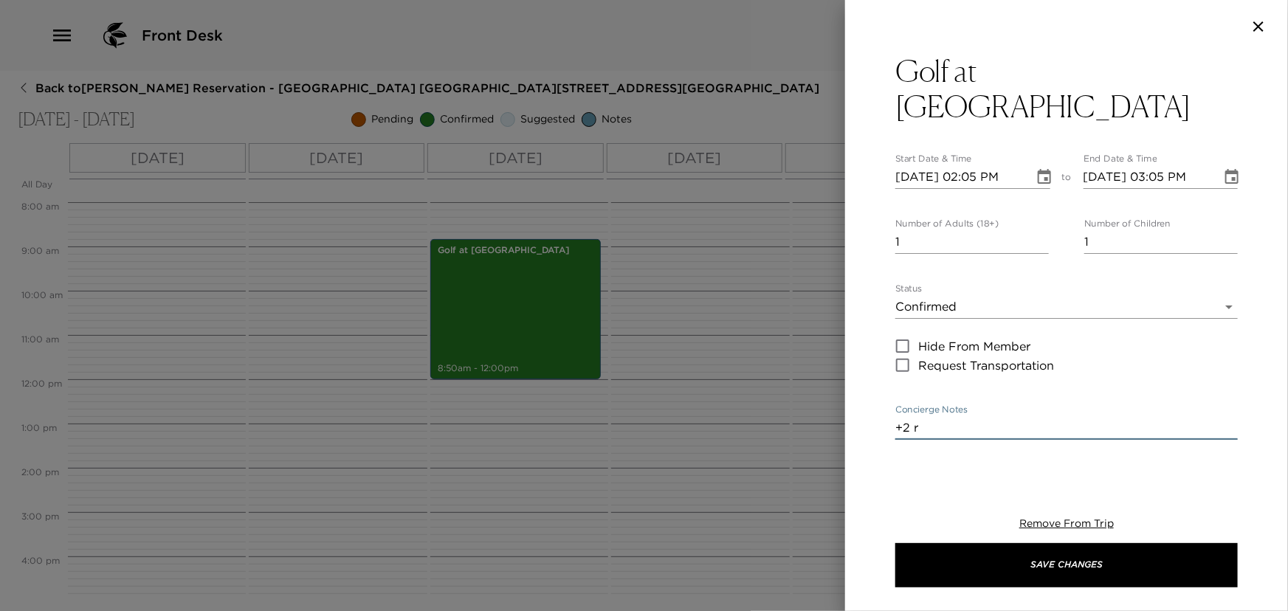
type input "Cancellations can be made without penalty, up to 48 hours in advance.Cancellati…"
type textarea "+2 rid"
type input "Cancellations can be made without penalty, up to 48 hours in advance.Cancellati…"
type textarea "+2 ride"
type input "Cancellations can be made without penalty, up to 48 hours in advance.Cancellati…"
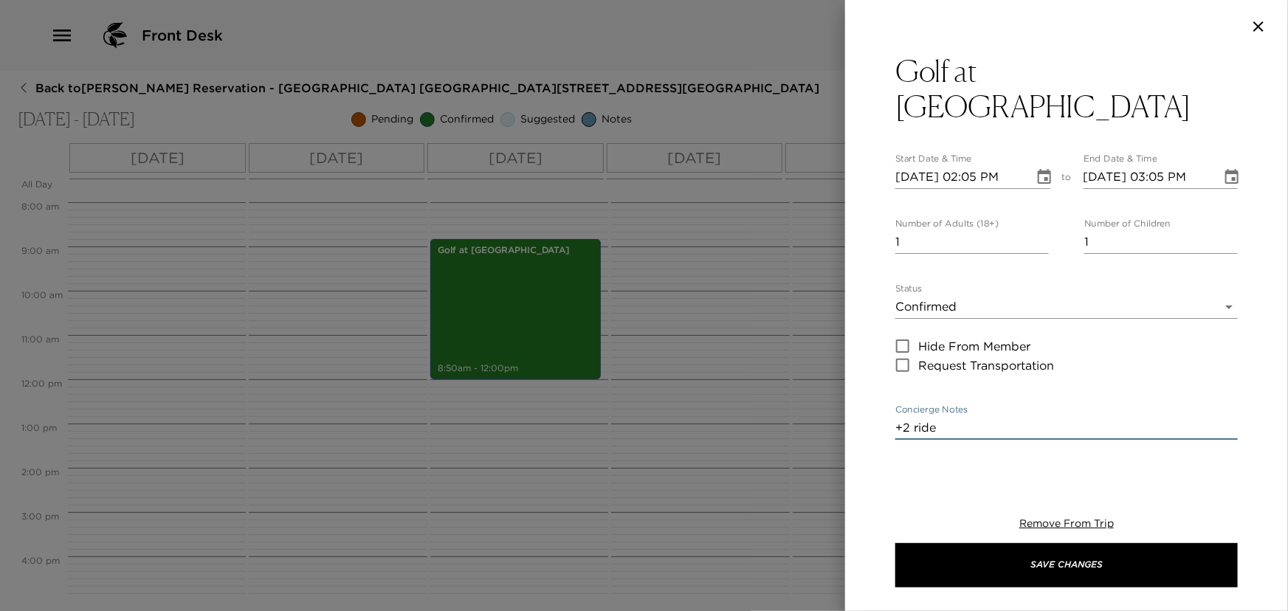
type textarea "+2 rider"
type input "Cancellations can be made without penalty, up to 48 hours in advance.Cancellati…"
type textarea "+2 riders"
type input "Cancellations can be made without penalty, up to 48 hours in advance.Cancellati…"
click at [897, 430] on textarea "+2 riders" at bounding box center [1067, 427] width 343 height 17
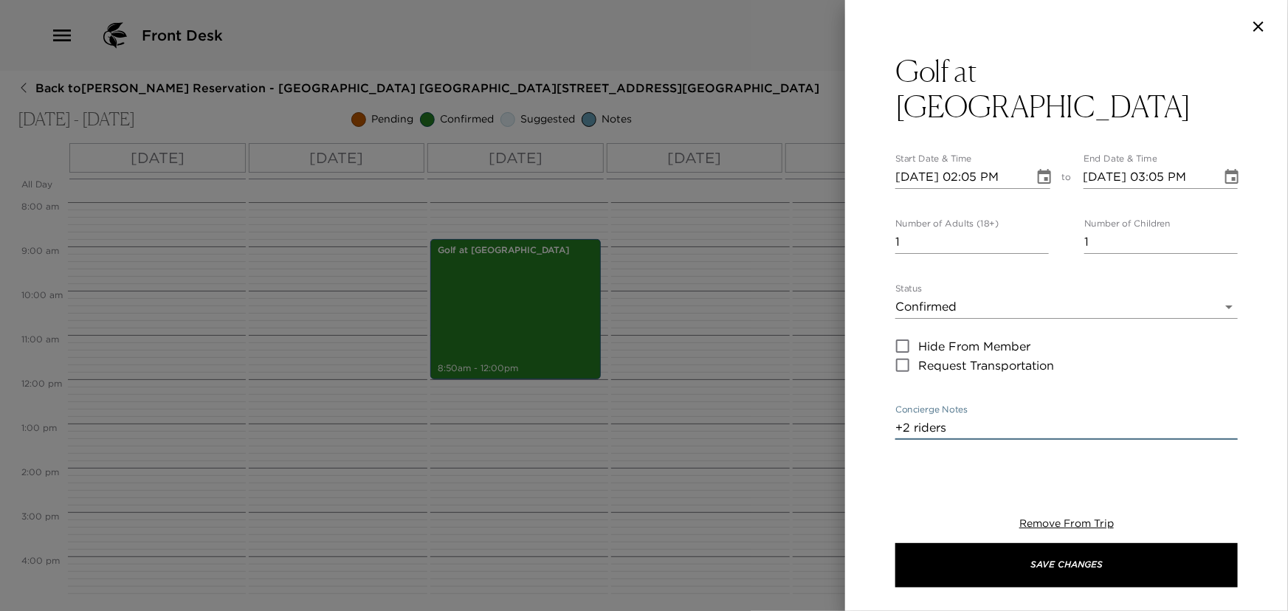
type textarea "2+2 riders"
type input "Cancellations can be made without penalty, up to 48 hours in advance.Cancellati…"
type textarea "2 +2 riders"
type input "Cancellations can be made without penalty, up to 48 hours in advance.Cancellati…"
type textarea "2 g+2 riders"
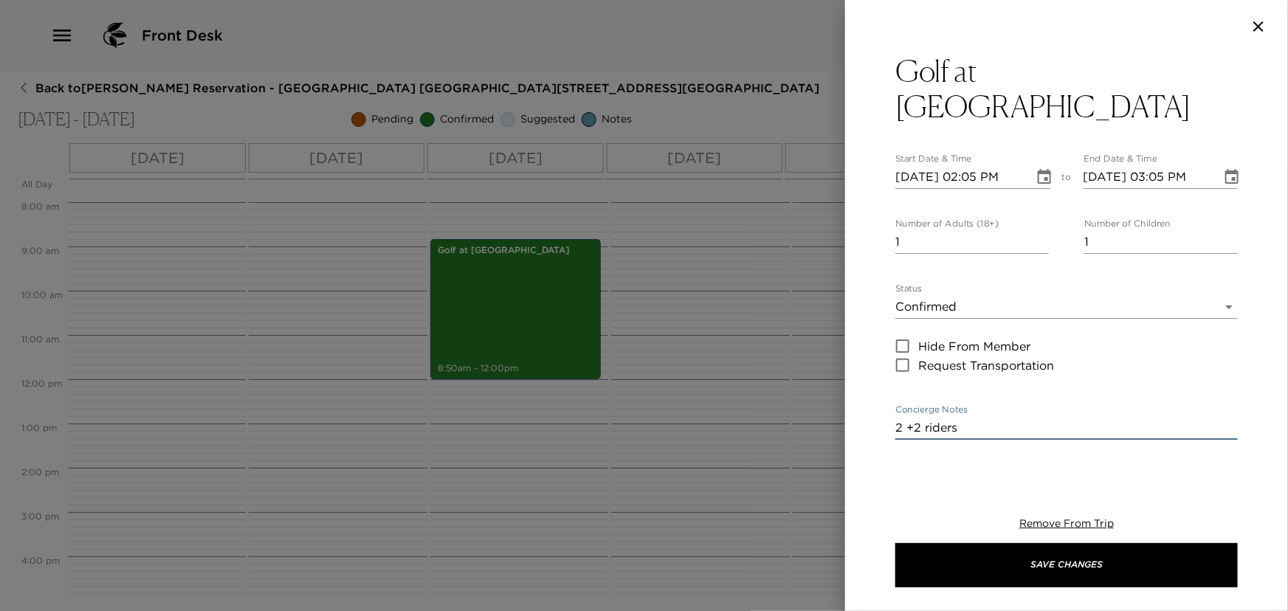
type input "Cancellations can be made without penalty, up to 48 hours in advance.Cancellati…"
type textarea "2 go+2 riders"
type input "Cancellations can be made without penalty, up to 48 hours in advance.Cancellati…"
type textarea "2 gof+2 riders"
type input "Cancellations can be made without penalty, up to 48 hours in advance.Cancellati…"
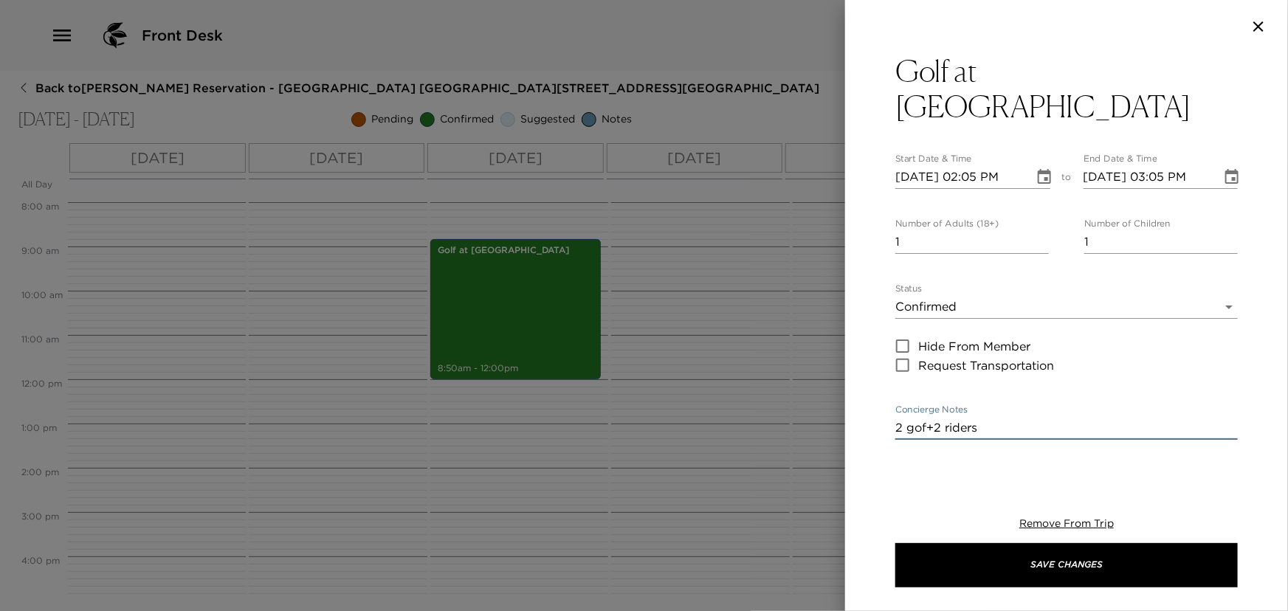
type textarea "2 gofe+2 riders"
type input "Cancellations can be made without penalty, up to 48 hours in advance.Cancellati…"
type textarea "2 gofer+2 riders"
type input "Cancellations can be made without penalty, up to 48 hours in advance.Cancellati…"
type textarea "2 gofers+2 riders"
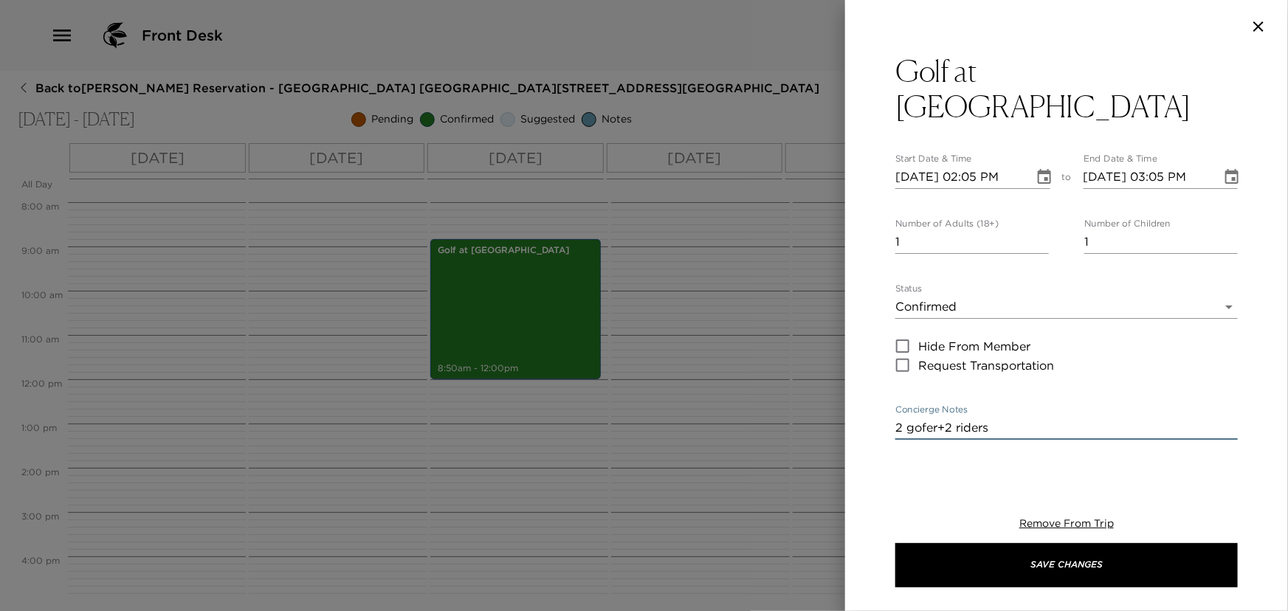
type input "Cancellations can be made without penalty, up to 48 hours in advance.Cancellati…"
type textarea "2 gofers +2 riders"
type input "Cancellations can be made without penalty, up to 48 hours in advance.Cancellati…"
type textarea "2 gofers a+2 riders"
type input "Cancellations can be made without penalty, up to 48 hours in advance.Cancellati…"
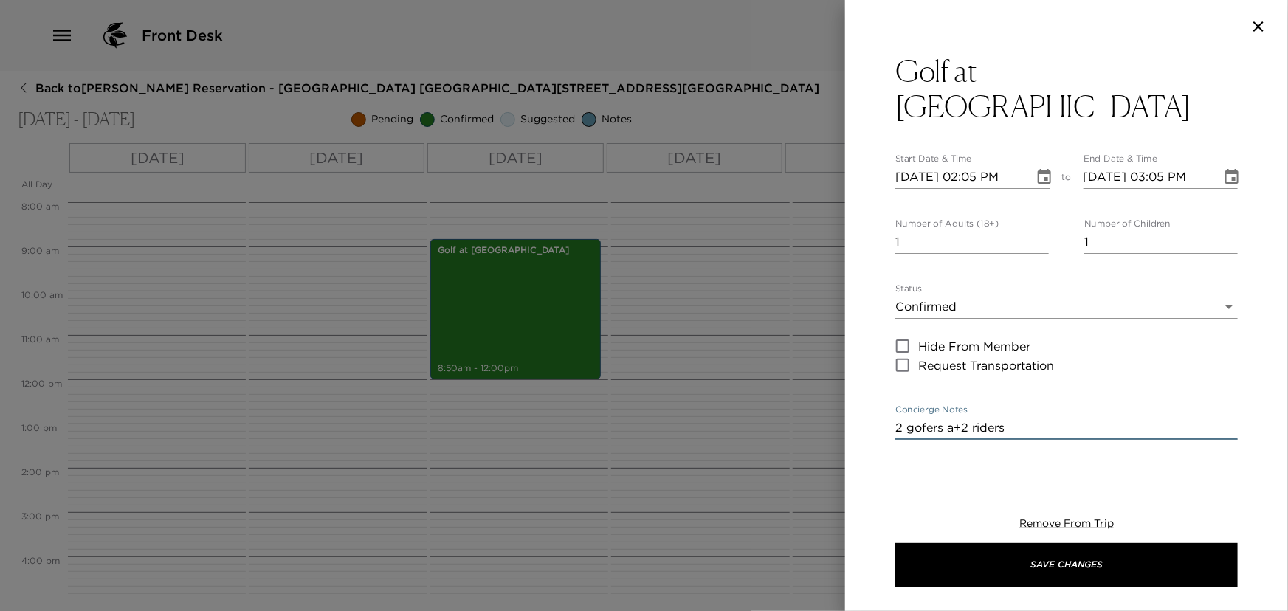
type textarea "2 gofers an+2 riders"
type input "Cancellations can be made without penalty, up to 48 hours in advance.Cancellati…"
type textarea "2 gofers a+2 riders"
type input "Cancellations can be made without penalty, up to 48 hours in advance.Cancellati…"
type textarea "2 gofers +2 riders"
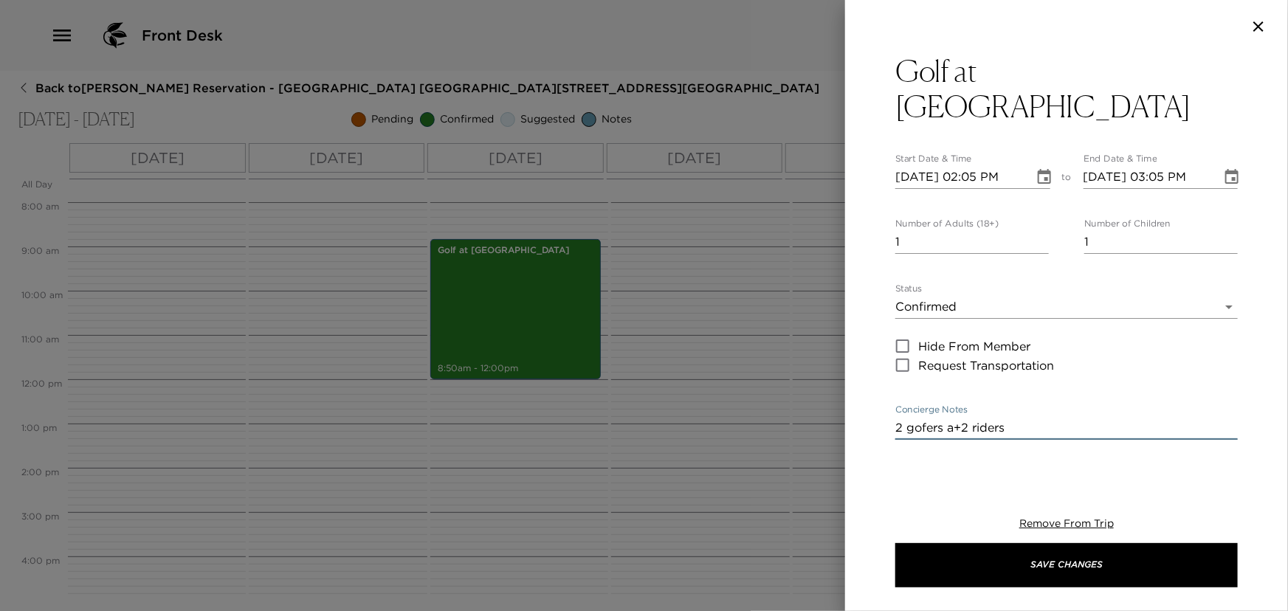
type input "Cancellations can be made without penalty, up to 48 hours in advance.Cancellati…"
type textarea "2 gofers+2 riders"
type input "Cancellations can be made without penalty, up to 48 hours in advance.Cancellati…"
type textarea "2 gofer+2 riders"
type input "Cancellations can be made without penalty, up to 48 hours in advance.Cancellati…"
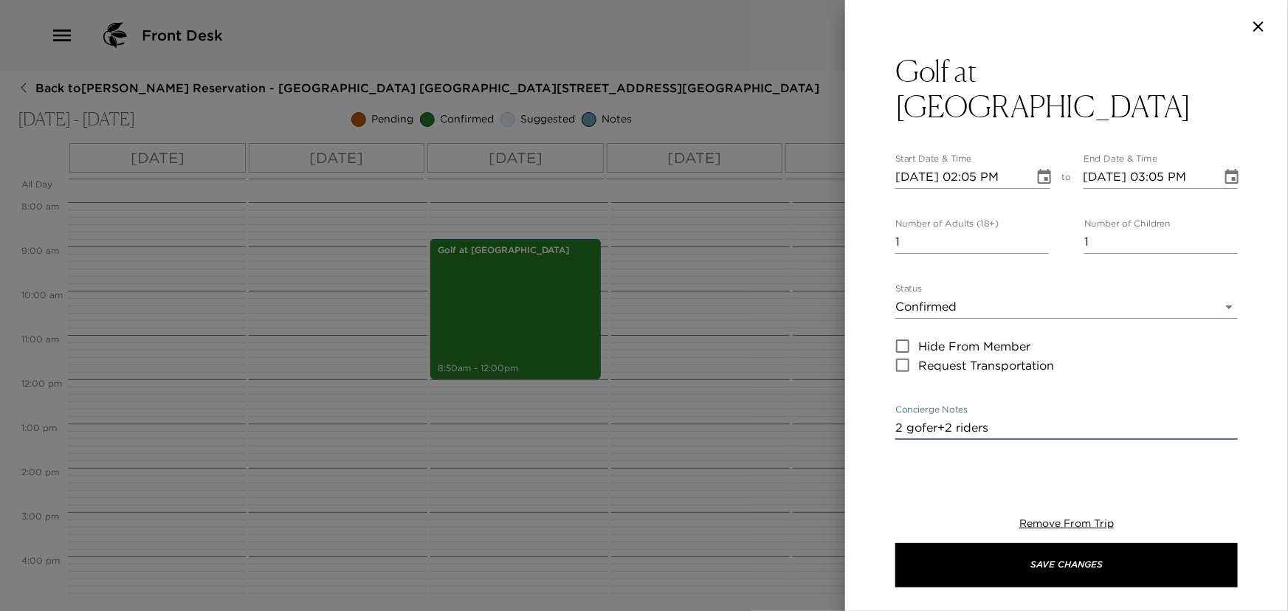
type textarea "2 gofe+2 riders"
type input "Cancellations can be made without penalty, up to 48 hours in advance.Cancellati…"
type textarea "2 gof+2 riders"
type input "Cancellations can be made without penalty, up to 48 hours in advance.Cancellati…"
type textarea "2 go+2 riders"
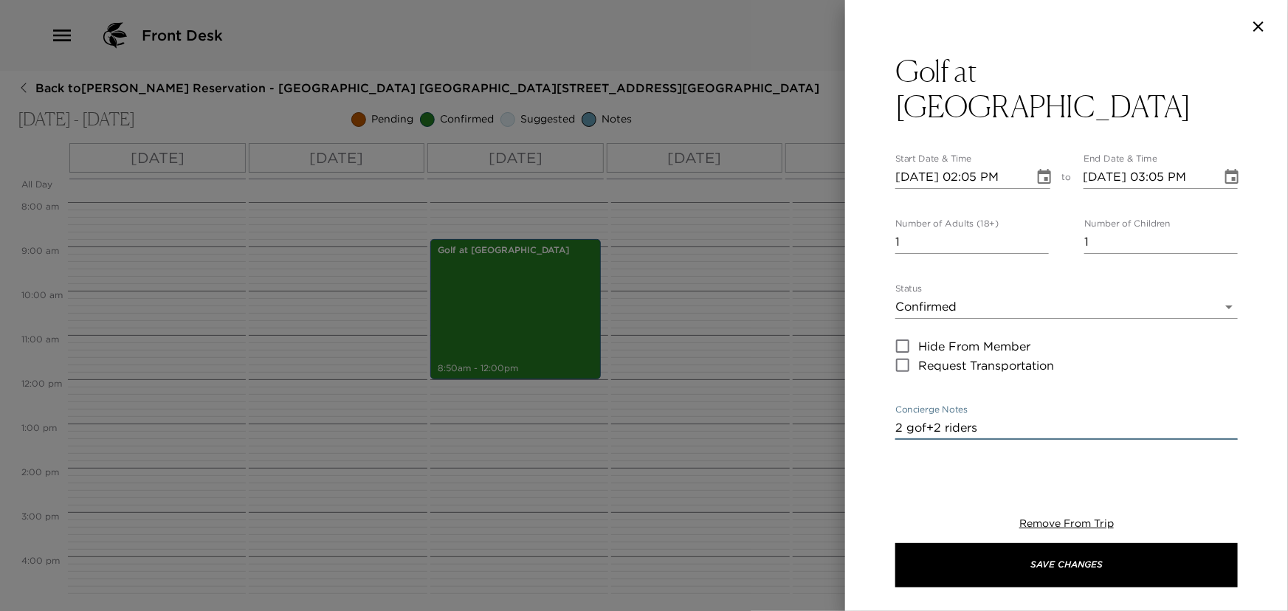
type input "Cancellations can be made without penalty, up to 48 hours in advance.Cancellati…"
type textarea "2 gol+2 riders"
type input "Cancellations can be made without penalty, up to 48 hours in advance.Cancellati…"
type textarea "2 golf+2 riders"
type input "Cancellations can be made without penalty, up to 48 hours in advance.Cancellati…"
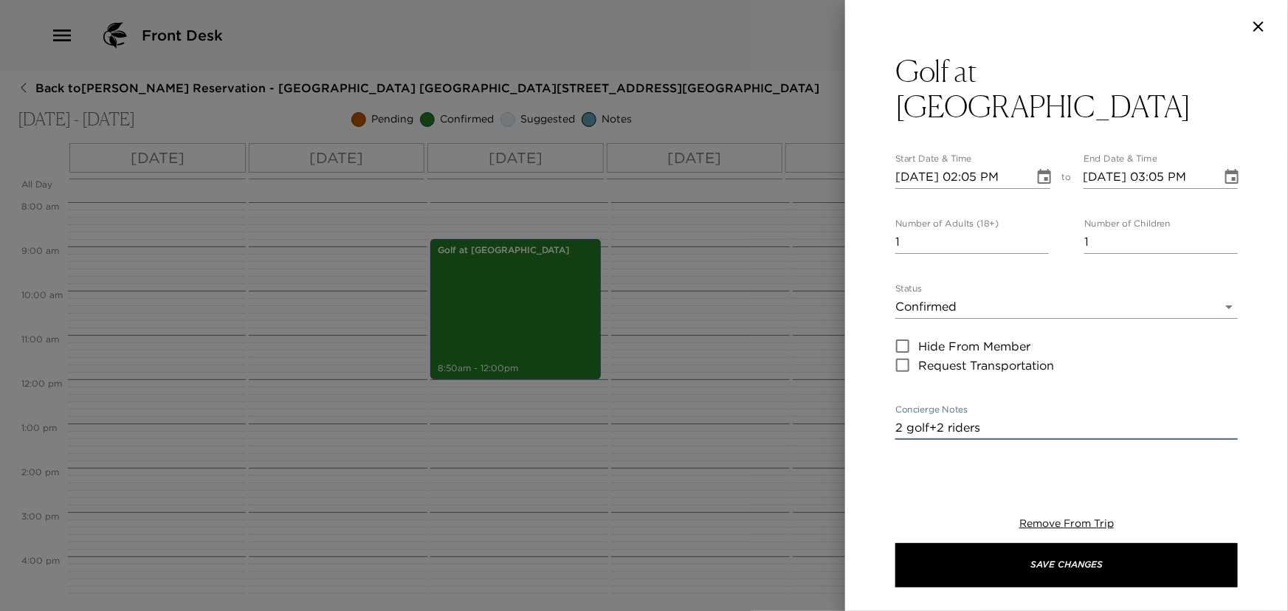
type textarea "2 golfe+2 riders"
type input "Cancellations can be made without penalty, up to 48 hours in advance.Cancellati…"
type textarea "2 golfer+2 riders"
type input "Cancellations can be made without penalty, up to 48 hours in advance.Cancellati…"
type textarea "2 golfers+2 riders"
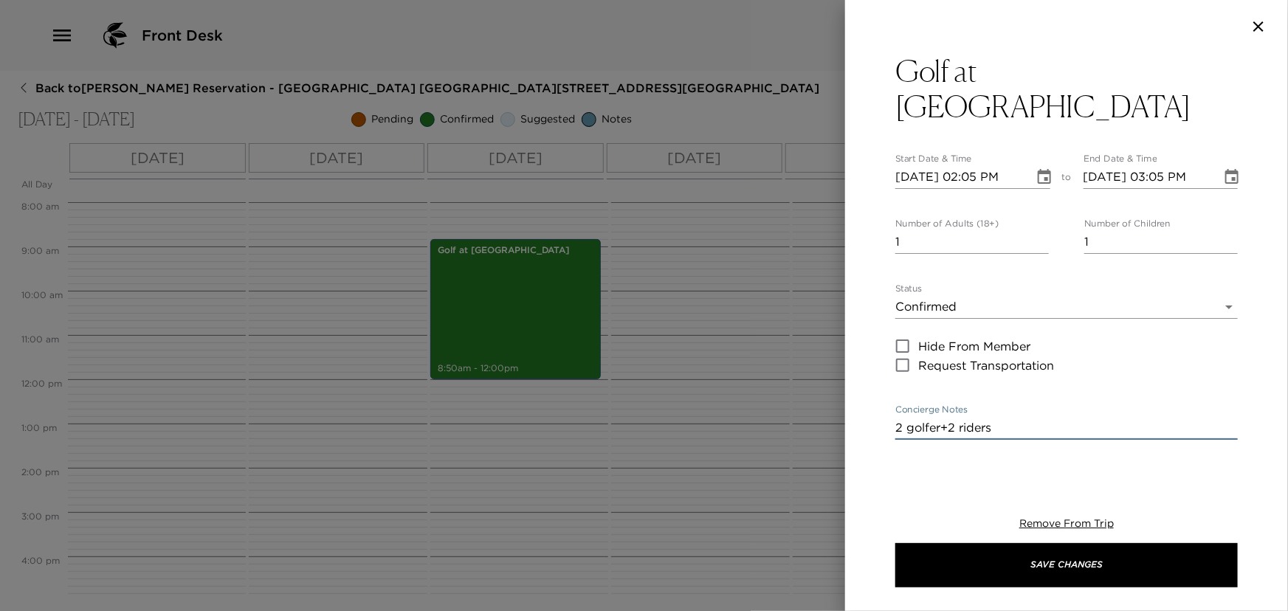
type input "Cancellations can be made without penalty, up to 48 hours in advance.Cancellati…"
type textarea "2 golfers +2 riders"
type input "Cancellations can be made without penalty, up to 48 hours in advance.Cancellati…"
click at [955, 426] on textarea "2 golfers +2 riders" at bounding box center [1067, 427] width 343 height 17
type textarea "2 golfers 2 riders"
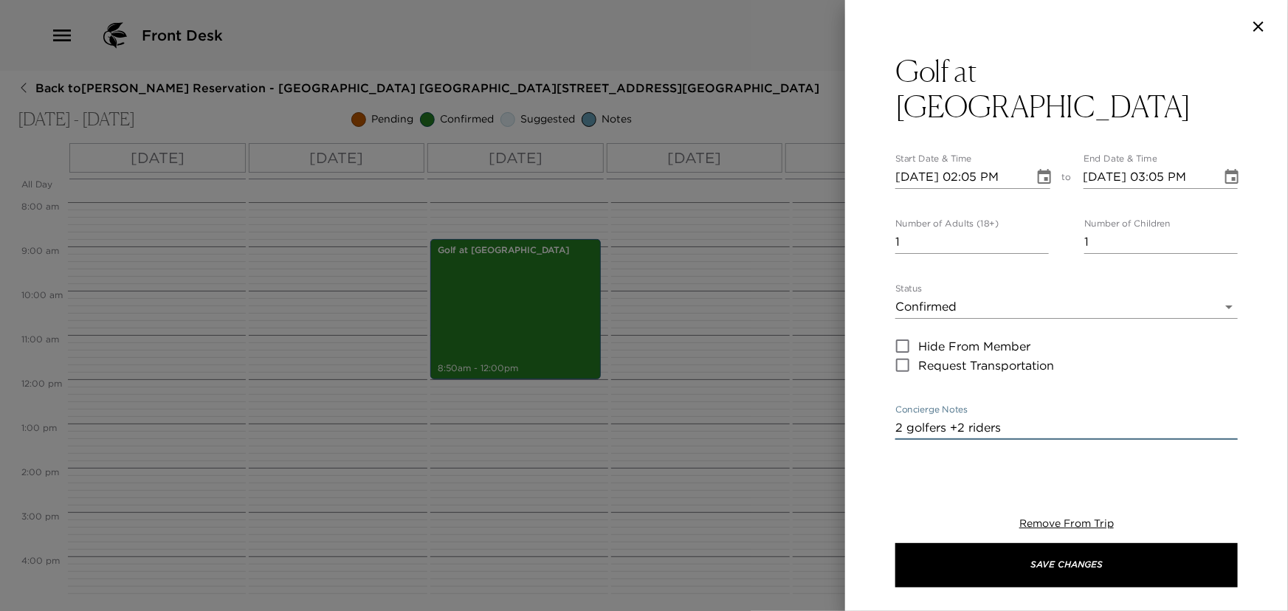
type input "Cancellations can be made without penalty, up to 48 hours in advance.Cancellati…"
type textarea "2 golfers2 riders"
type input "Cancellations can be made without penalty, up to 48 hours in advance.Cancellati…"
type textarea "2 golfers2 rider"
type input "Cancellations can be made without penalty, up to 48 hours in advance.Cancellati…"
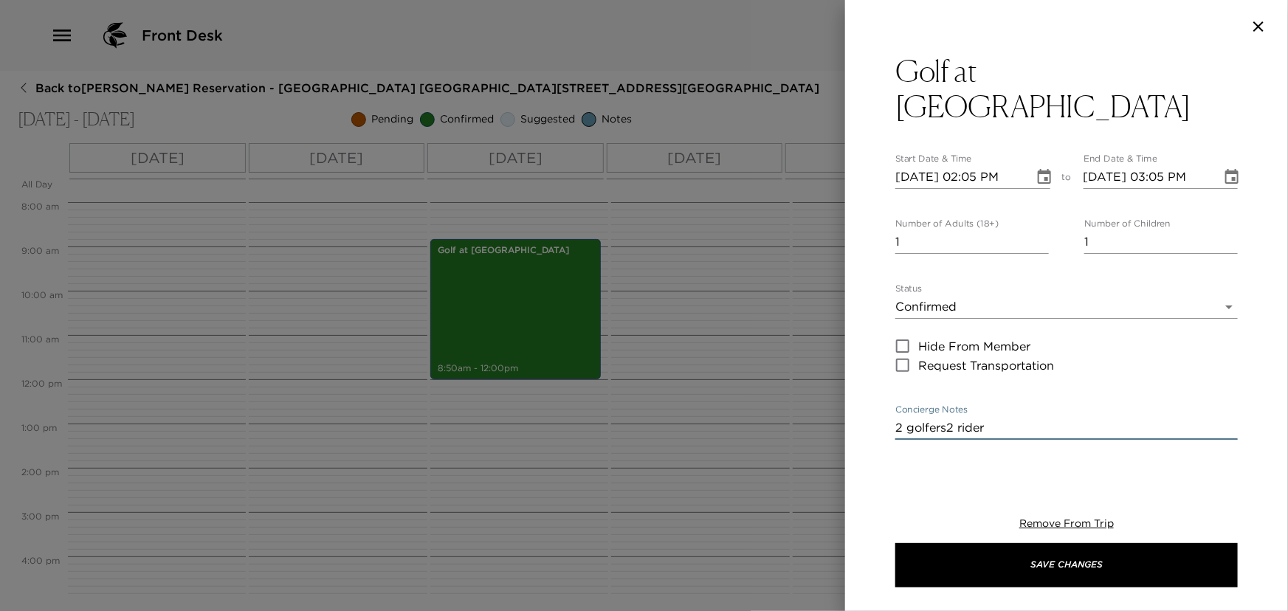
type textarea "2 golfers2 ride"
type input "Cancellations can be made without penalty, up to 48 hours in advance.Cancellati…"
type textarea "2 golfers2 rid"
type input "Cancellations can be made without penalty, up to 48 hours in advance.Cancellati…"
type textarea "2 golfers2 ri"
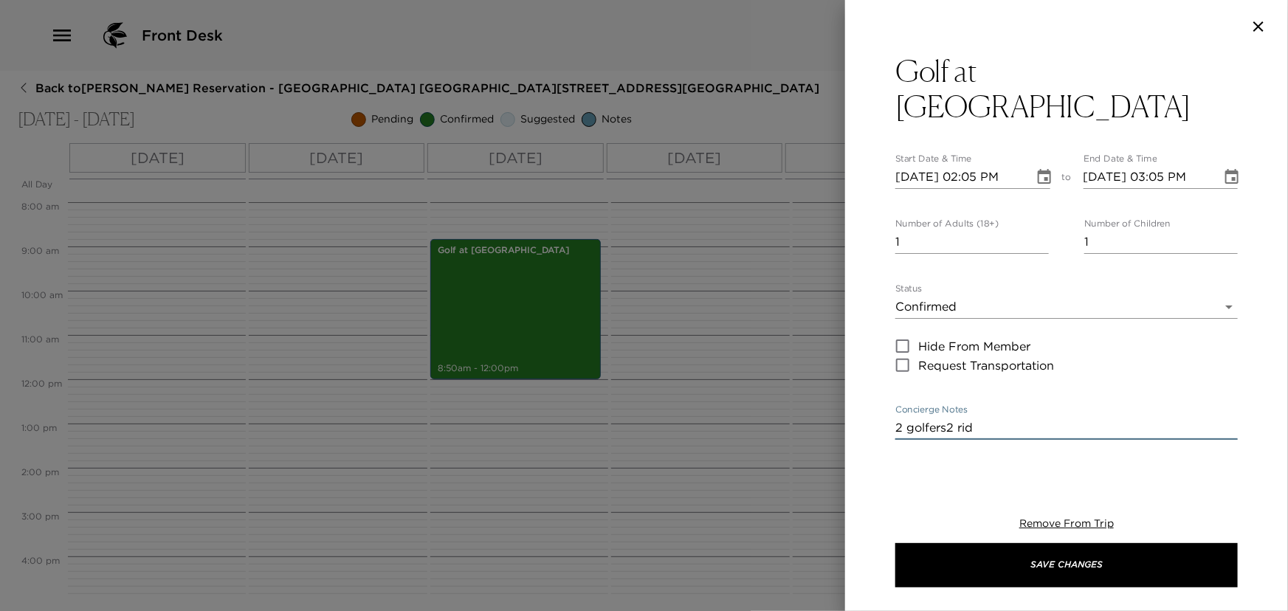
type input "Cancellations can be made without penalty, up to 48 hours in advance.Cancellati…"
type textarea "2 golfers2 r"
type input "Cancellations can be made without penalty, up to 48 hours in advance.Cancellati…"
type textarea "2 golfers2"
type input "Cancellations can be made without penalty, up to 48 hours in advance.Cancellati…"
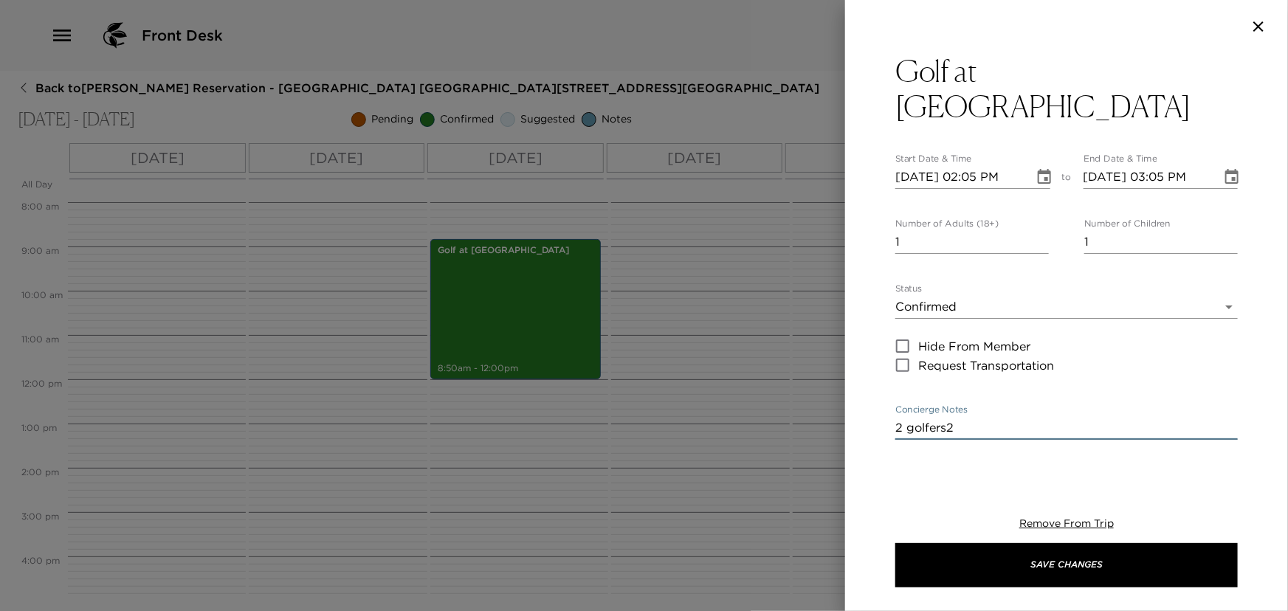
type textarea "2 golfers2"
type input "Cancellations can be made without penalty, up to 48 hours in advance.Cancellati…"
type textarea "2 golfers"
type input "Cancellations can be made without penalty, up to 48 hours in advance.Cancellati…"
type textarea "2 golfer"
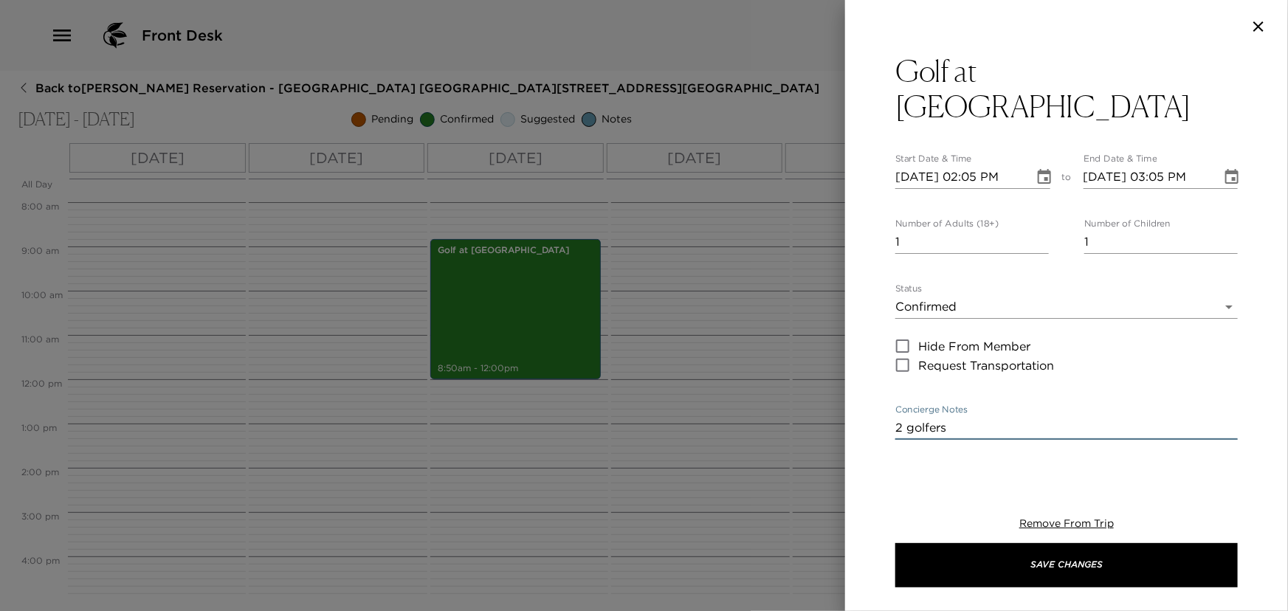
type input "Cancellations can be made without penalty, up to 48 hours in advance.Cancellati…"
type textarea "2 golfe"
type input "Cancellations can be made without penalty, up to 48 hours in advance.Cancellati…"
type textarea "2 golf"
type input "Cancellations can be made without penalty, up to 48 hours in advance.Cancellati…"
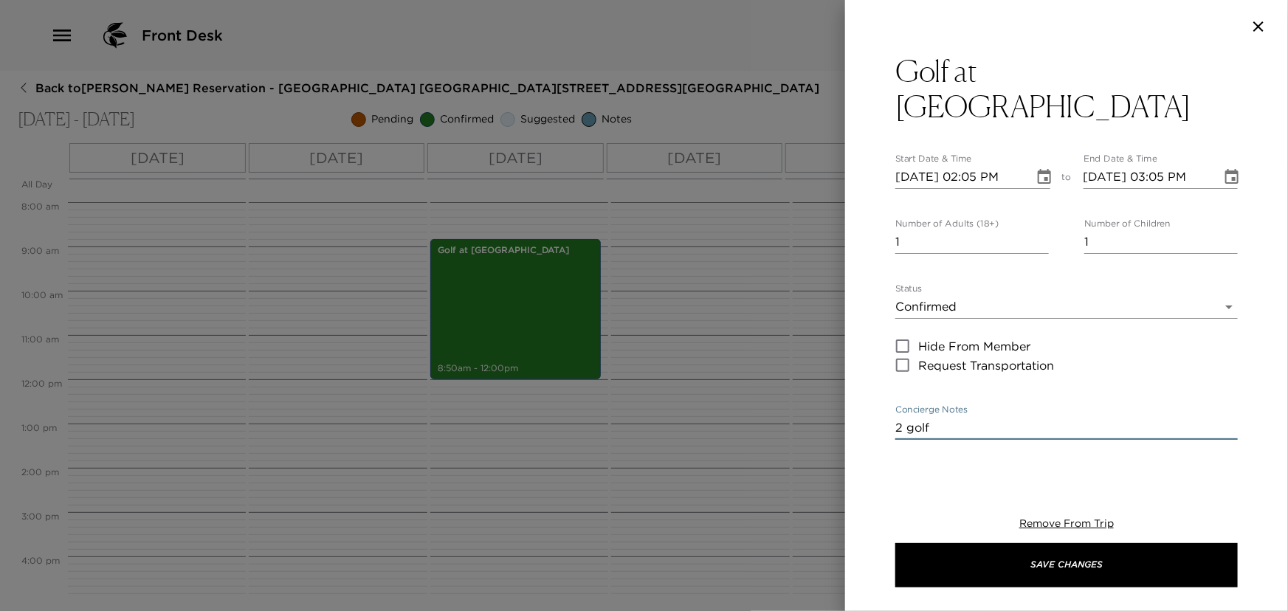
type textarea "2 gol"
type input "Cancellations can be made without penalty, up to 48 hours in advance.Cancellati…"
type textarea "2 go"
type input "Cancellations can be made without penalty, up to 48 hours in advance.Cancellati…"
type textarea "2 g"
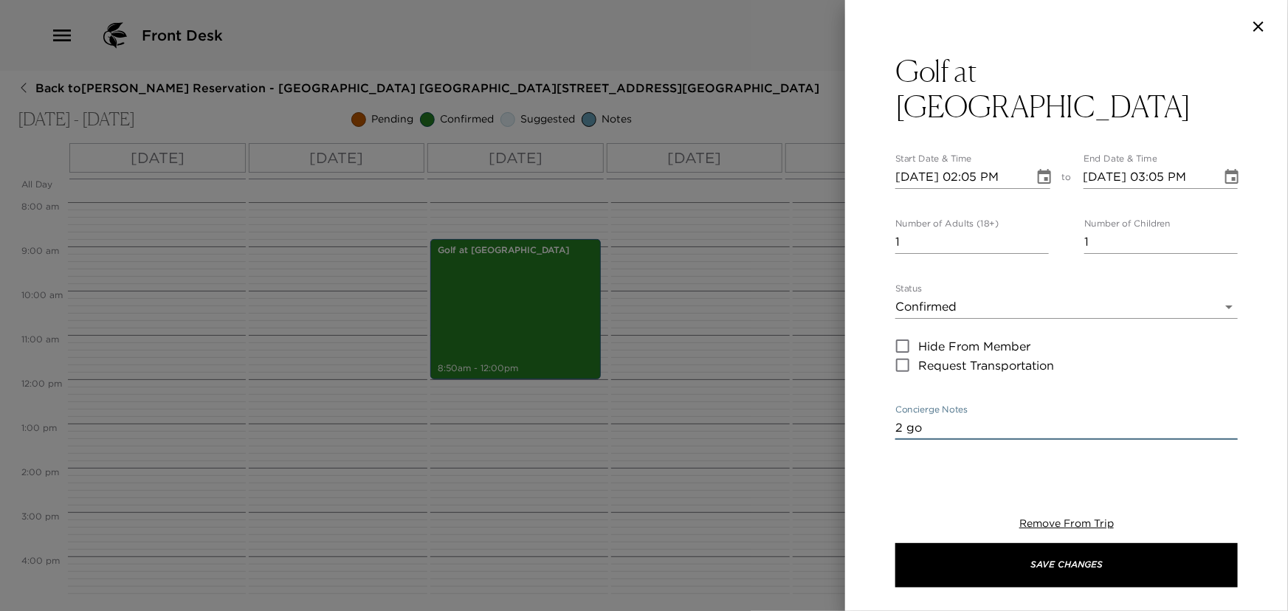
type input "Cancellations can be made without penalty, up to 48 hours in advance.Cancellati…"
type textarea "2"
type input "Cancellations can be made without penalty, up to 48 hours in advance.Cancellati…"
type textarea "2"
type input "Cancellations can be made without penalty, up to 48 hours in advance.Cancellati…"
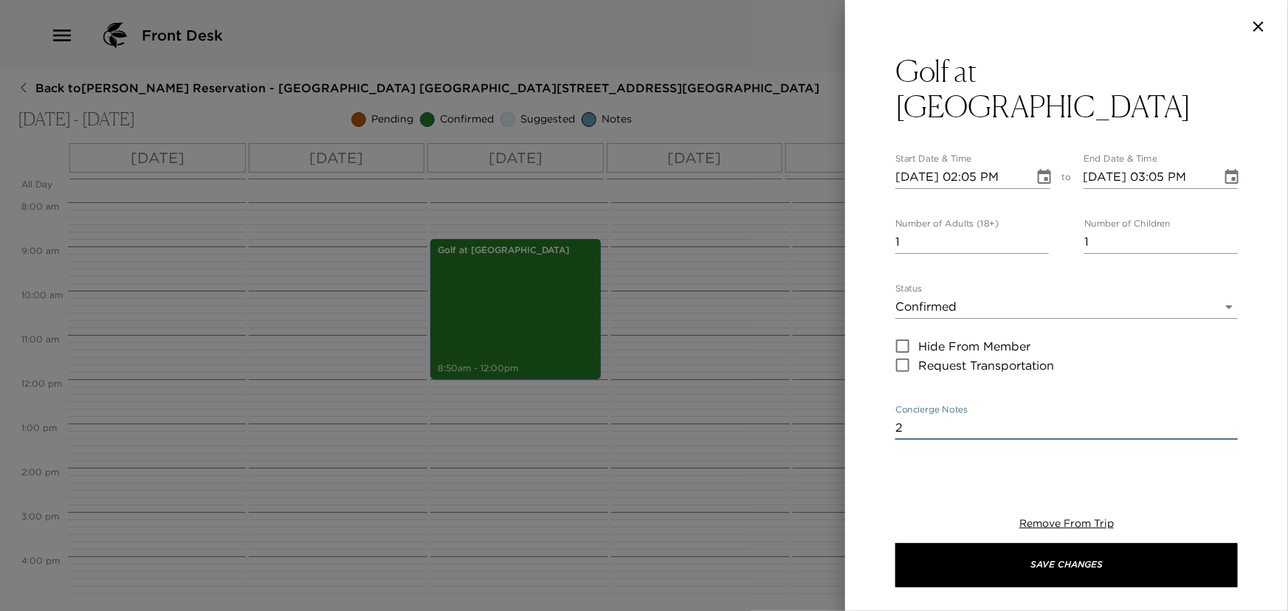
type input "Cancellations can be made without penalty, up to 48 hours in advance.Cancellati…"
type textarea "T"
type input "Cancellations can be made without penalty, up to 48 hours in advance.Cancellati…"
type textarea "Te"
type input "Cancellations can be made without penalty, up to 48 hours in advance.Cancellati…"
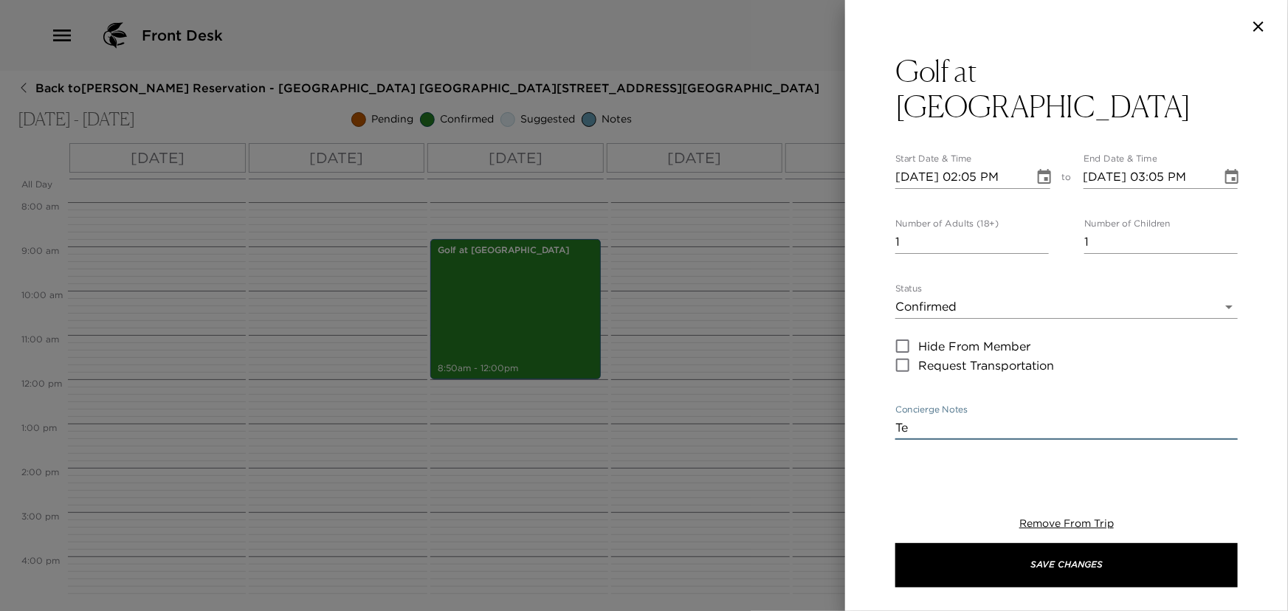
type textarea "Tee"
type input "Cancellations can be made without penalty, up to 48 hours in advance.Cancellati…"
type textarea "Teet"
type input "Cancellations can be made without penalty, up to 48 hours in advance.Cancellati…"
type textarea "Teet"
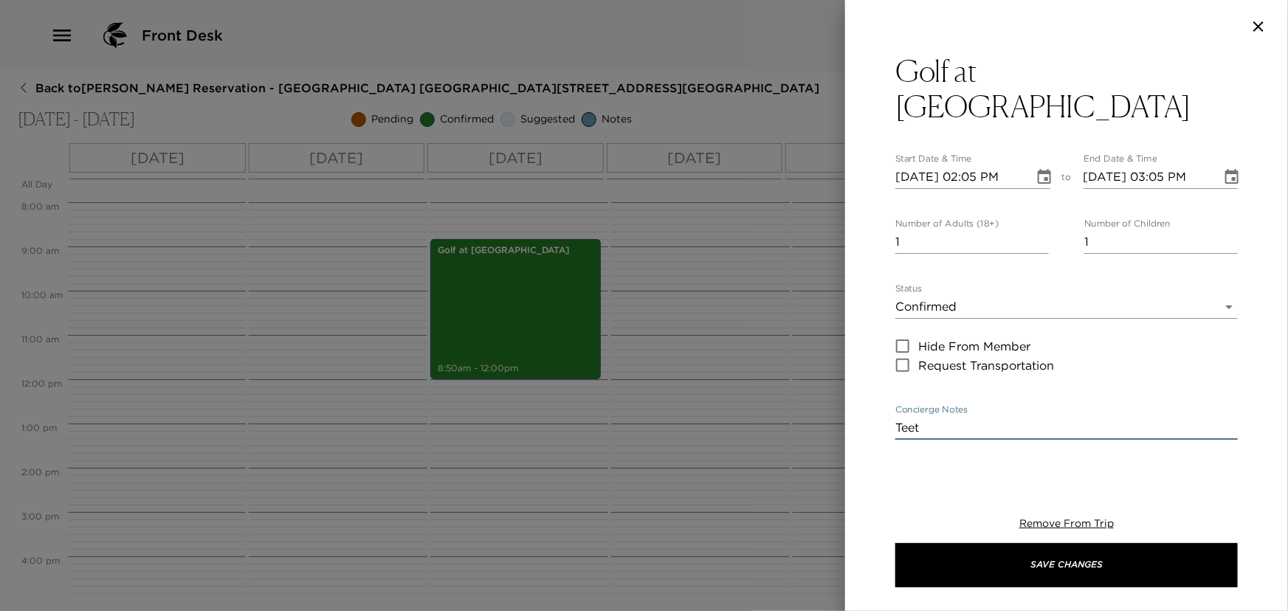
type input "Cancellations can be made without penalty, up to 48 hours in advance.Cancellati…"
type textarea "Teet o"
type input "Cancellations can be made without penalty, up to 48 hours in advance.Cancellati…"
type textarea "Teet o,"
type input "Cancellations can be made without penalty, up to 48 hours in advance.Cancellati…"
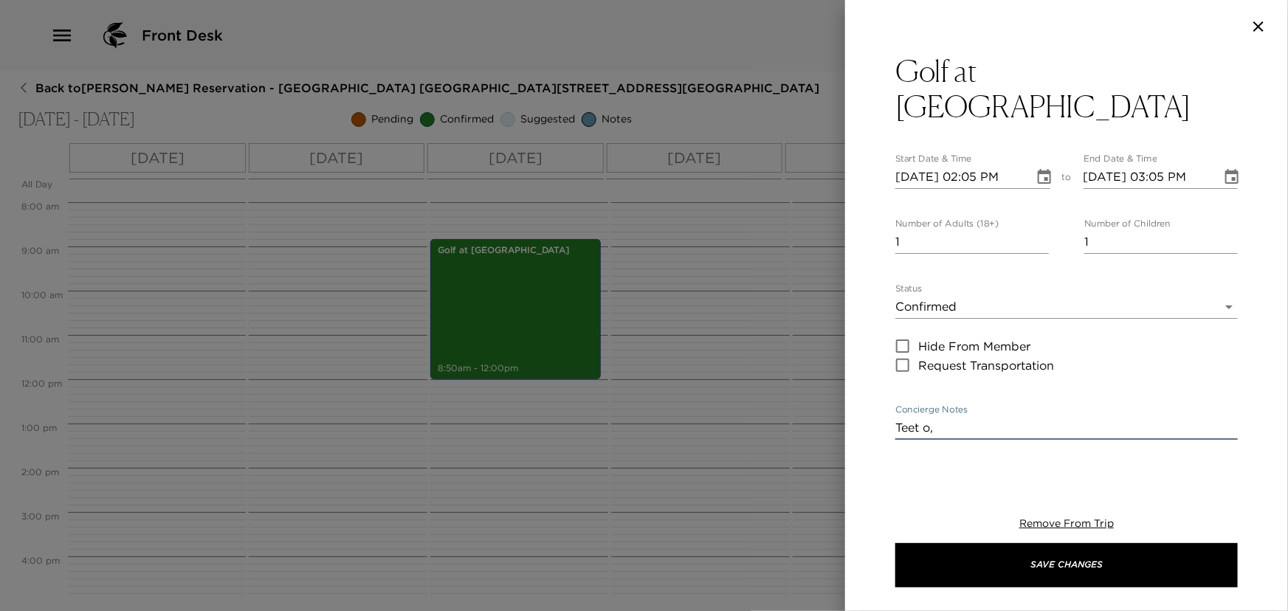
type textarea "Teet o,e"
type input "Cancellations can be made without penalty, up to 48 hours in advance.Cancellati…"
type textarea "Teet o,"
type input "Cancellations can be made without penalty, up to 48 hours in advance.Cancellati…"
type textarea "Teet o"
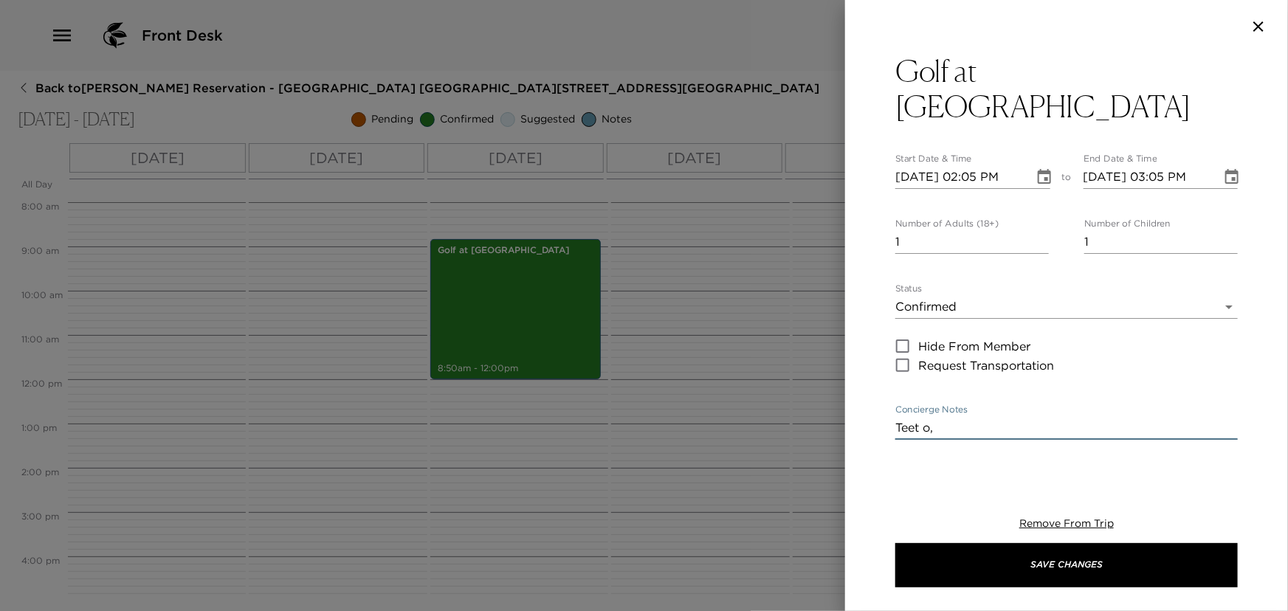
type input "Cancellations can be made without penalty, up to 48 hours in advance.Cancellati…"
type textarea "Teet"
type input "Cancellations can be made without penalty, up to 48 hours in advance.Cancellati…"
type textarea "Teet"
type input "Cancellations can be made without penalty, up to 48 hours in advance.Cancellati…"
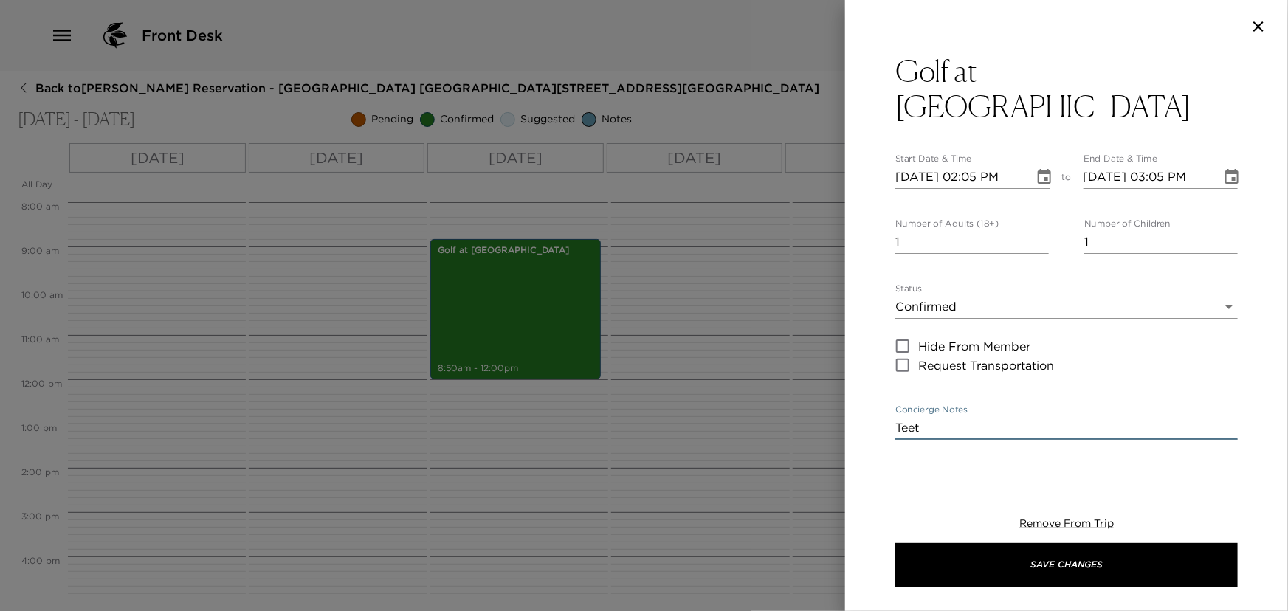
type textarea "Tee"
type input "Cancellations can be made without penalty, up to 48 hours in advance.Cancellati…"
type textarea "Te"
type input "Cancellations can be made without penalty, up to 48 hours in advance.Cancellati…"
type textarea "Tee"
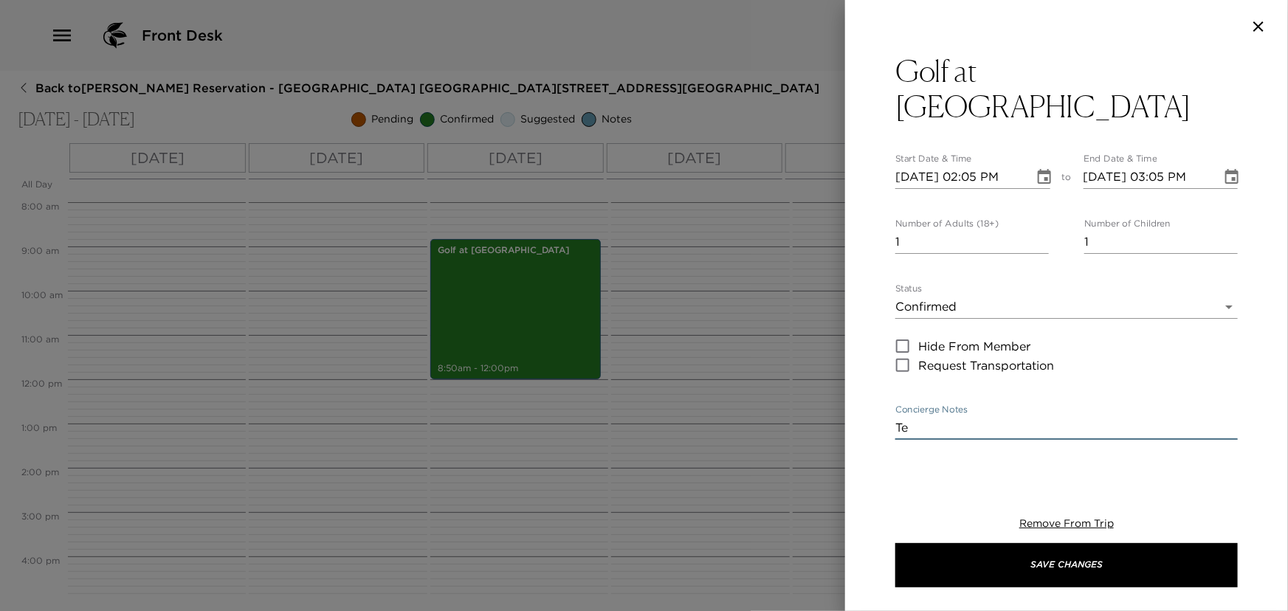
type input "Cancellations can be made without penalty, up to 48 hours in advance.Cancellati…"
type textarea "Tee"
type input "Cancellations can be made without penalty, up to 48 hours in advance.Cancellati…"
type textarea "Tee t"
type input "Cancellations can be made without penalty, up to 48 hours in advance.Cancellati…"
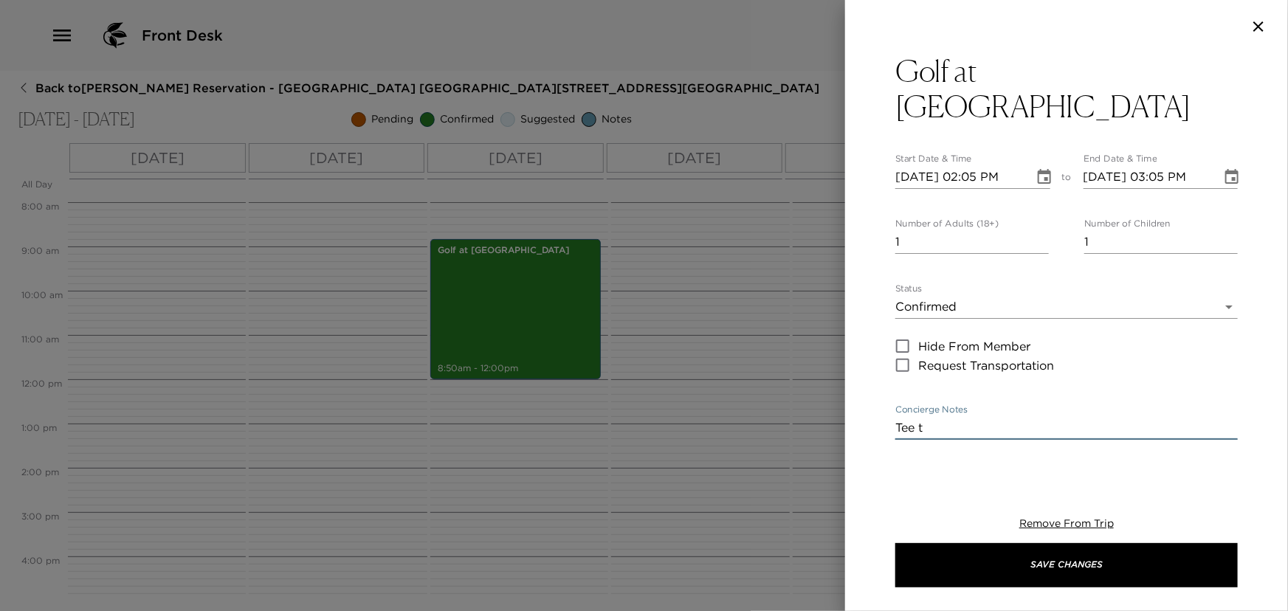
type textarea "Tee tm"
type input "Cancellations can be made without penalty, up to 48 hours in advance.Cancellati…"
type textarea "Tee tme"
type input "Cancellations can be made without penalty, up to 48 hours in advance.Cancellati…"
type textarea "Tee tme"
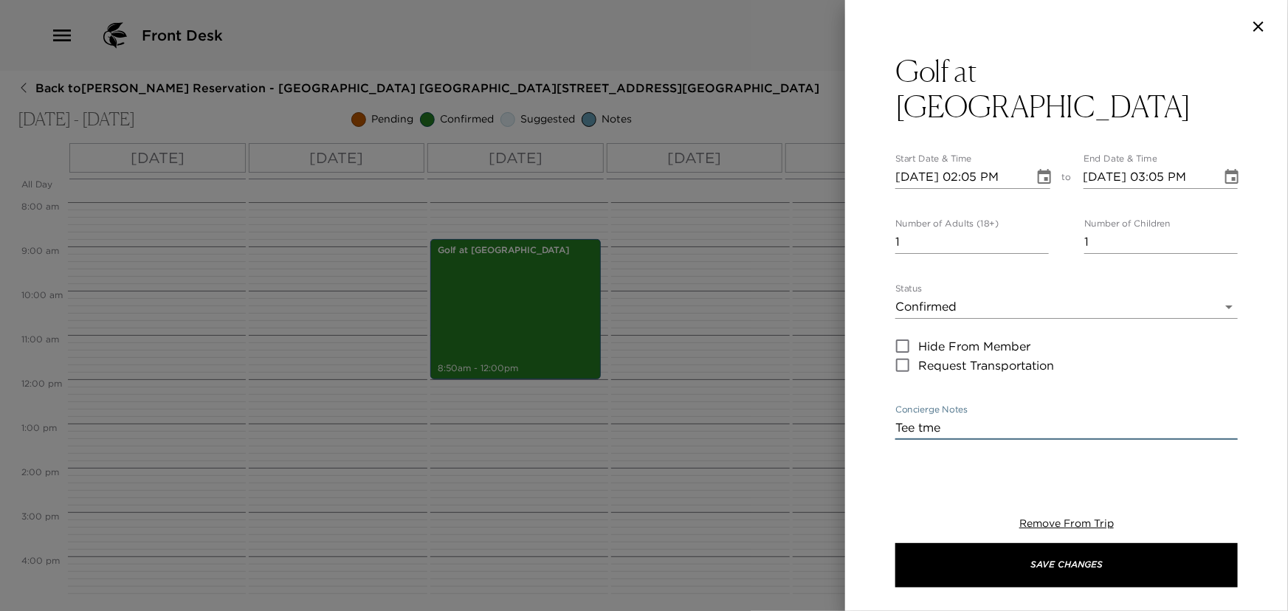
type input "Cancellations can be made without penalty, up to 48 hours in advance.Cancellati…"
type textarea "Tee tme"
type input "Cancellations can be made without penalty, up to 48 hours in advance.Cancellati…"
type textarea "Tee tm"
type input "Cancellations can be made without penalty, up to 48 hours in advance.Cancellati…"
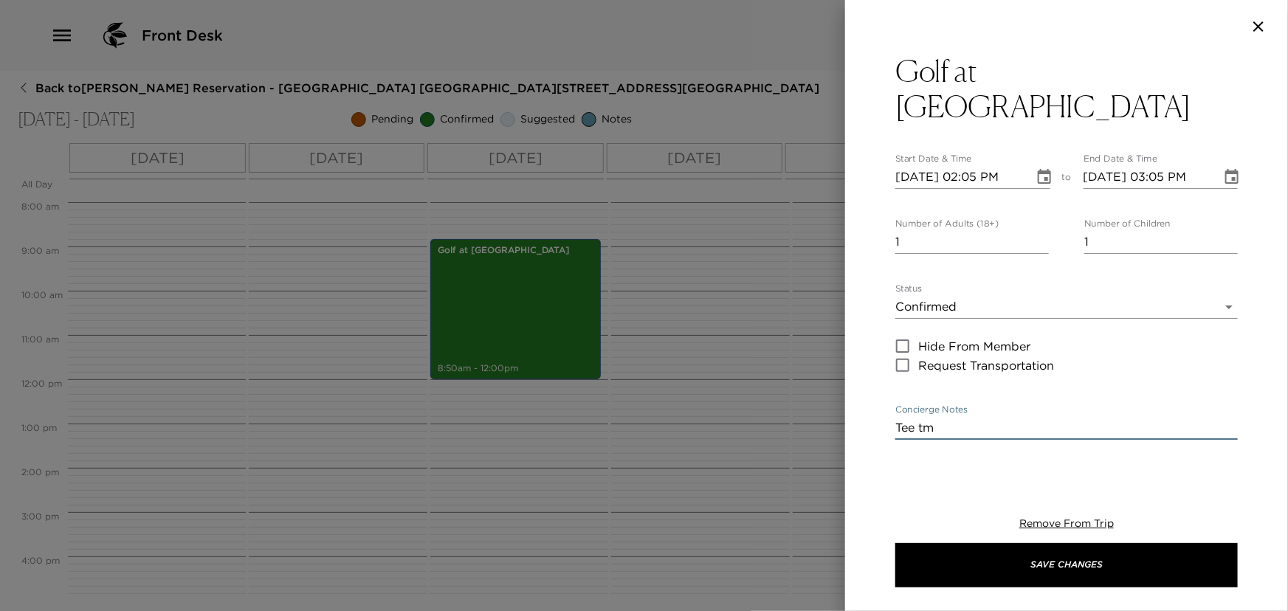
type textarea "Tee t"
type input "Cancellations can be made without penalty, up to 48 hours in advance.Cancellati…"
type textarea "Tee tio"
type input "Cancellations can be made without penalty, up to 48 hours in advance.Cancellati…"
type textarea "Tee tiom"
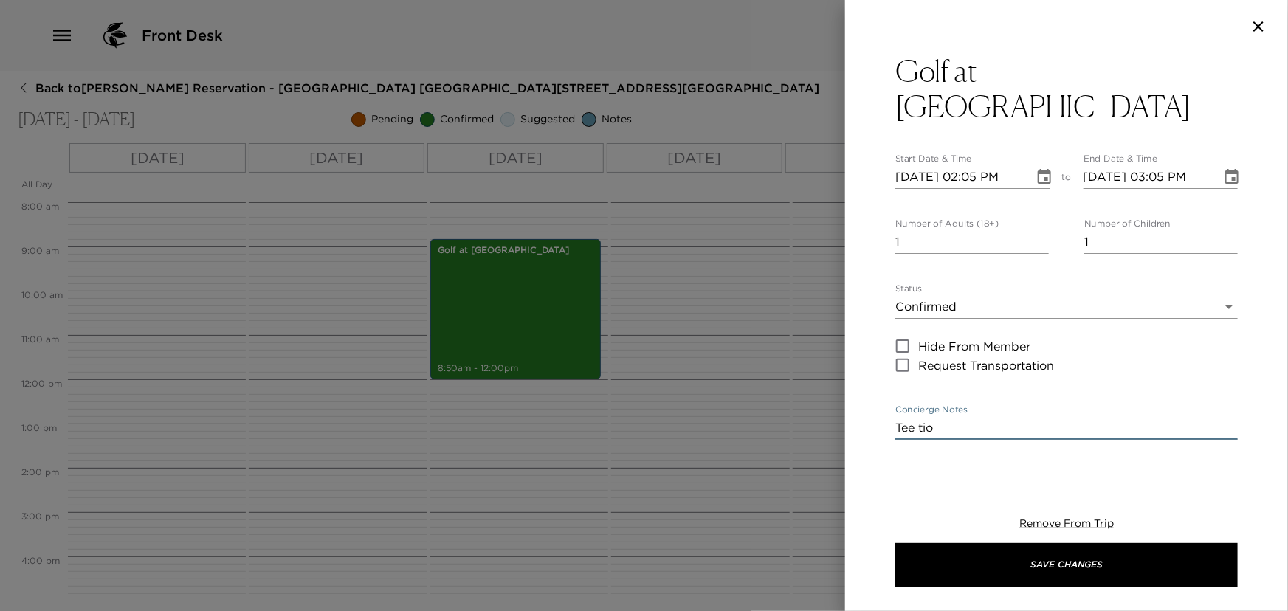
type input "Cancellations can be made without penalty, up to 48 hours in advance.Cancellati…"
type textarea "Tee tiome"
type input "Cancellations can be made without penalty, up to 48 hours in advance.Cancellati…"
type textarea "Tee tiome"
type input "Cancellations can be made without penalty, up to 48 hours in advance.Cancellati…"
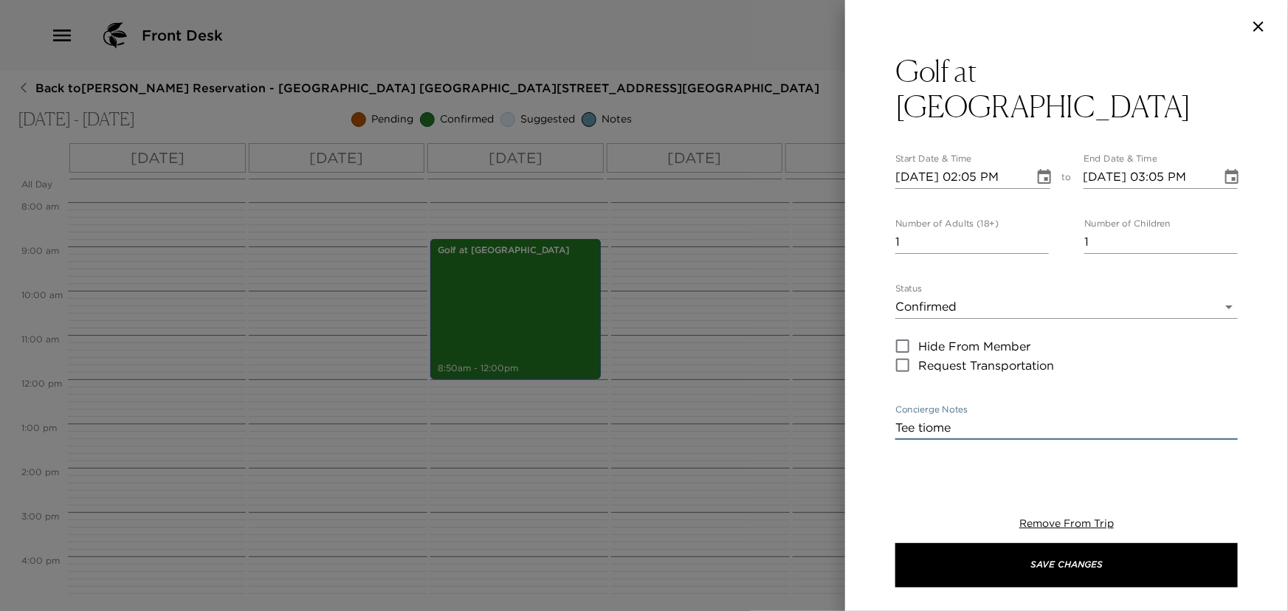
type textarea "Tee tiome"
type input "Cancellations can be made without penalty, up to 48 hours in advance.Cancellati…"
type textarea "Tee tiom"
type input "Cancellations can be made without penalty, up to 48 hours in advance.Cancellati…"
type textarea "Tee tio"
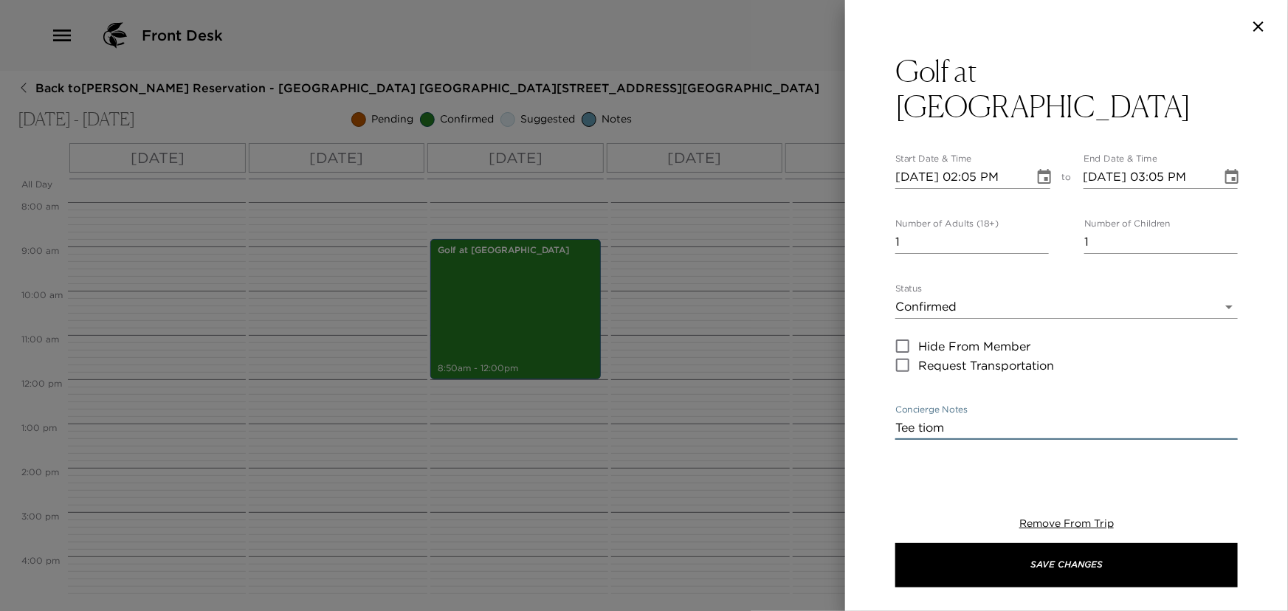
type input "Cancellations can be made without penalty, up to 48 hours in advance.Cancellati…"
type textarea "Tee ti"
type input "Cancellations can be made without penalty, up to 48 hours in advance.Cancellati…"
type textarea "Tee tim"
type input "Cancellations can be made without penalty, up to 48 hours in advance.Cancellati…"
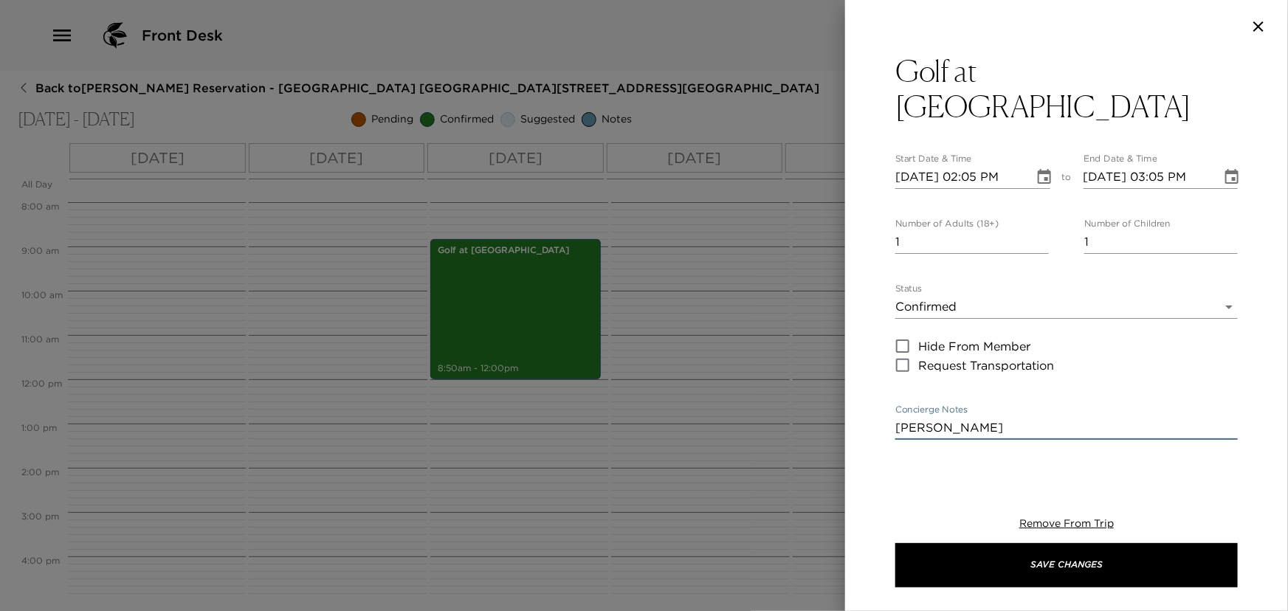
type textarea "Tee time"
type input "Cancellations can be made without penalty, up to 48 hours in advance.Cancellati…"
type textarea "Tee time"
type input "Cancellations can be made without penalty, up to 48 hours in advance.Cancellati…"
type textarea "Tee time f"
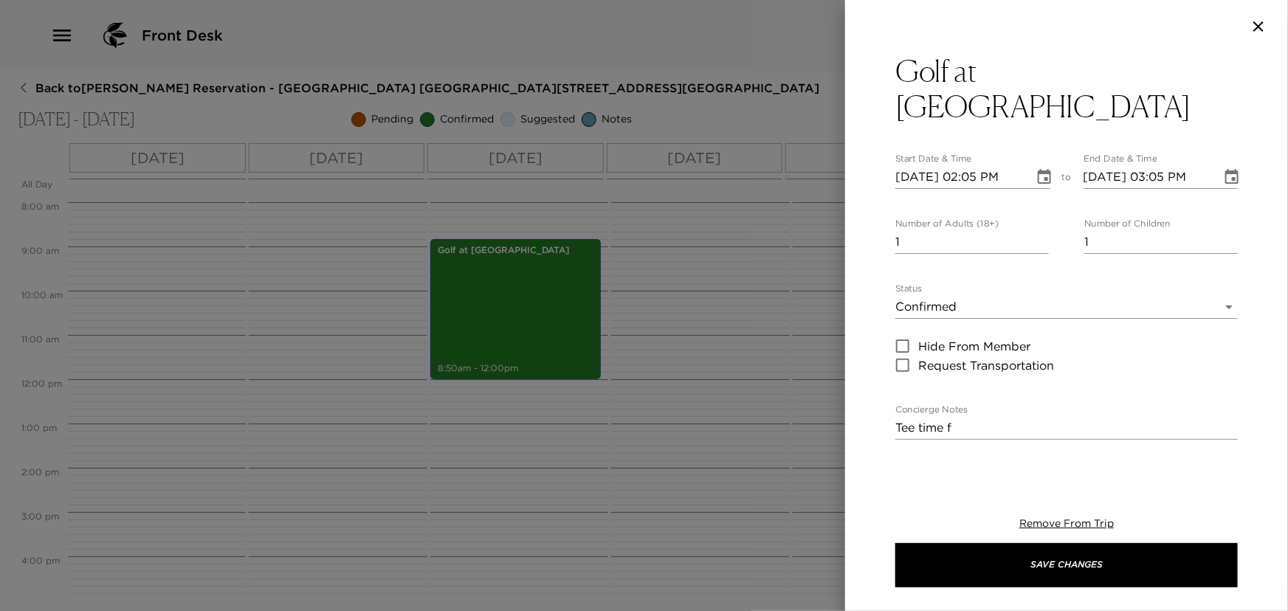
click at [955, 426] on textarea "Tee time f" at bounding box center [1067, 427] width 343 height 17
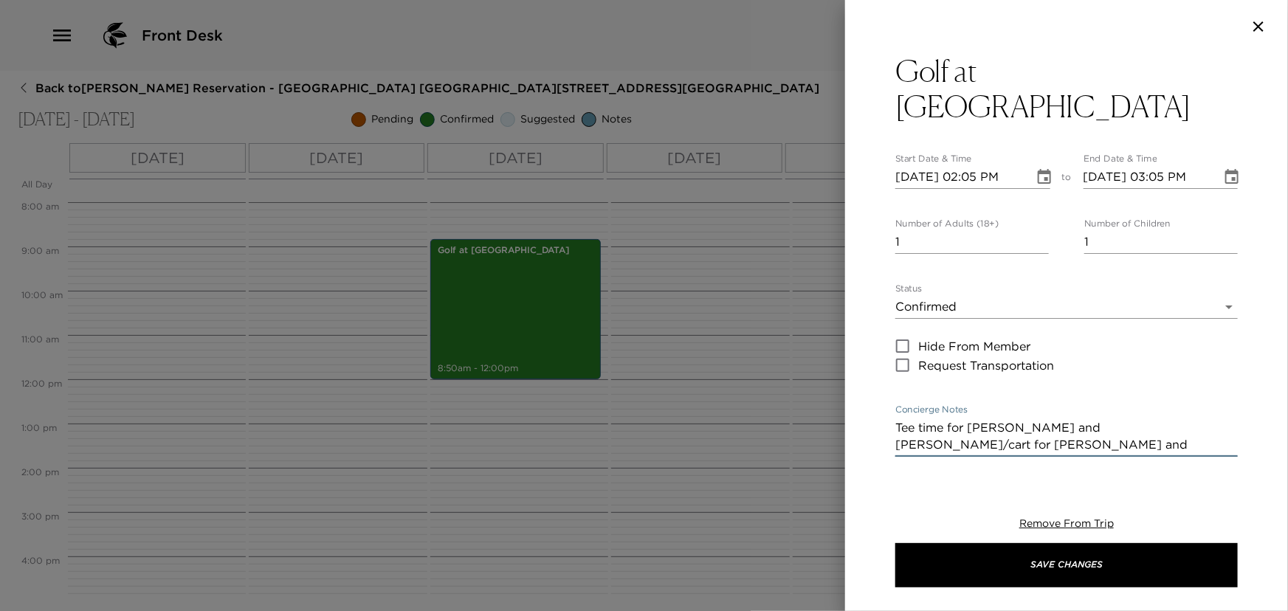
click at [1141, 426] on textarea "Tee time for Kevin and Slade/cart for MaryAna and AnaLynn" at bounding box center [1067, 436] width 343 height 34
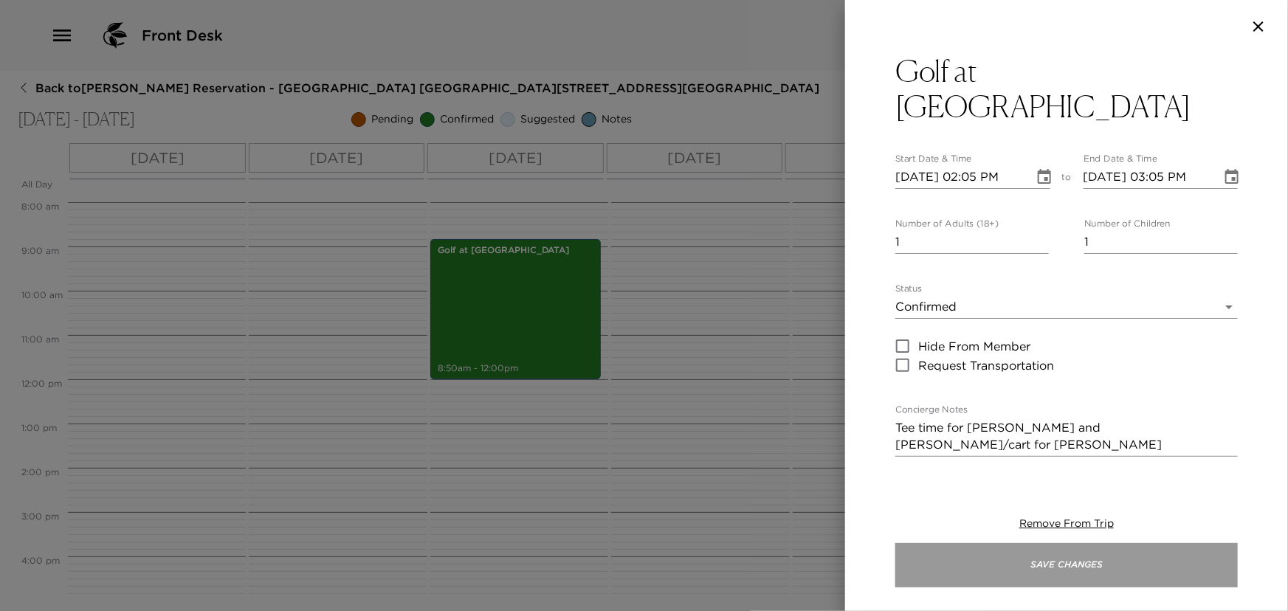
click at [1096, 580] on button "Save Changes" at bounding box center [1067, 565] width 343 height 44
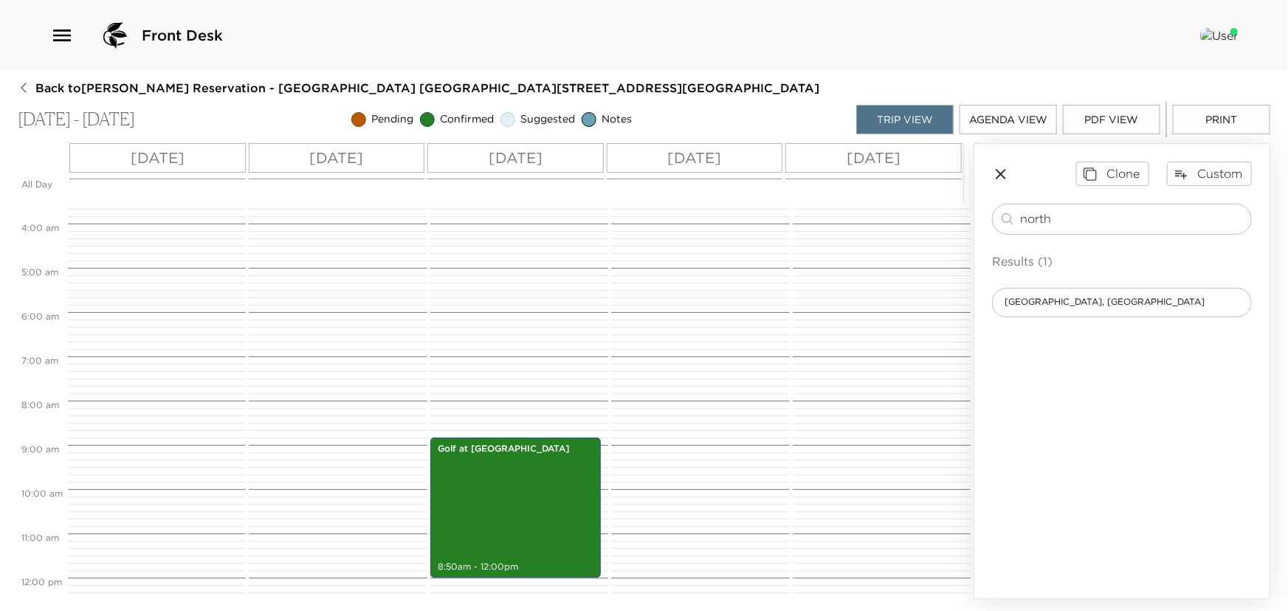
scroll to position [153, 0]
drag, startPoint x: 1071, startPoint y: 214, endPoint x: 906, endPoint y: 214, distance: 164.7
click at [927, 214] on div "All Day Thu 10/09 Fri 10/10 Sat 10/11 Sun 10/12 Mon 10/13 12:00 AM 1:00 AM 2:00…" at bounding box center [644, 371] width 1253 height 456
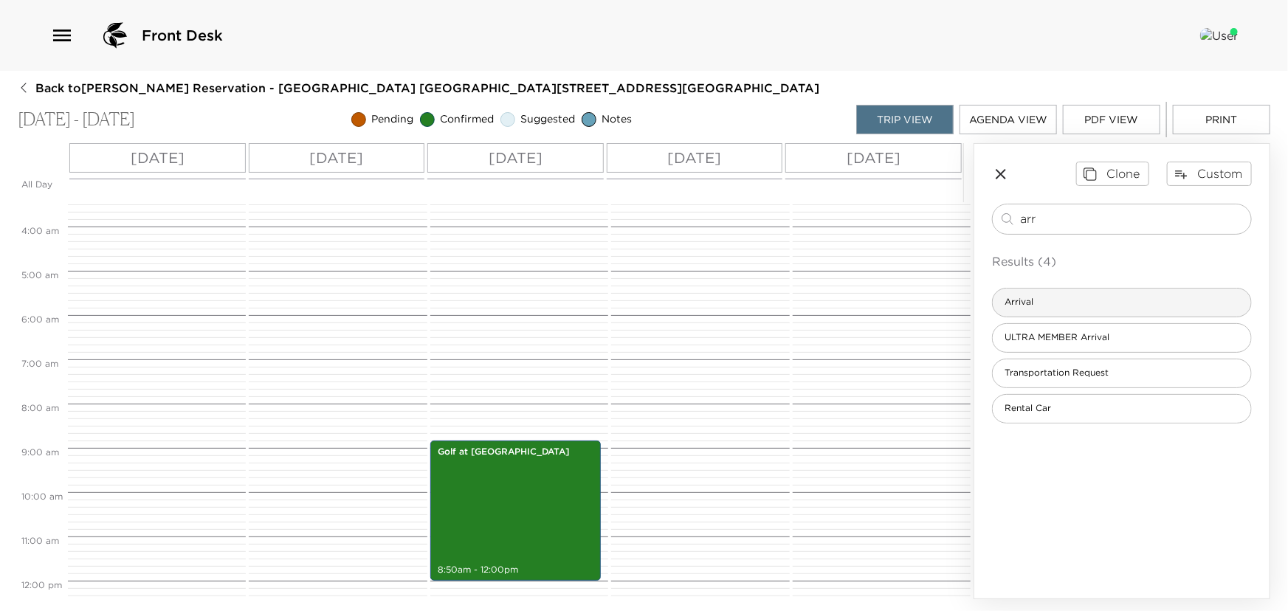
click at [1017, 306] on span "Arrival" at bounding box center [1019, 302] width 52 height 13
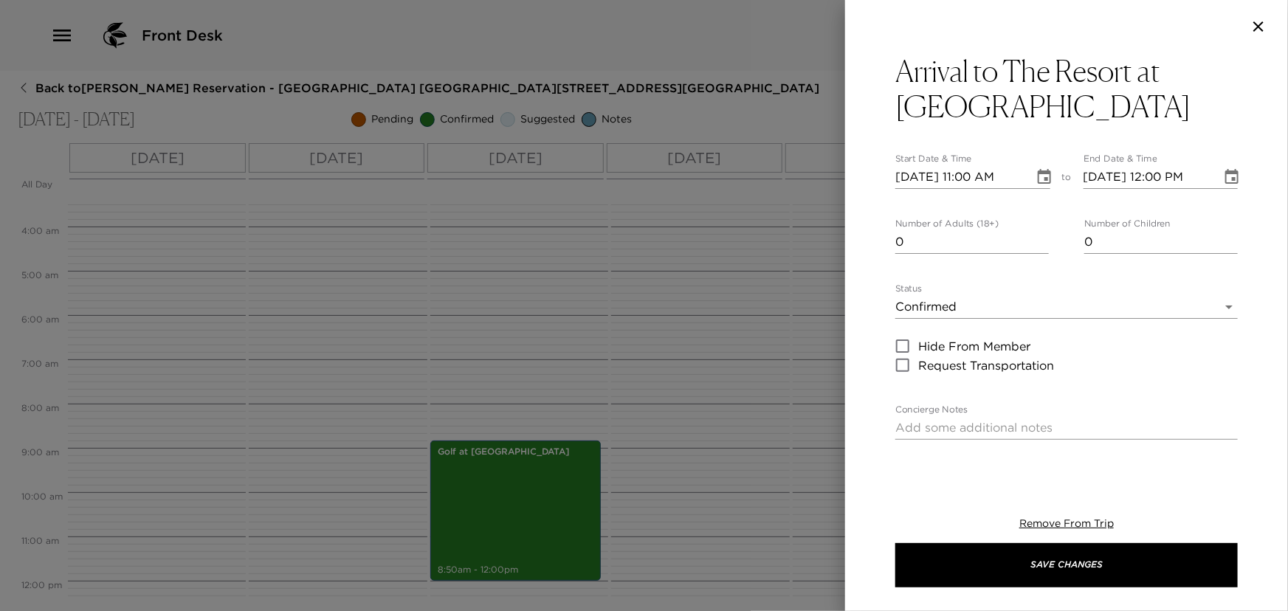
click at [1040, 247] on input "0" at bounding box center [973, 242] width 154 height 24
click at [1021, 311] on body "Front Desk Back to Mary Ana Miller Reservation - Pelican Hill Villa 709 Newport…" at bounding box center [644, 305] width 1288 height 611
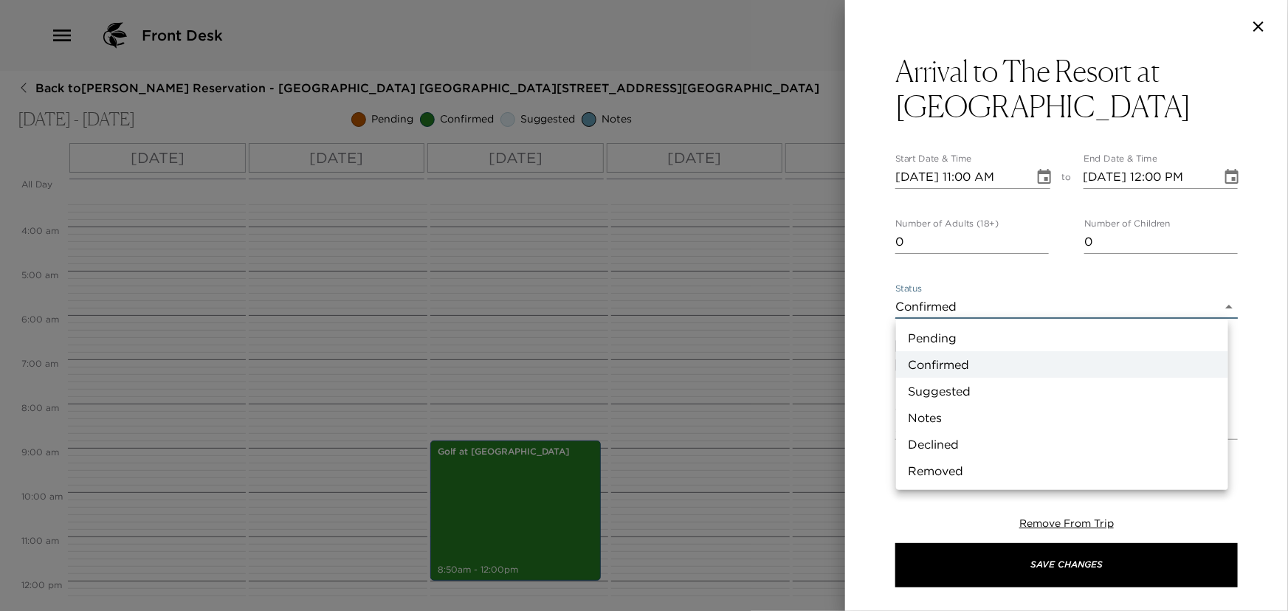
drag, startPoint x: 938, startPoint y: 416, endPoint x: 951, endPoint y: 329, distance: 88.0
click at [938, 415] on li "Notes" at bounding box center [1062, 418] width 332 height 27
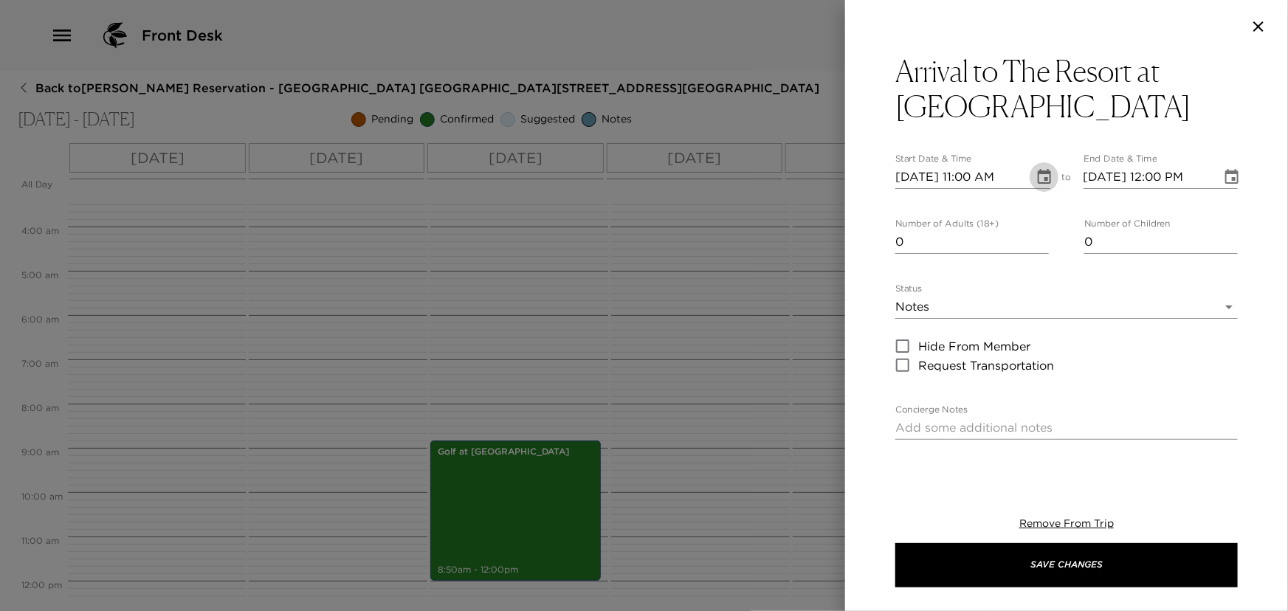
click at [1038, 176] on icon "Choose date, selected date is Oct 9, 2025" at bounding box center [1045, 177] width 18 height 18
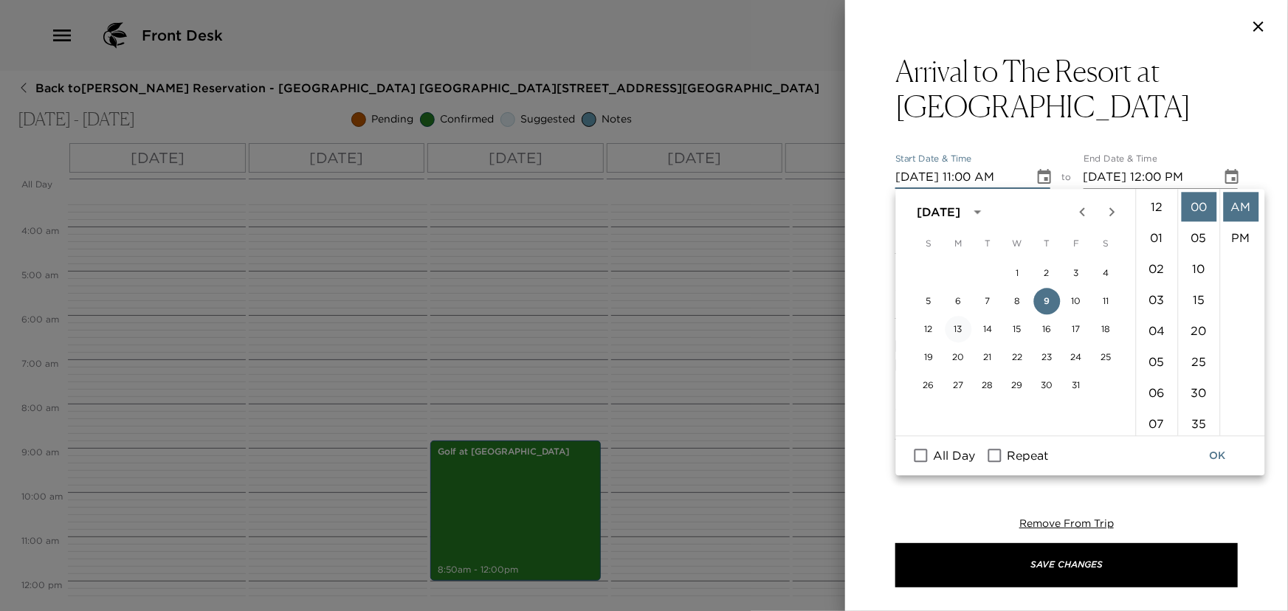
scroll to position [340, 0]
click at [925, 453] on input "All Day" at bounding box center [921, 456] width 31 height 19
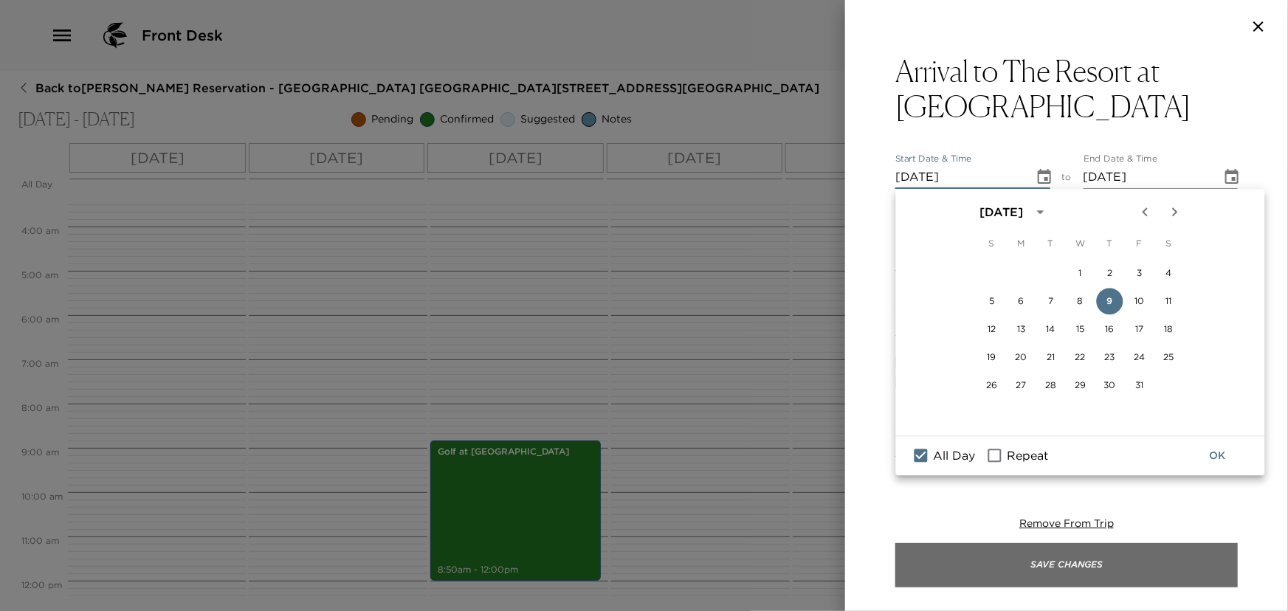
click at [990, 563] on button "Save Changes" at bounding box center [1067, 565] width 343 height 44
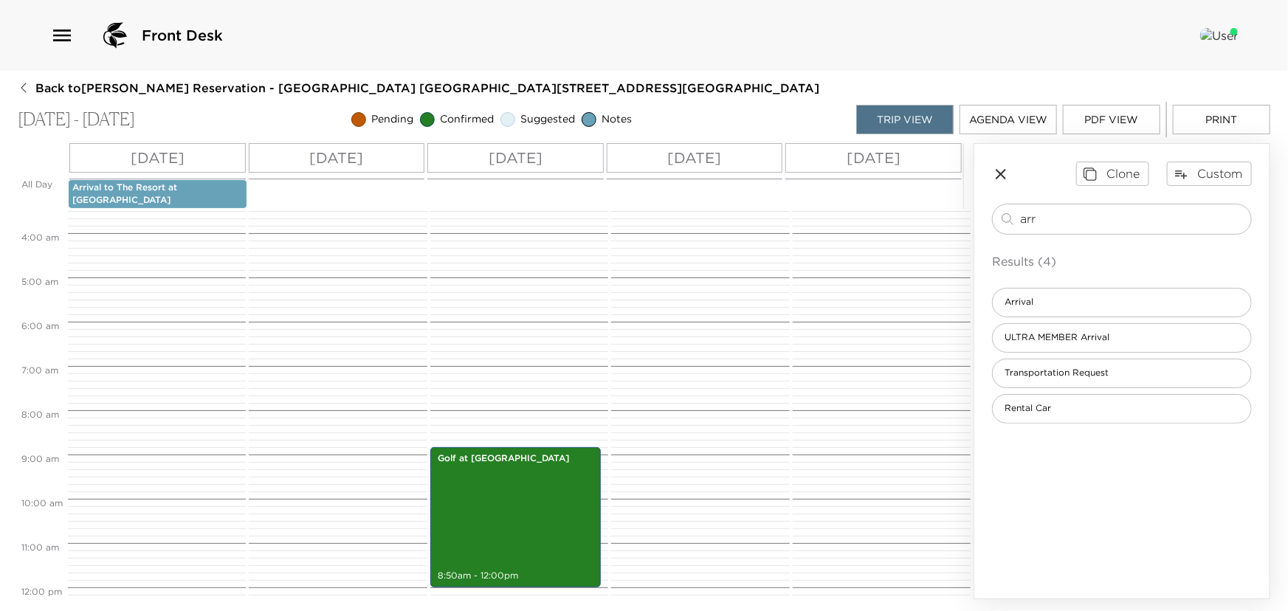
drag, startPoint x: 1088, startPoint y: 218, endPoint x: 973, endPoint y: 216, distance: 115.2
click at [973, 216] on div "All Day Thu 10/09 Fri 10/10 Sat 10/11 Sun 10/12 Mon 10/13 Arrival to The Resort…" at bounding box center [644, 371] width 1253 height 456
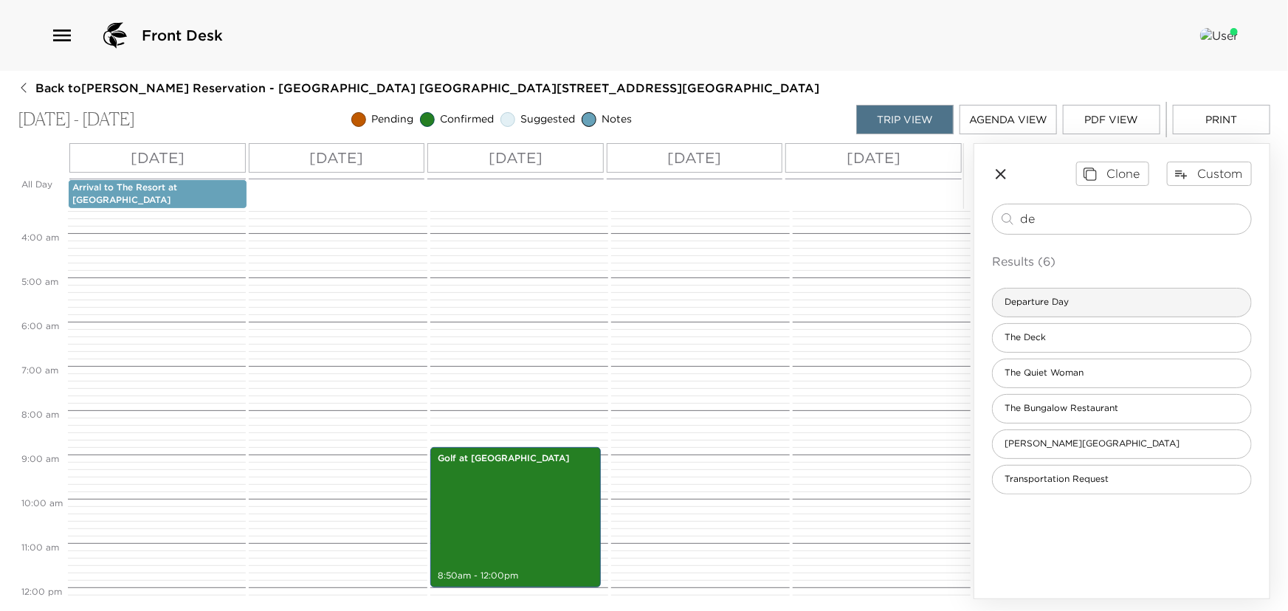
click at [1067, 301] on span "Departure Day" at bounding box center [1037, 302] width 88 height 13
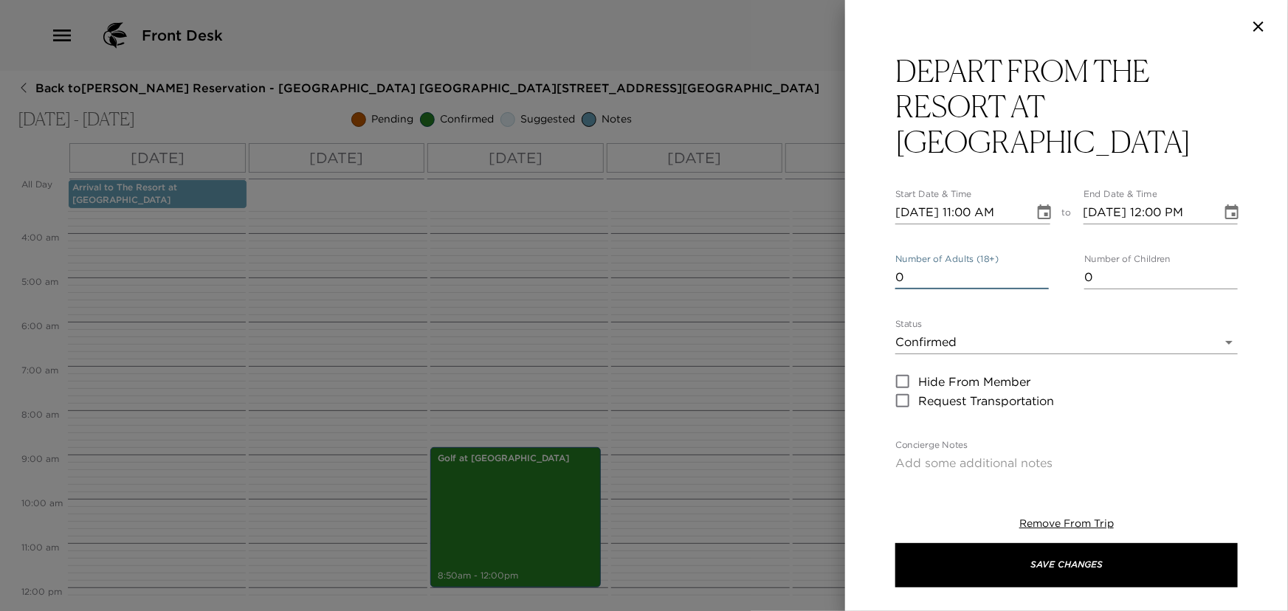
click at [1037, 278] on input "0" at bounding box center [973, 278] width 154 height 24
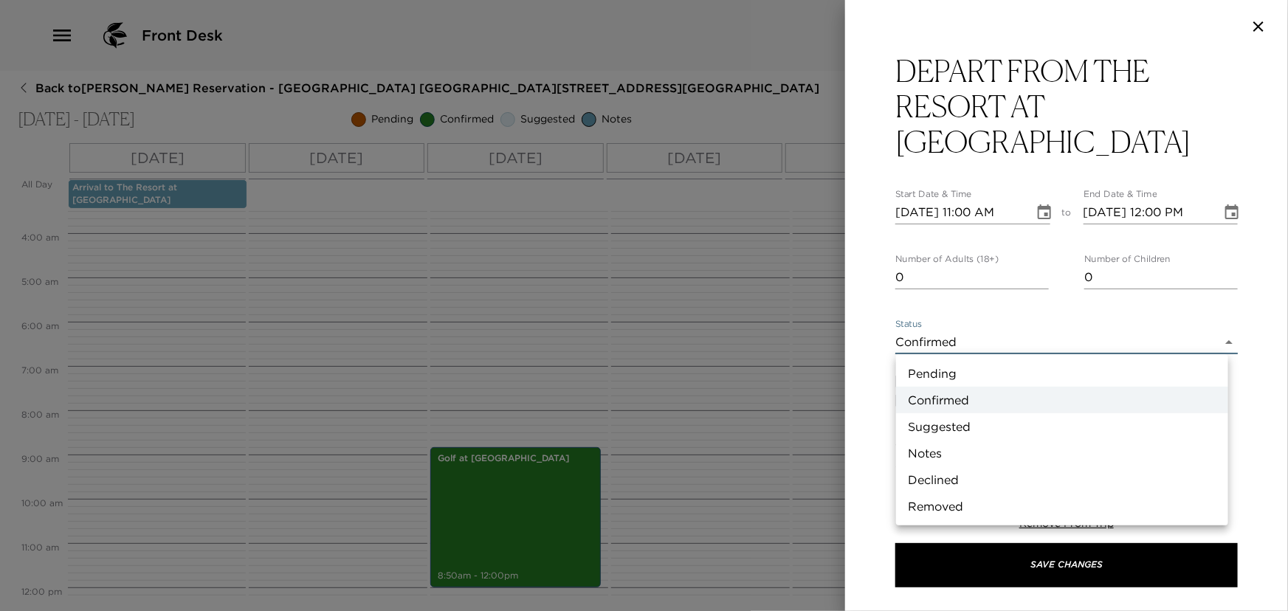
click at [996, 343] on body "Front Desk Back to Mary Ana Miller Reservation - Pelican Hill Villa 709 Newport…" at bounding box center [644, 305] width 1288 height 611
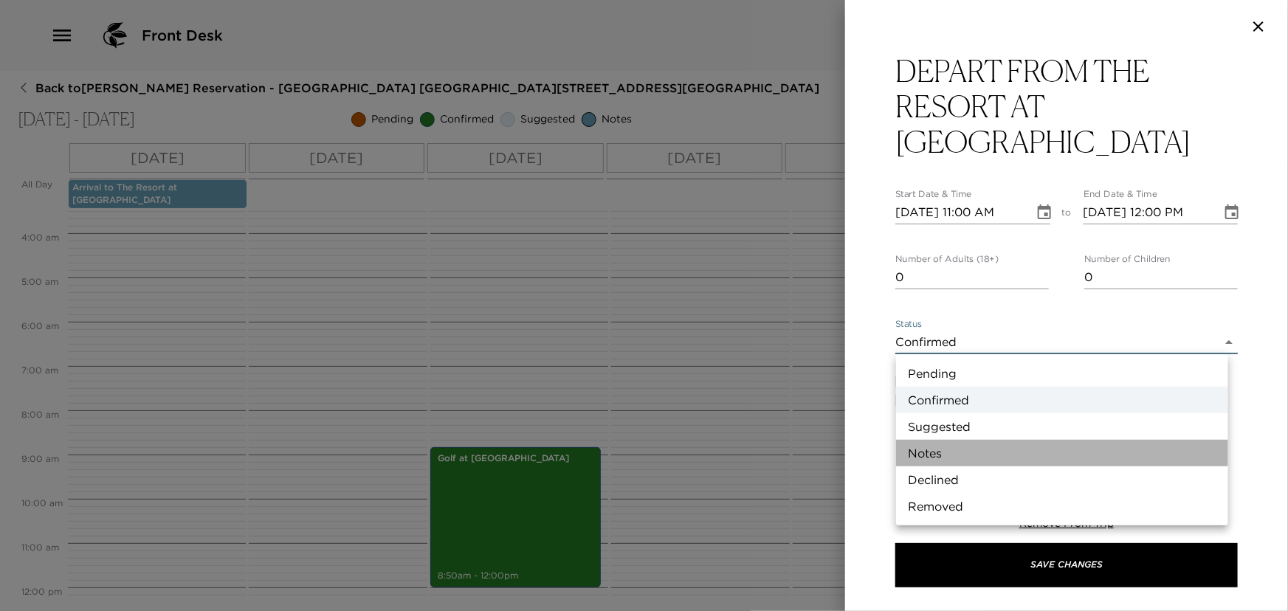
click at [944, 456] on li "Notes" at bounding box center [1062, 453] width 332 height 27
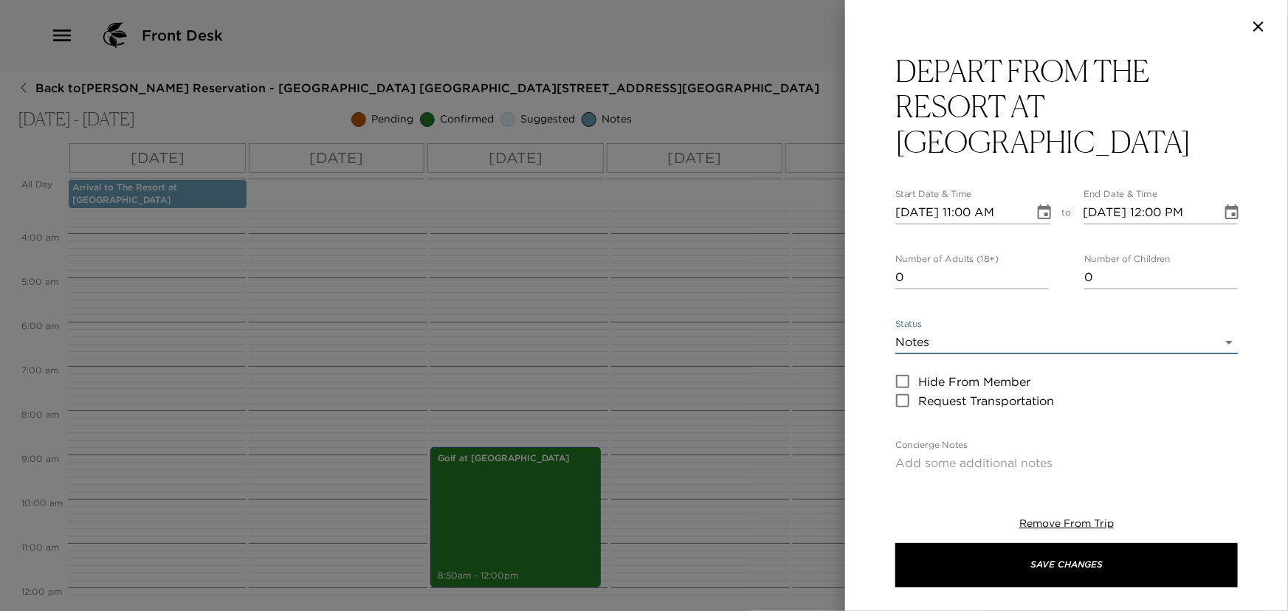
click at [1036, 211] on icon "Choose date, selected date is Oct 9, 2025" at bounding box center [1045, 213] width 18 height 18
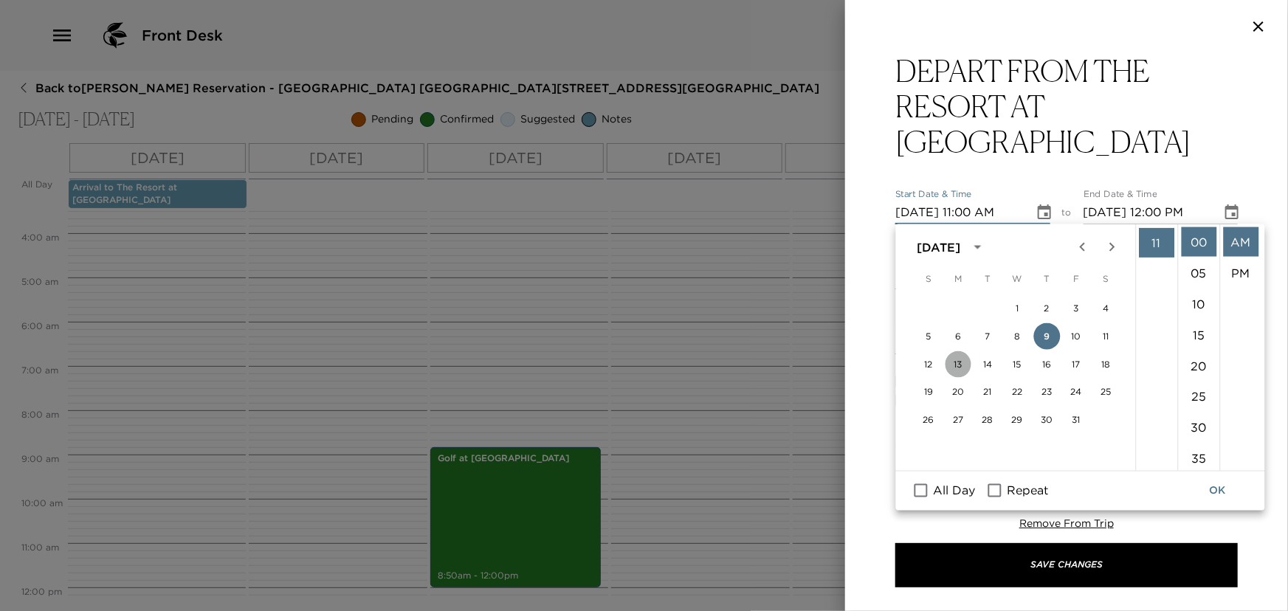
click at [961, 358] on button "13" at bounding box center [958, 364] width 27 height 27
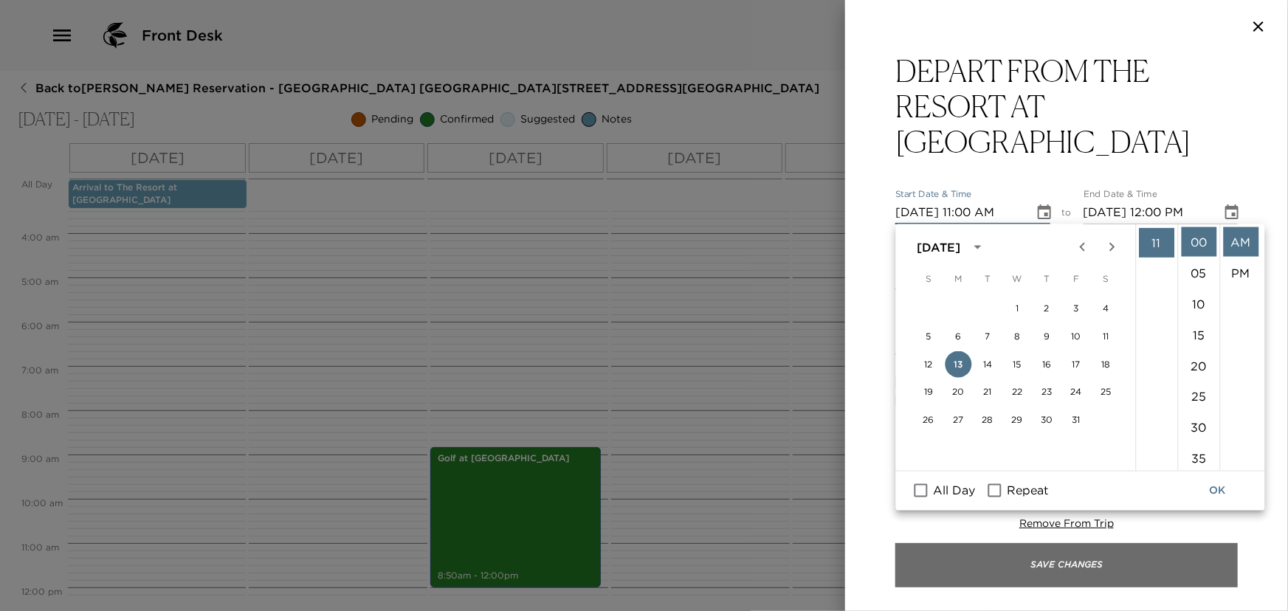
click at [1023, 552] on button "Save Changes" at bounding box center [1067, 565] width 343 height 44
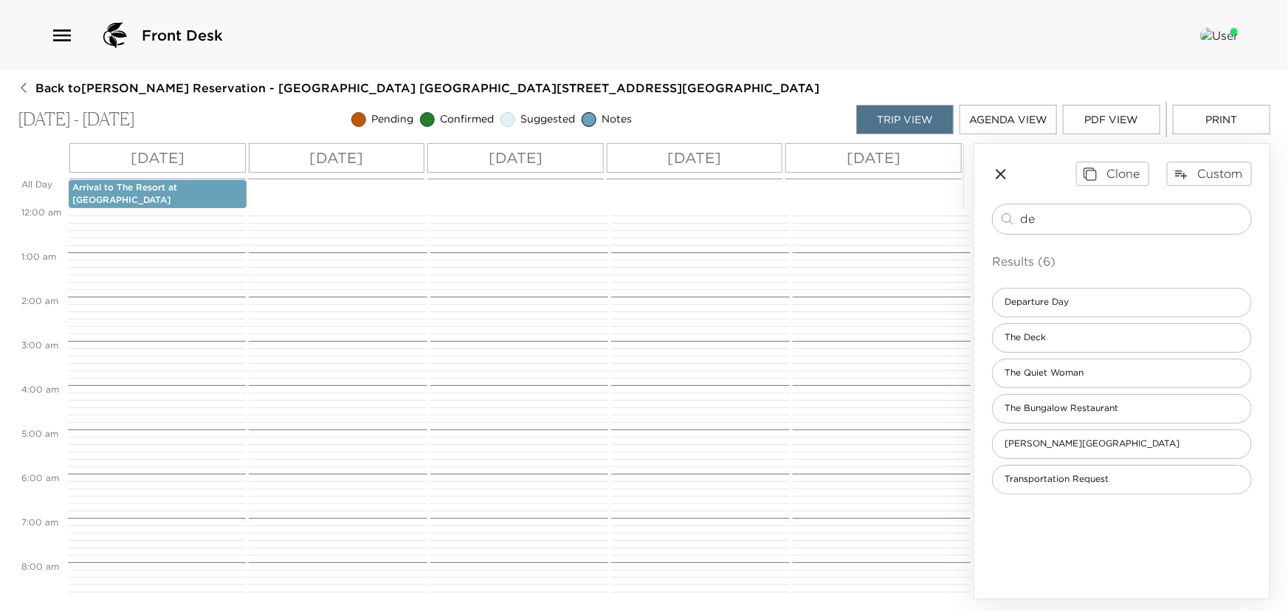
scroll to position [0, 0]
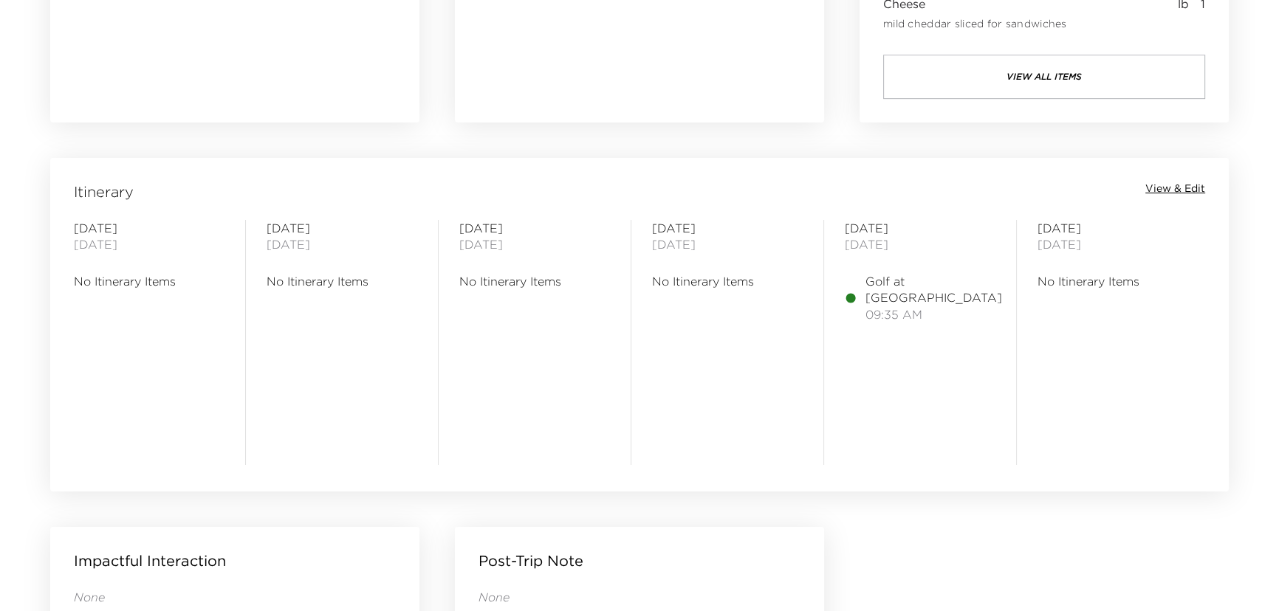
scroll to position [1006, 0]
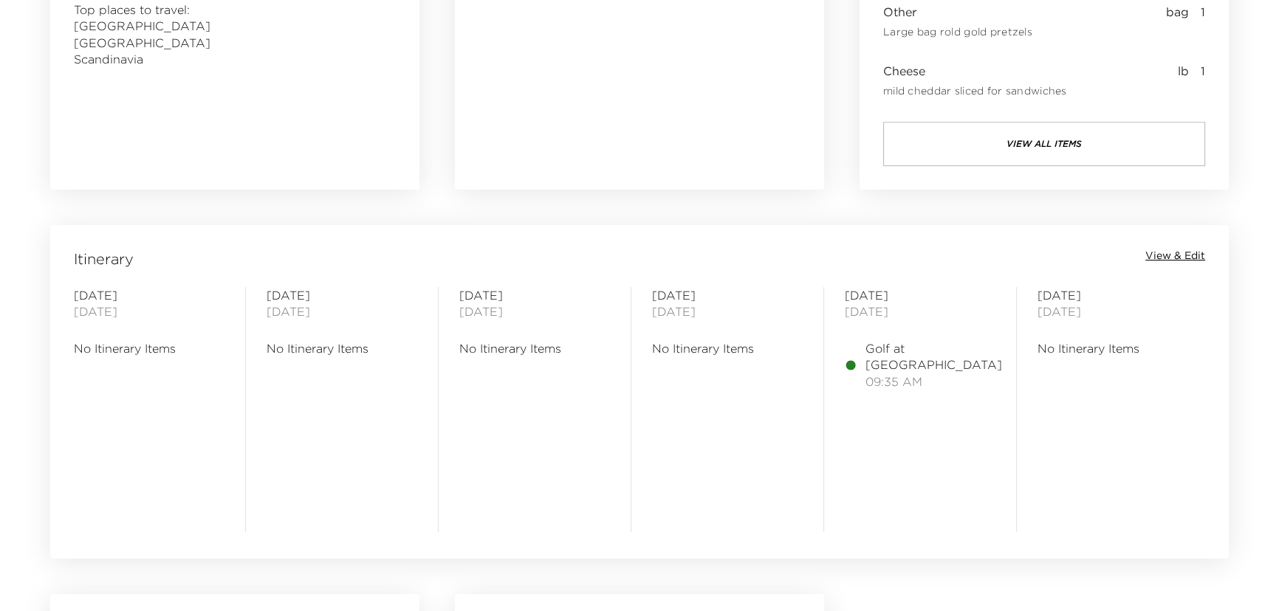
click at [1159, 255] on span "View & Edit" at bounding box center [1175, 256] width 60 height 15
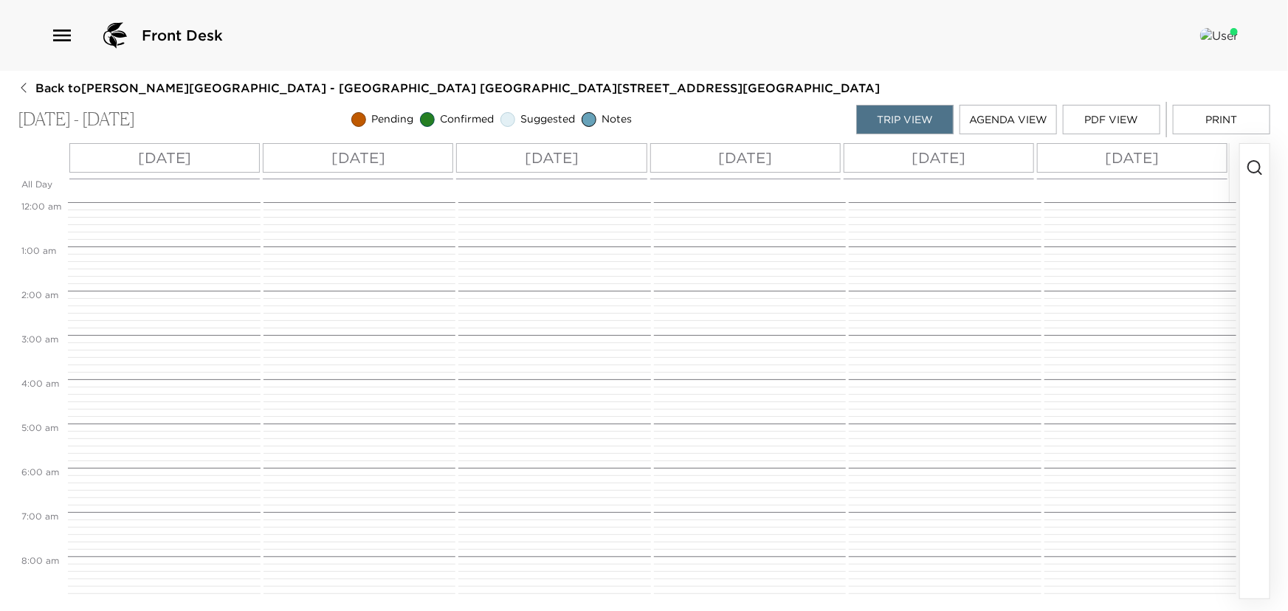
scroll to position [425, 0]
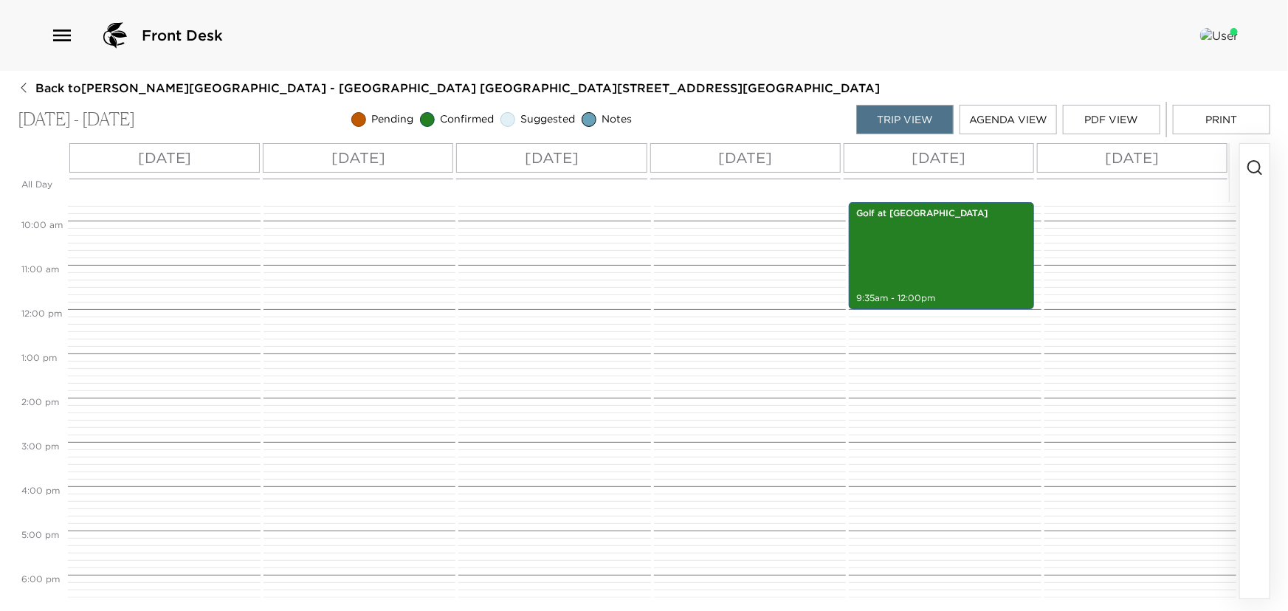
click at [1249, 162] on icon "button" at bounding box center [1255, 168] width 18 height 18
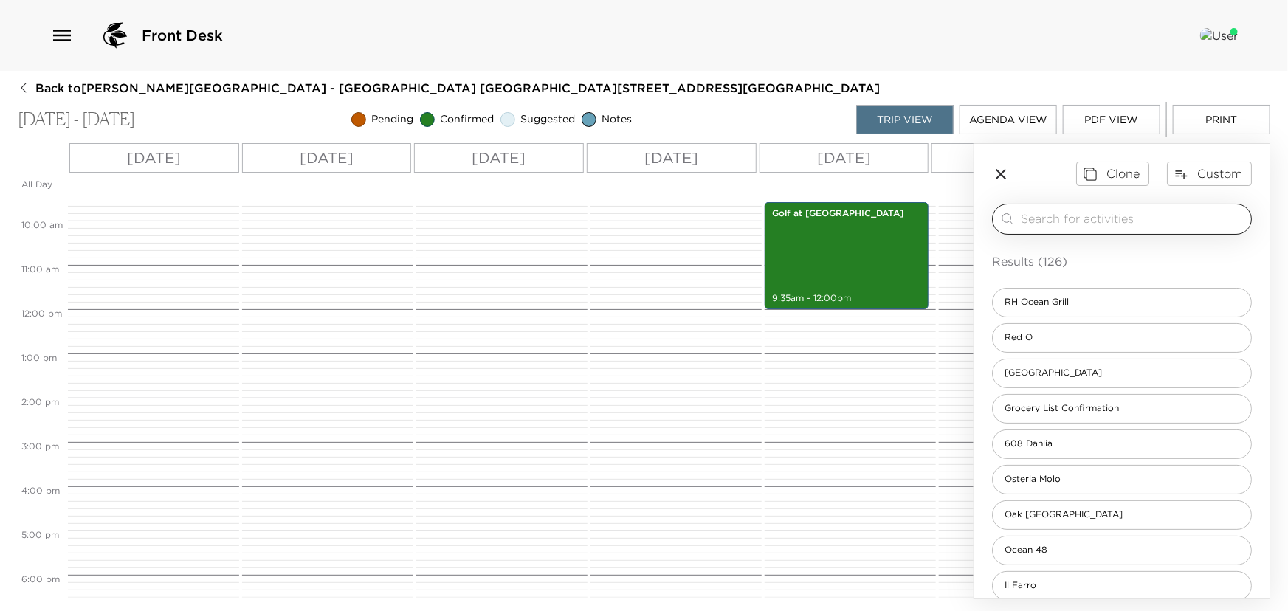
click at [1062, 225] on input "search" at bounding box center [1133, 218] width 224 height 17
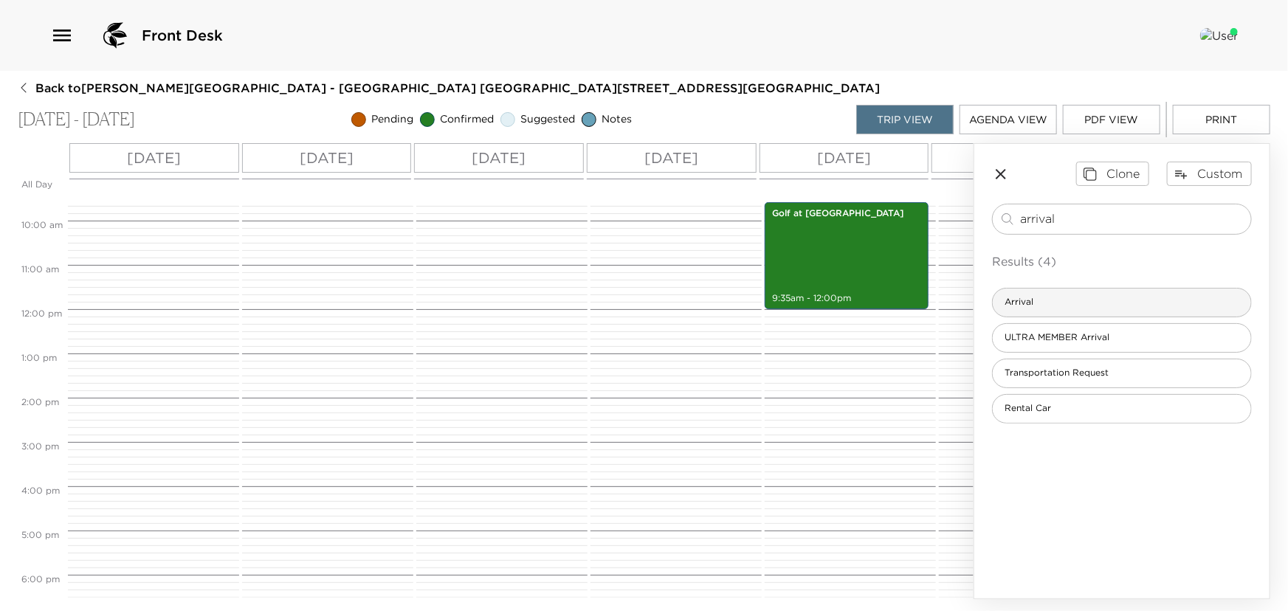
type input "arrival"
click at [1047, 310] on div "Arrival" at bounding box center [1122, 303] width 260 height 30
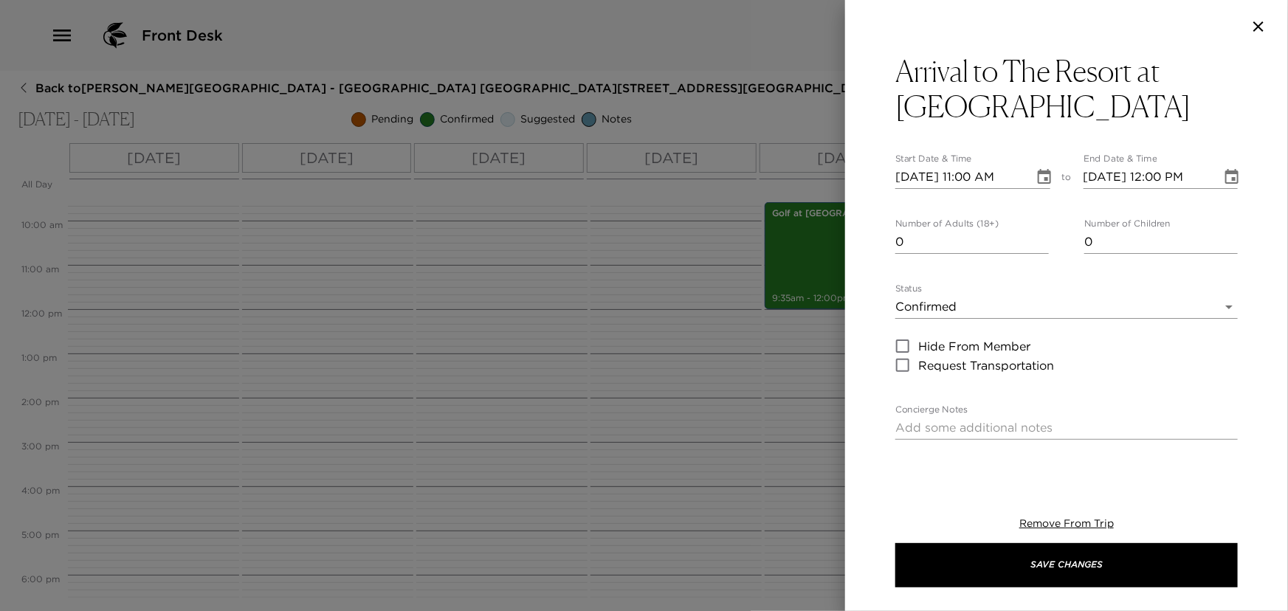
type input "0"
click at [1040, 248] on input "0" at bounding box center [973, 242] width 154 height 24
click at [1012, 310] on body "Front Desk Back to [PERSON_NAME][GEOGRAPHIC_DATA] - [GEOGRAPHIC_DATA] [GEOGRAPH…" at bounding box center [644, 305] width 1288 height 611
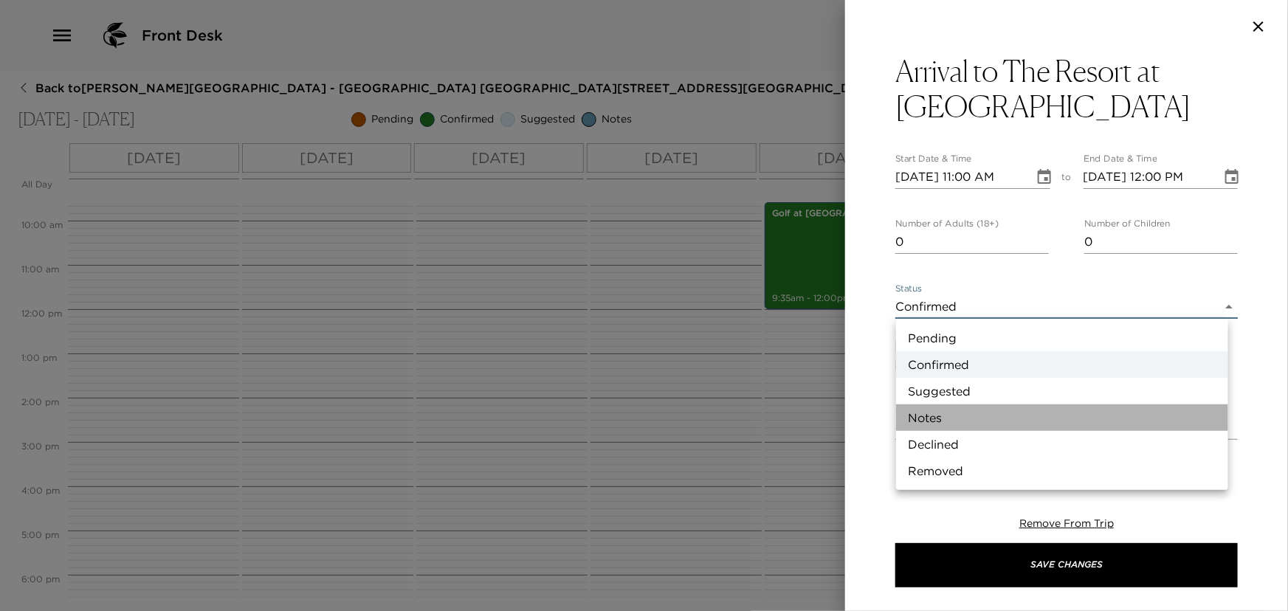
click at [934, 410] on li "Notes" at bounding box center [1062, 418] width 332 height 27
type input "Concierge Note"
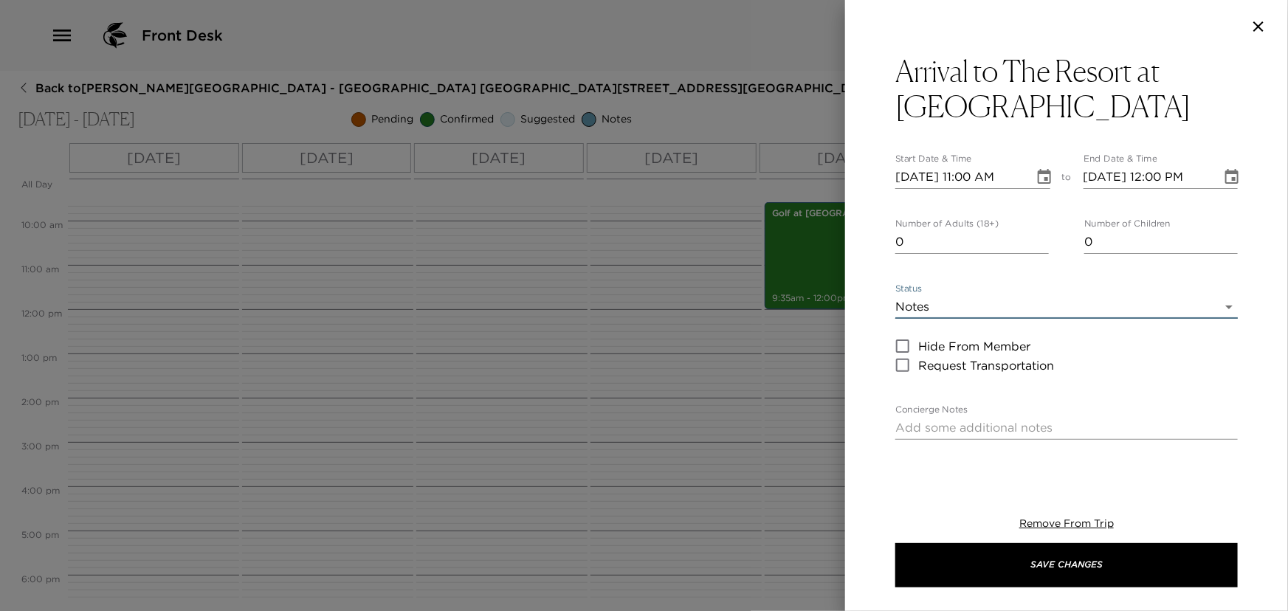
click at [1037, 179] on icon "Choose date, selected date is Sep 1, 2025" at bounding box center [1045, 177] width 18 height 18
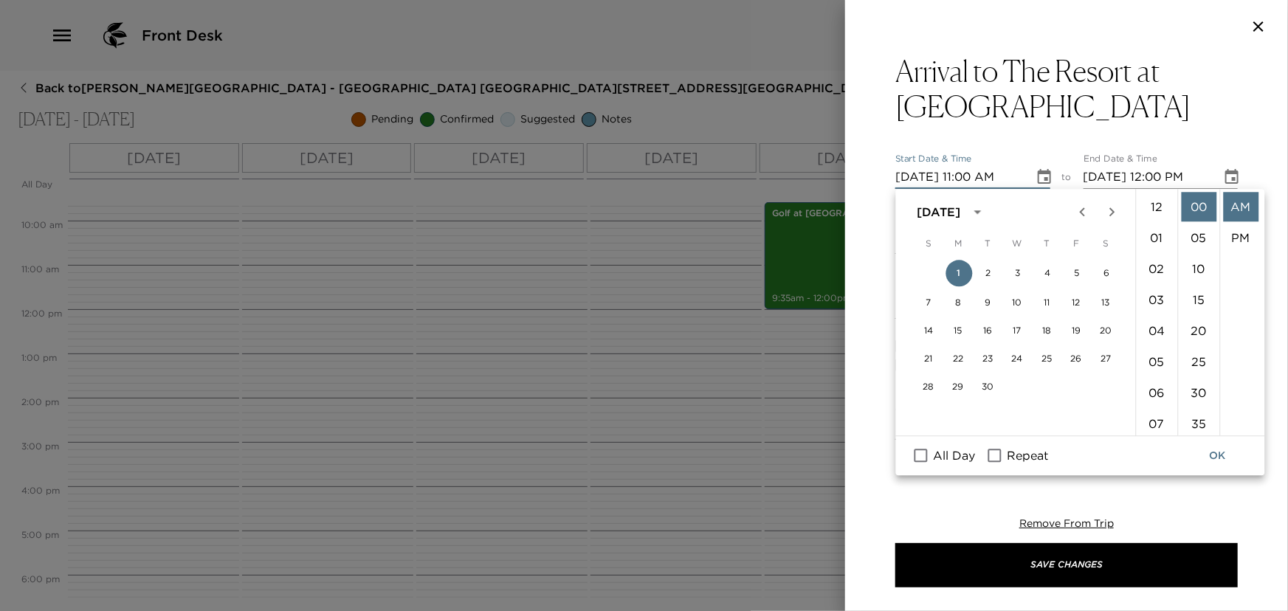
scroll to position [340, 0]
click at [923, 456] on input "All Day" at bounding box center [921, 456] width 31 height 19
checkbox input "true"
type input "[DATE]"
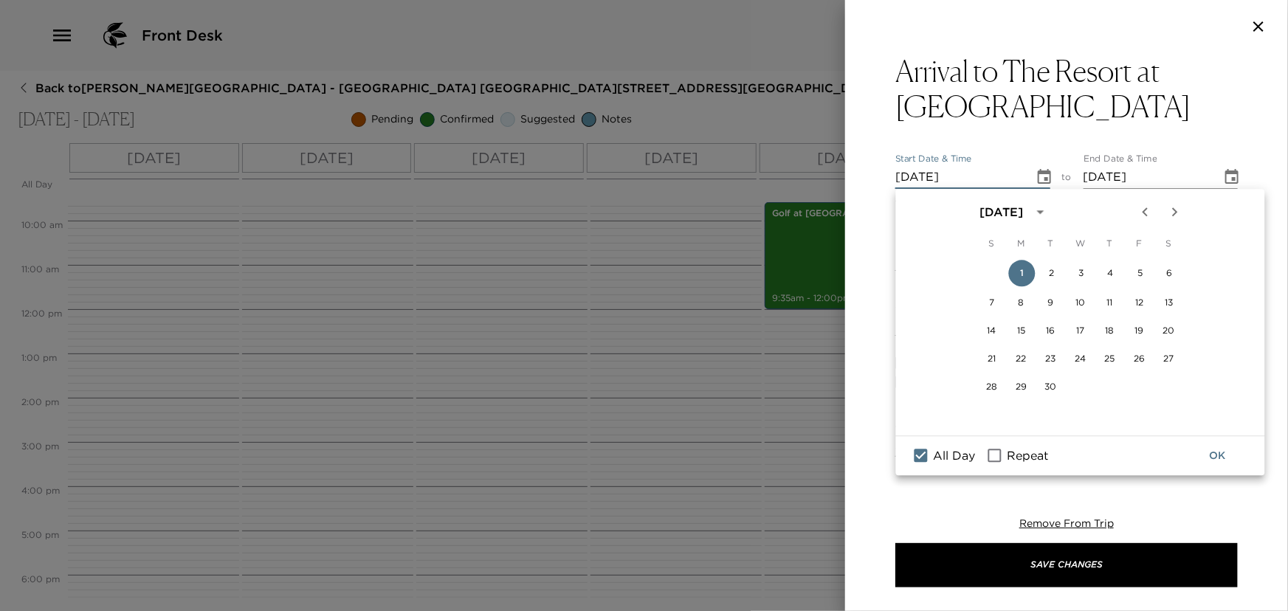
drag, startPoint x: 991, startPoint y: 572, endPoint x: 844, endPoint y: 305, distance: 305.0
click at [991, 570] on button "Save Changes" at bounding box center [1067, 565] width 343 height 44
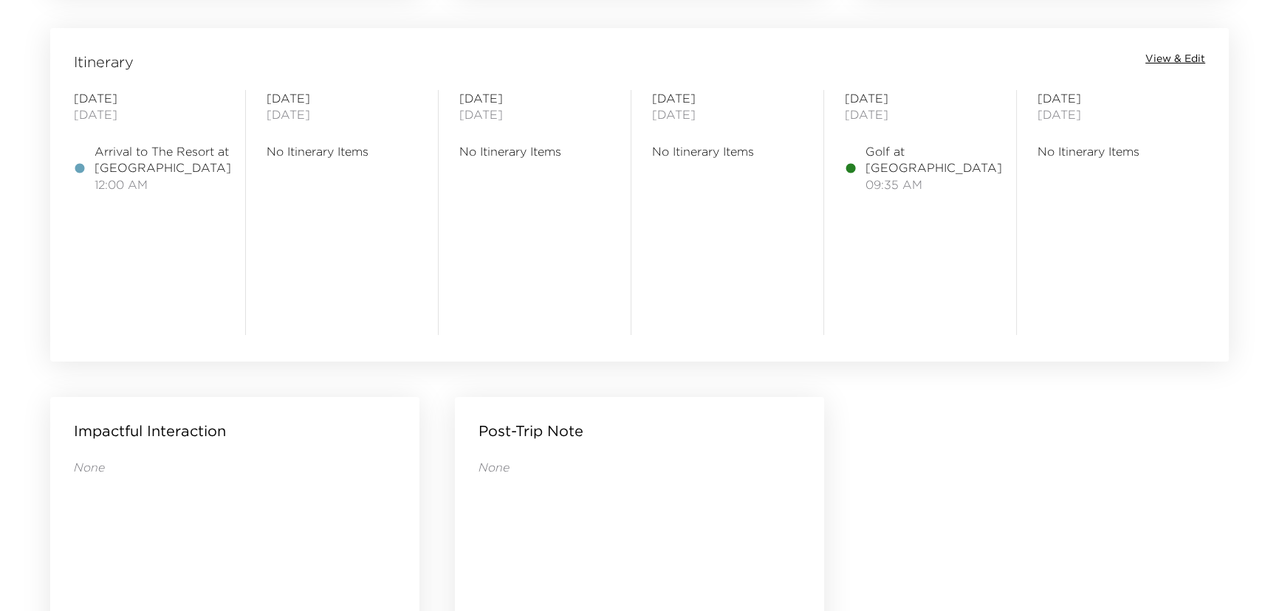
scroll to position [1208, 0]
click at [1169, 57] on span "View & Edit" at bounding box center [1175, 54] width 60 height 15
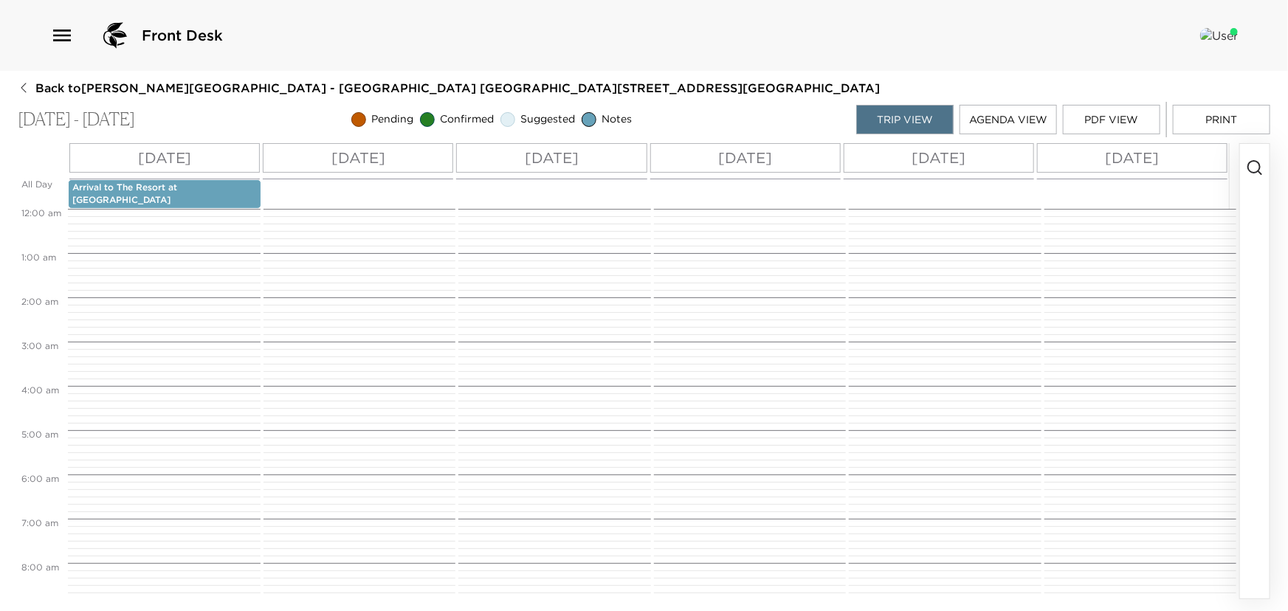
scroll to position [425, 0]
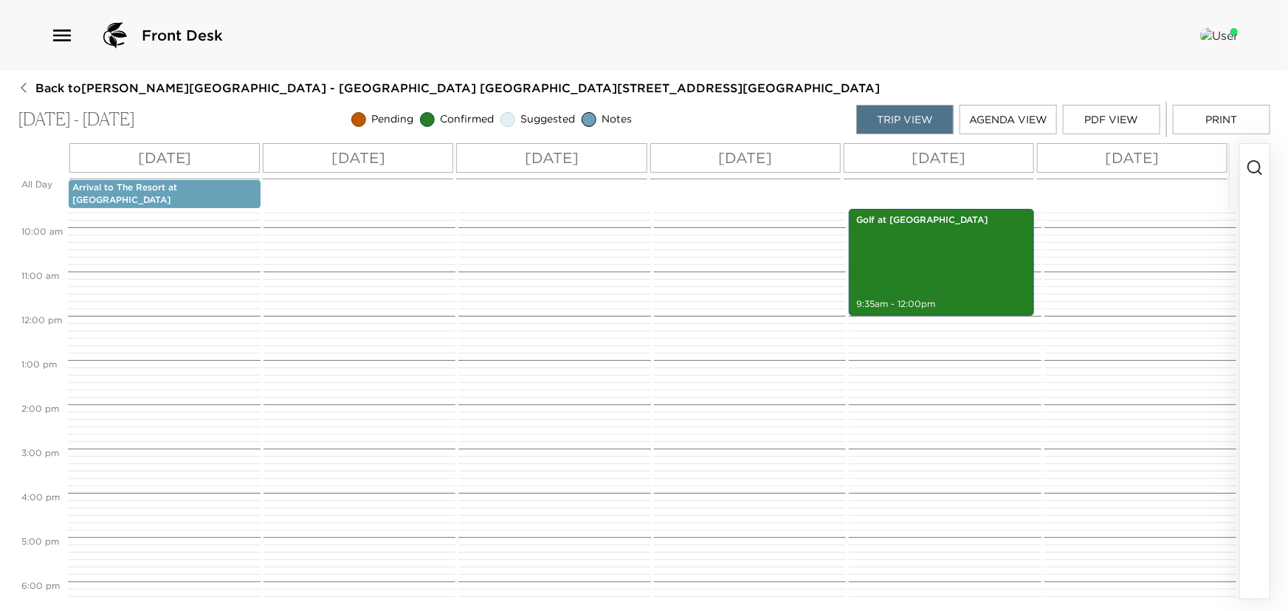
click at [1254, 165] on icon "button" at bounding box center [1255, 168] width 18 height 18
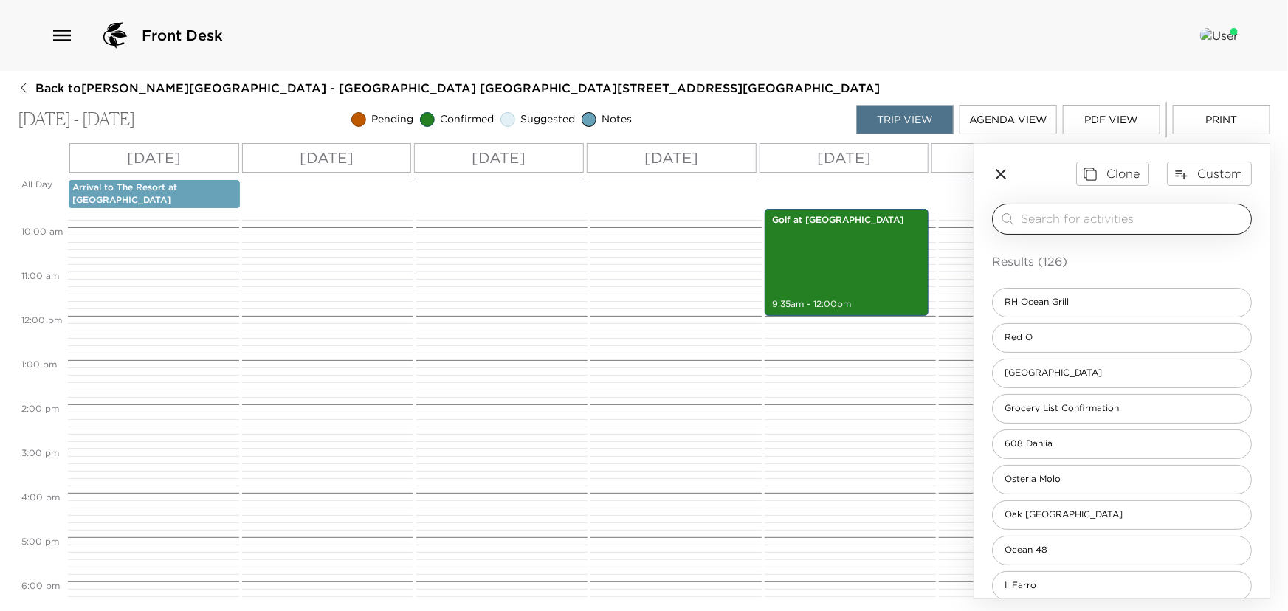
click at [1058, 219] on input "search" at bounding box center [1133, 218] width 224 height 17
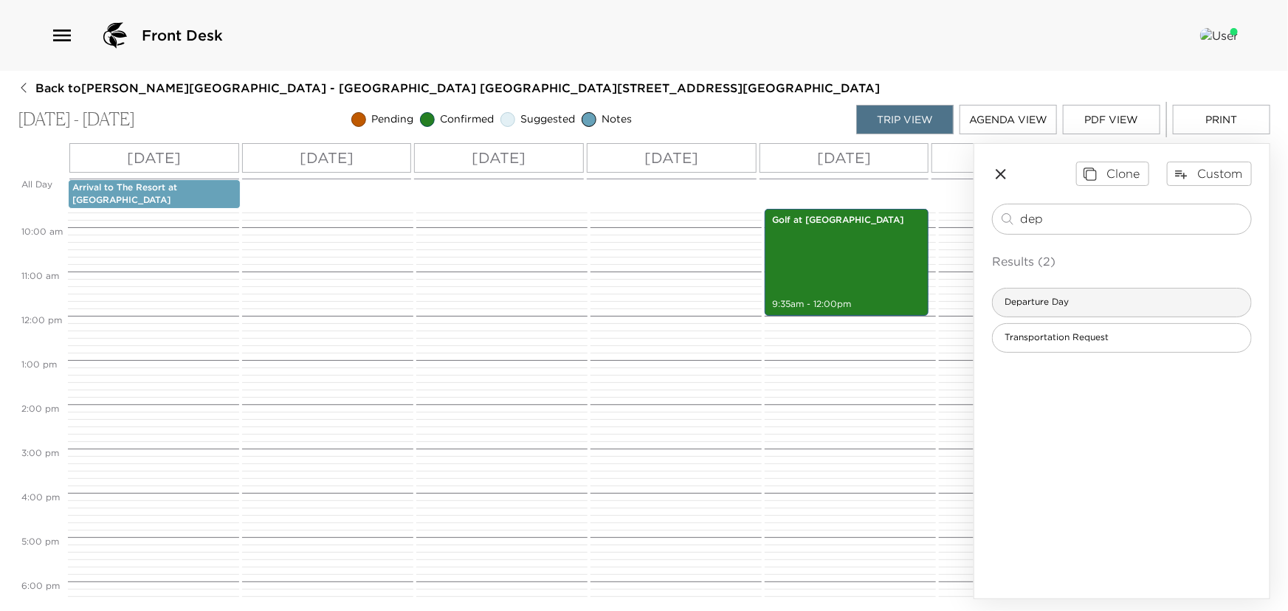
type input "dep"
click at [1041, 296] on span "Departure Day" at bounding box center [1037, 302] width 88 height 13
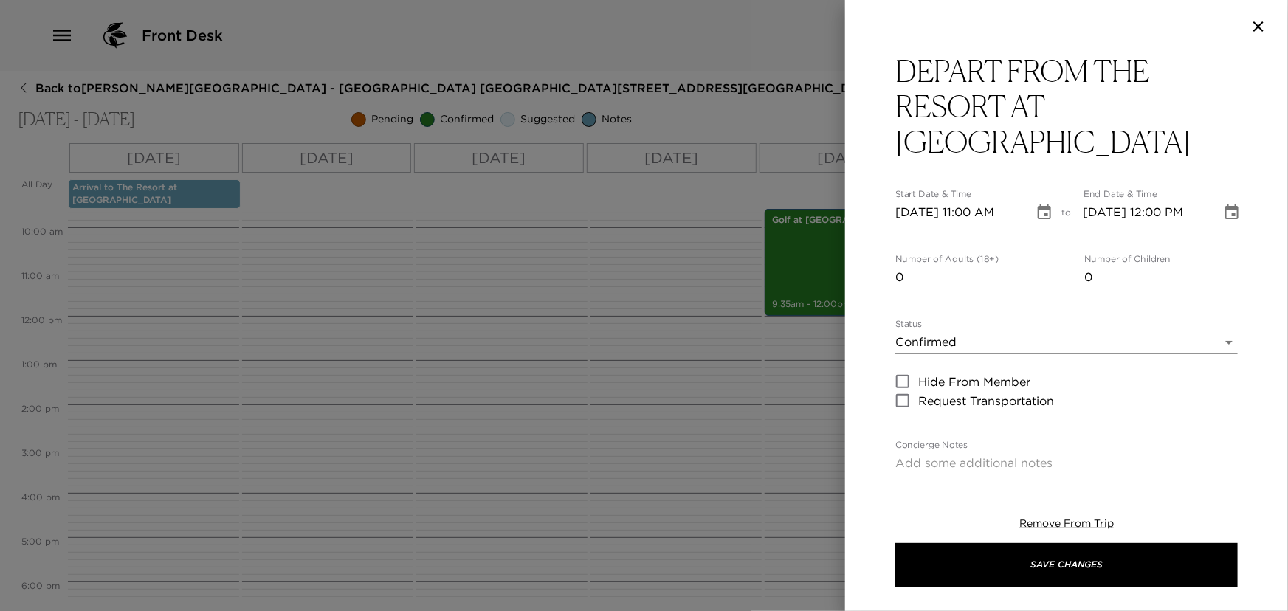
type input "0"
click at [1038, 279] on input "0" at bounding box center [973, 278] width 154 height 24
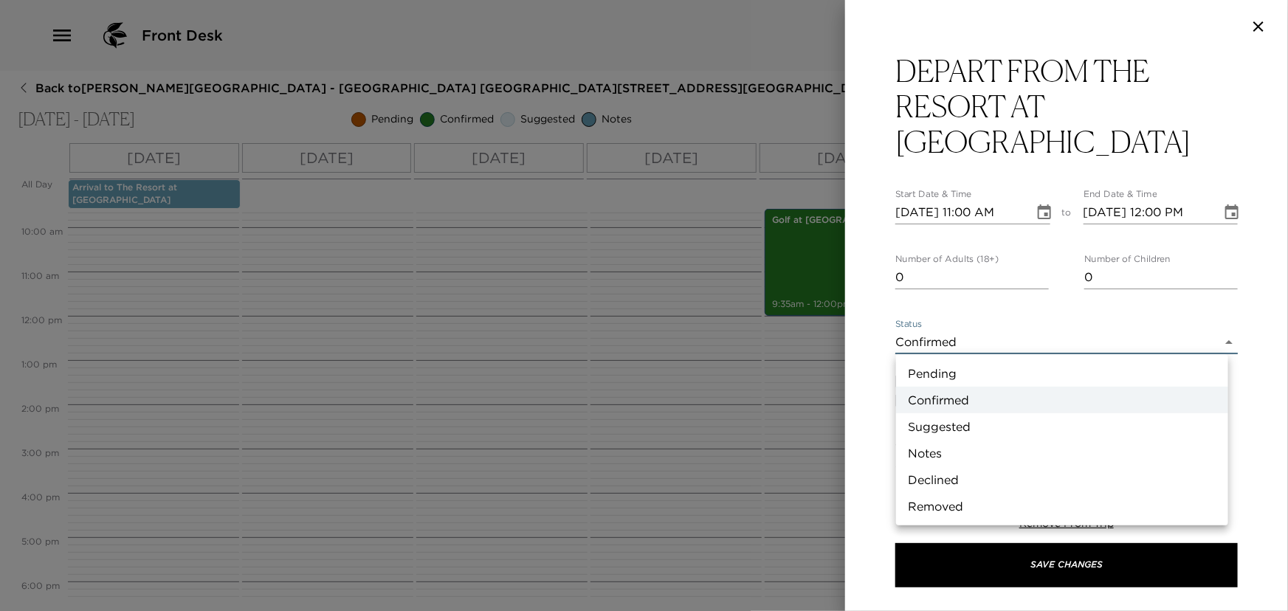
click at [1026, 338] on body "Front Desk Back to [PERSON_NAME][GEOGRAPHIC_DATA] - [GEOGRAPHIC_DATA] [GEOGRAPH…" at bounding box center [644, 305] width 1288 height 611
drag, startPoint x: 943, startPoint y: 458, endPoint x: 952, endPoint y: 442, distance: 18.2
click at [945, 454] on li "Notes" at bounding box center [1062, 453] width 332 height 27
type input "Concierge Note"
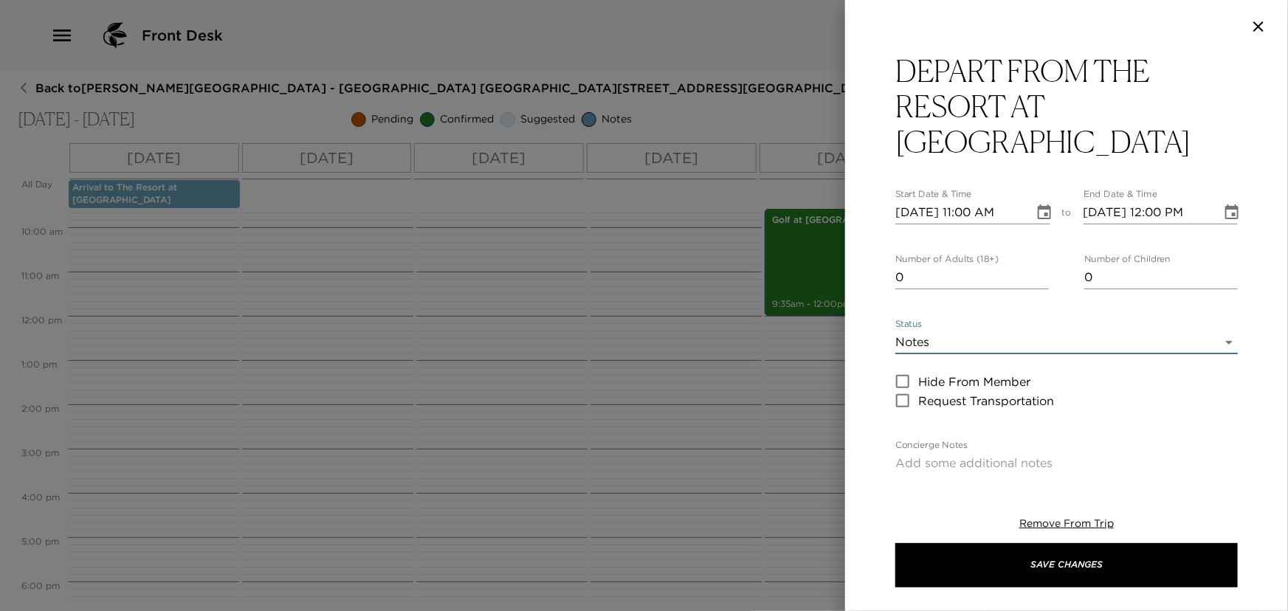
click at [1039, 210] on icon "Choose date, selected date is Sep 1, 2025" at bounding box center [1045, 213] width 18 height 18
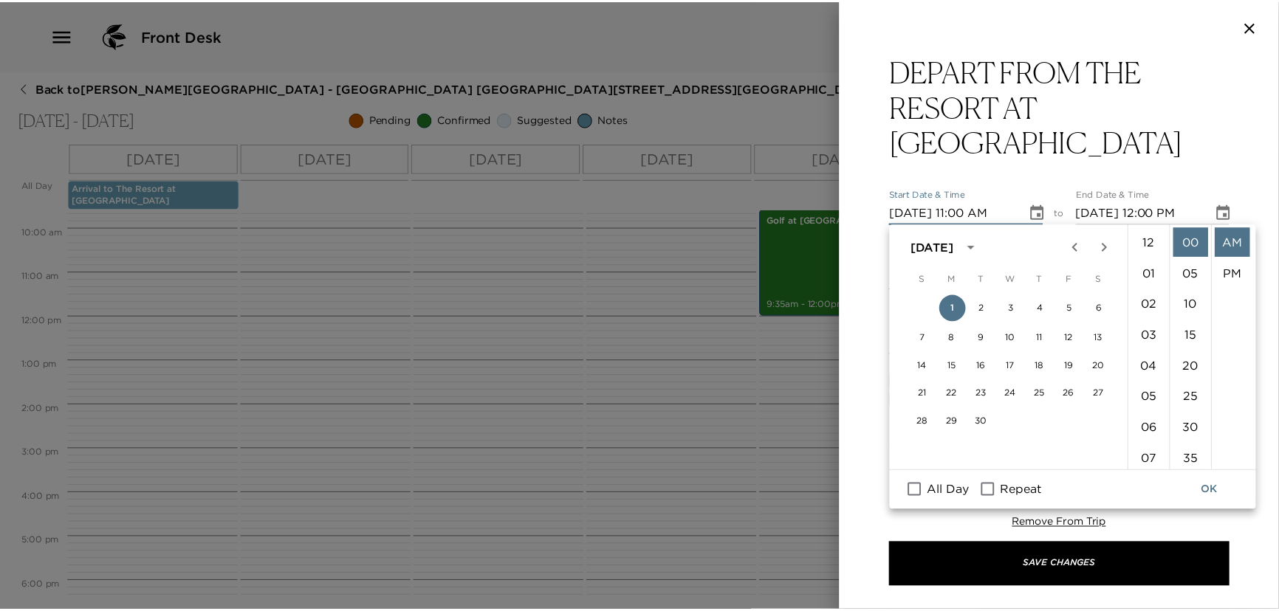
scroll to position [340, 0]
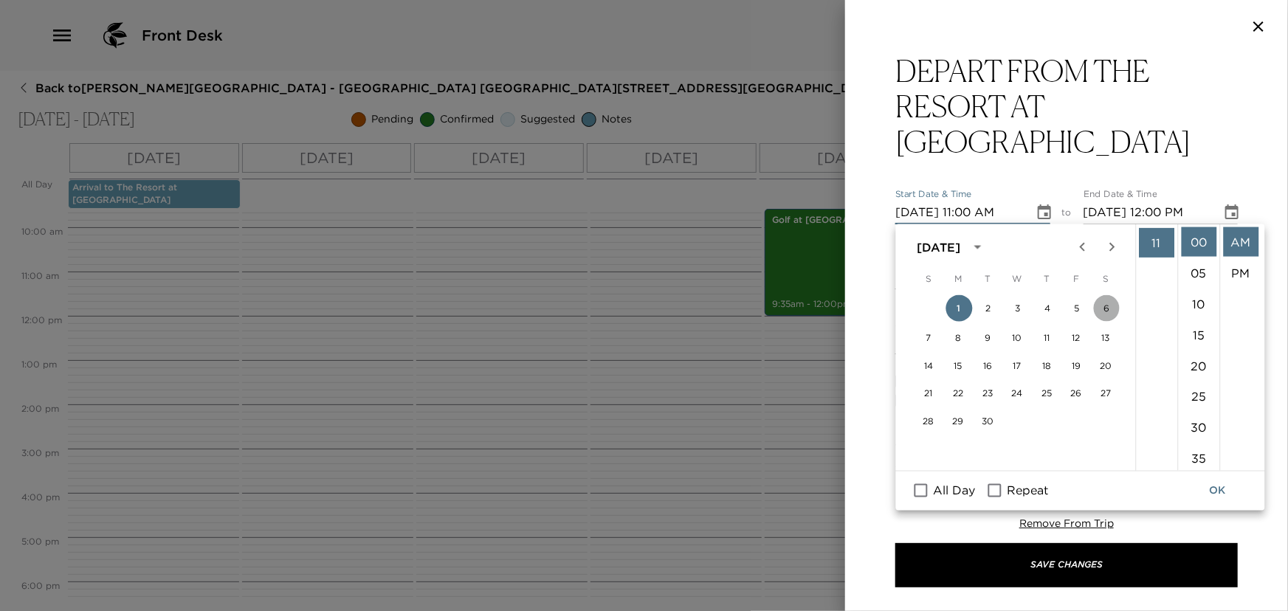
click at [1106, 303] on button "6" at bounding box center [1106, 308] width 27 height 27
type input "[DATE] 11:00 AM"
type input "[DATE] 12:00 PM"
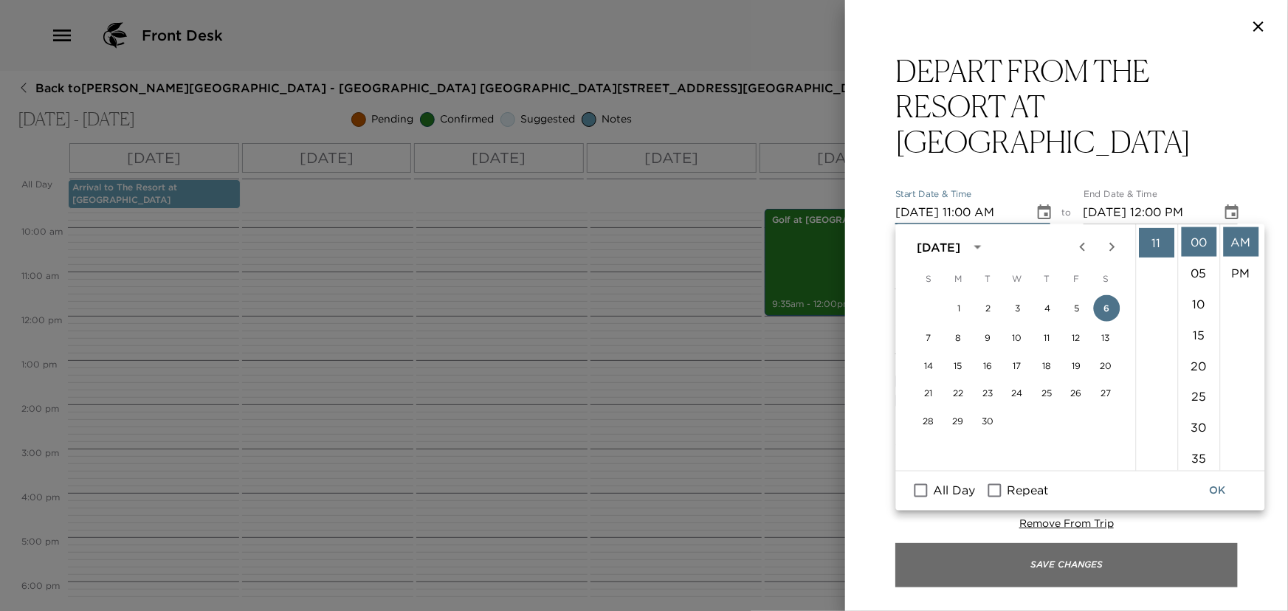
click at [1103, 563] on button "Save Changes" at bounding box center [1067, 565] width 343 height 44
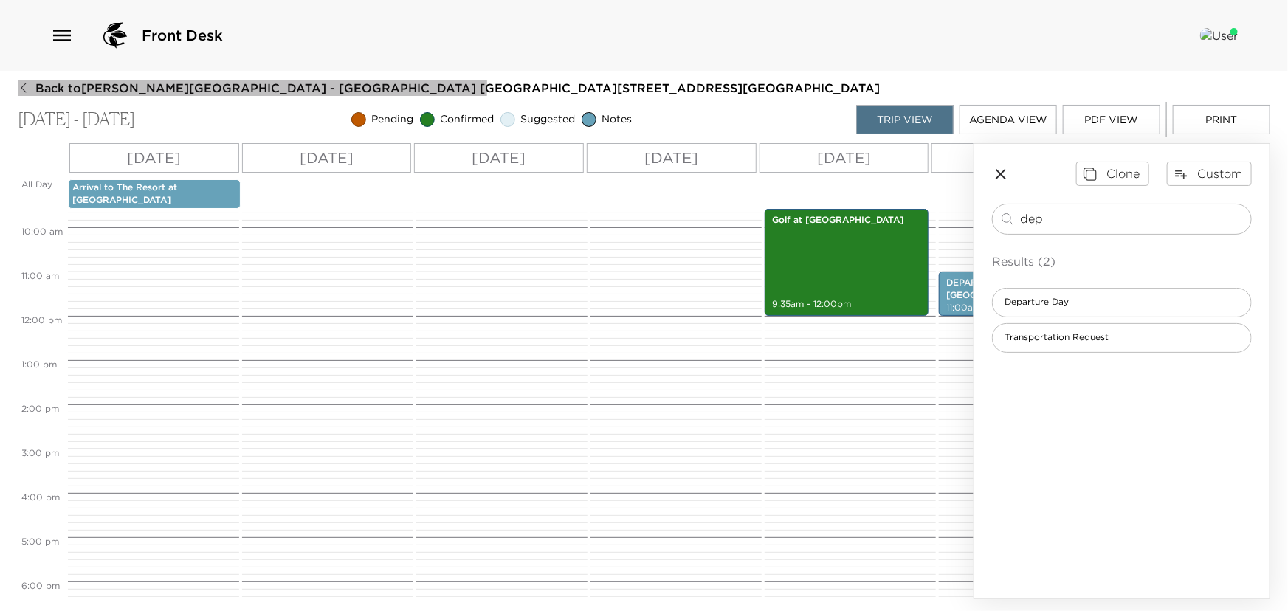
click at [54, 86] on span "Back to [PERSON_NAME][GEOGRAPHIC_DATA] - [GEOGRAPHIC_DATA] [GEOGRAPHIC_DATA][ST…" at bounding box center [457, 88] width 845 height 16
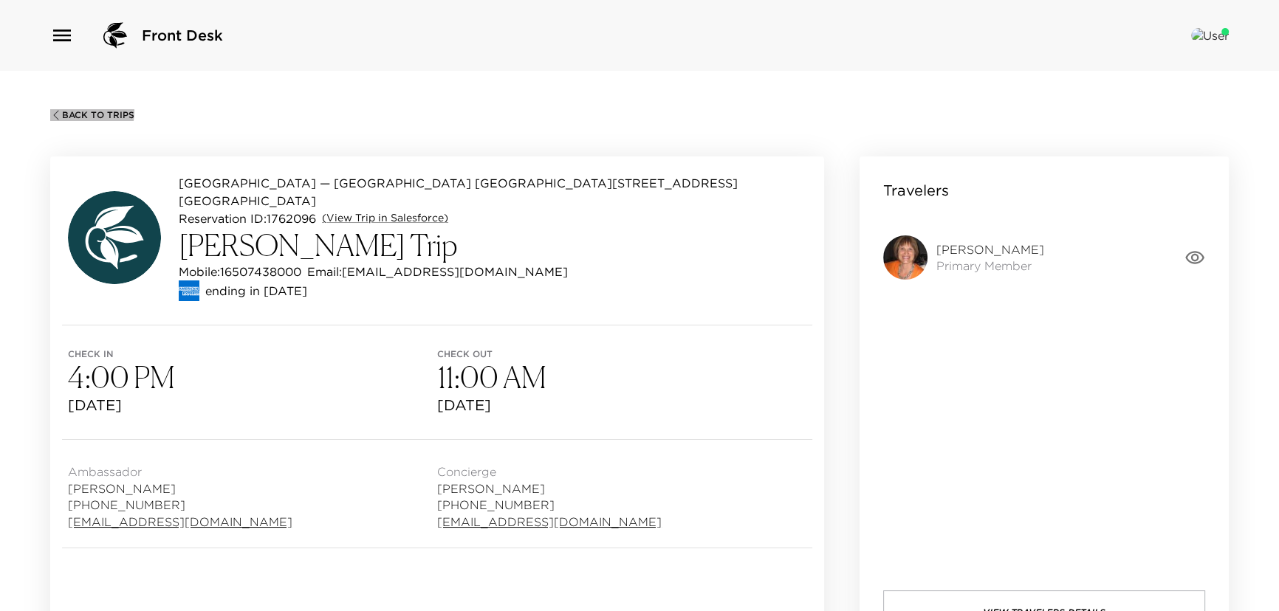
click at [71, 111] on span "Back To Trips" at bounding box center [98, 115] width 72 height 10
